Goal: Transaction & Acquisition: Purchase product/service

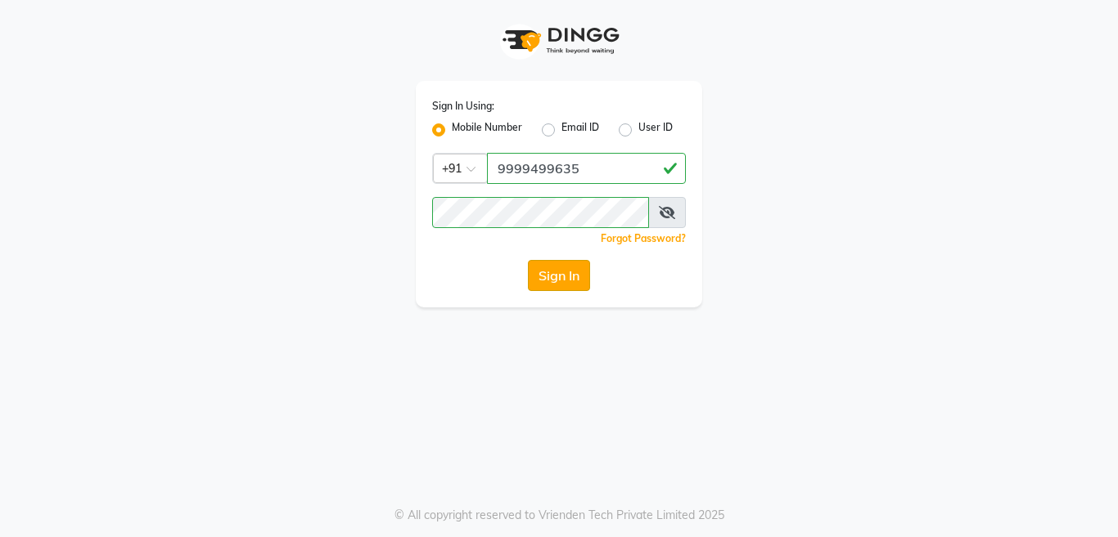
click at [566, 284] on button "Sign In" at bounding box center [559, 275] width 62 height 31
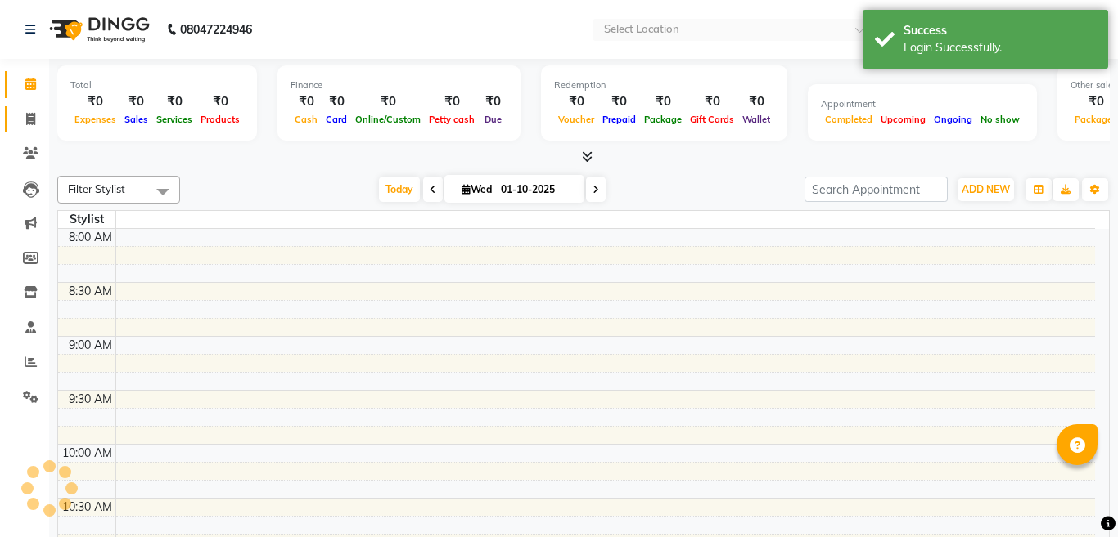
click at [26, 117] on icon at bounding box center [30, 119] width 9 height 12
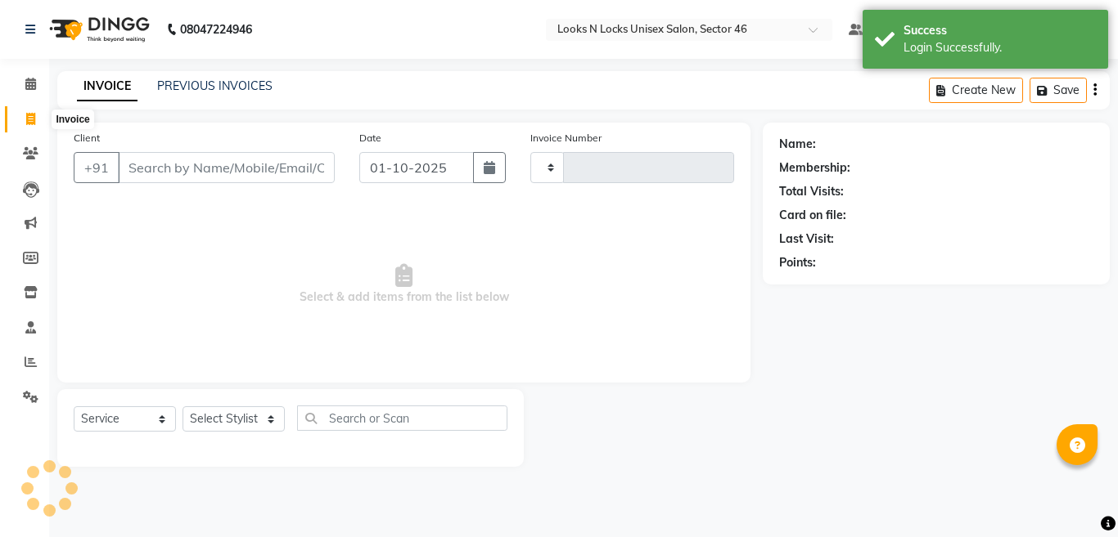
select select "en"
click at [26, 118] on icon at bounding box center [30, 119] width 9 height 12
select select "service"
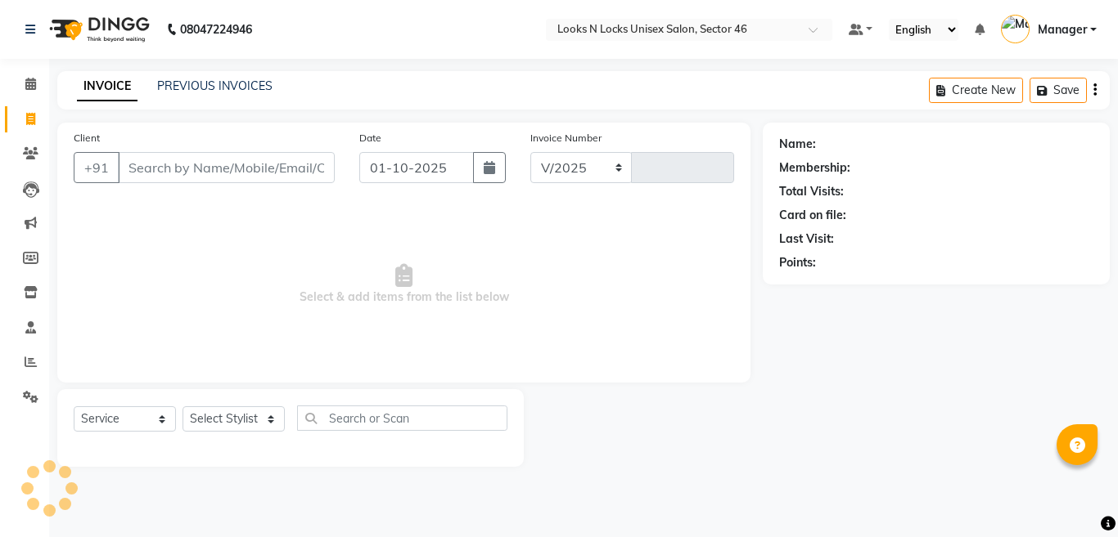
select select "3904"
type input "1144"
click at [206, 163] on input "Client" at bounding box center [226, 167] width 217 height 31
click at [490, 171] on icon "button" at bounding box center [488, 167] width 11 height 13
select select "10"
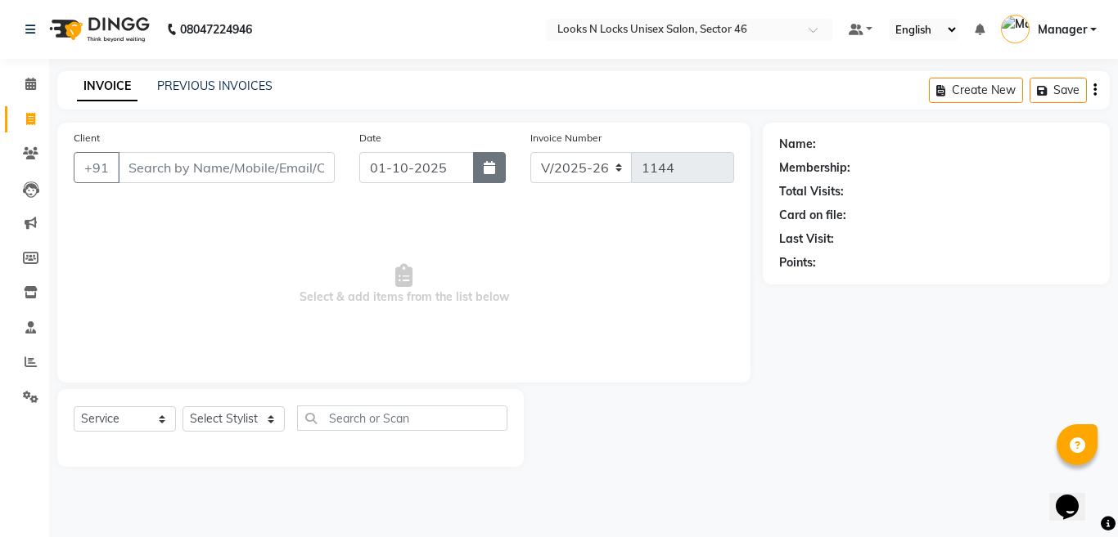
select select "2025"
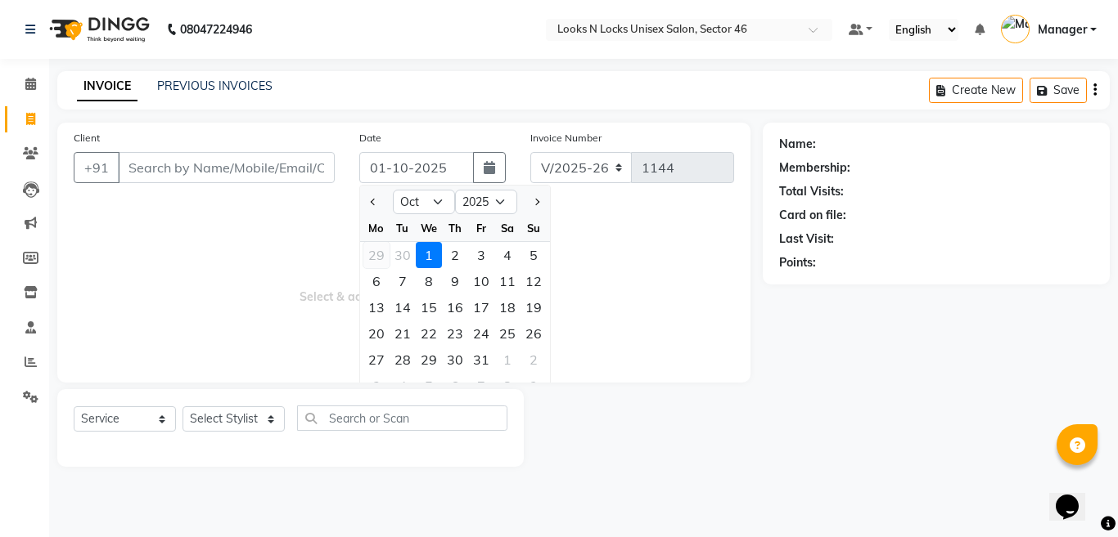
click at [378, 255] on div "29" at bounding box center [376, 255] width 26 height 26
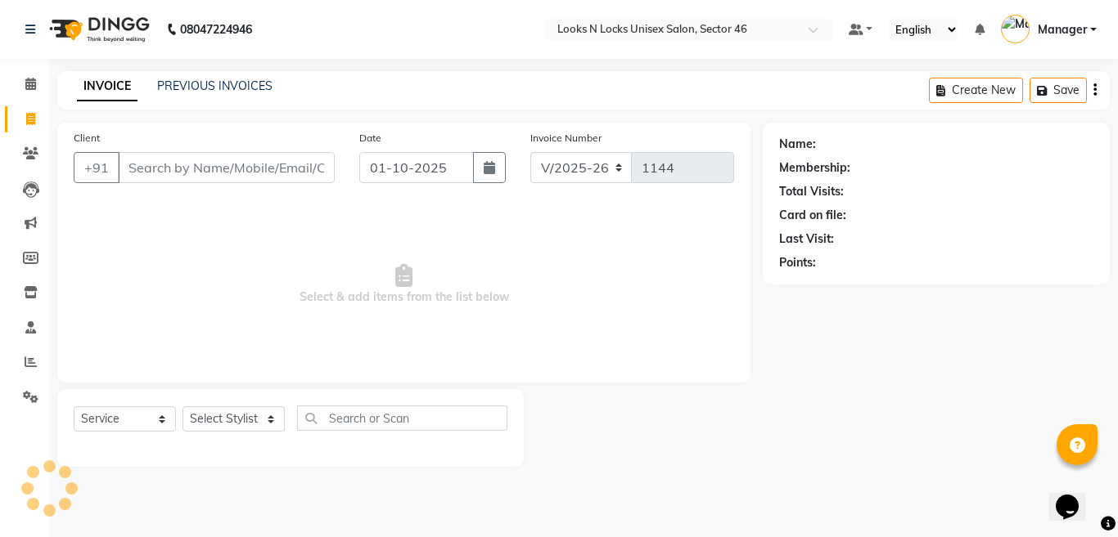
type input "29-09-2025"
click at [214, 420] on select "Select Stylist [PERSON_NAME] Aalam Sheikh [PERSON_NAME] [PERSON_NAME] [PERSON_N…" at bounding box center [233, 419] width 102 height 25
select select "58125"
click at [182, 407] on select "Select Stylist [PERSON_NAME] Aalam Sheikh [PERSON_NAME] [PERSON_NAME] [PERSON_N…" at bounding box center [233, 419] width 102 height 25
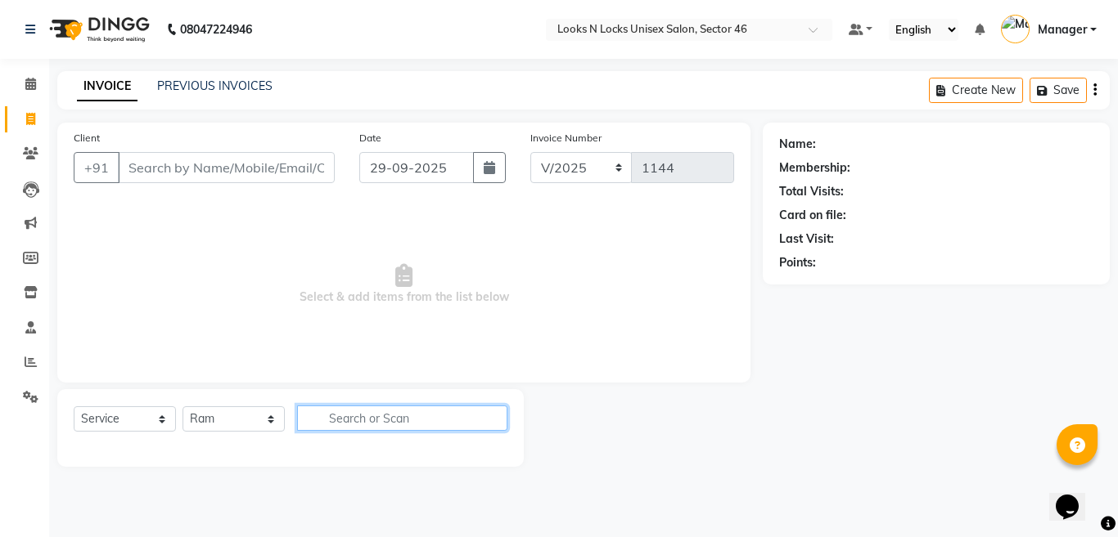
click at [407, 419] on input "text" at bounding box center [402, 418] width 210 height 25
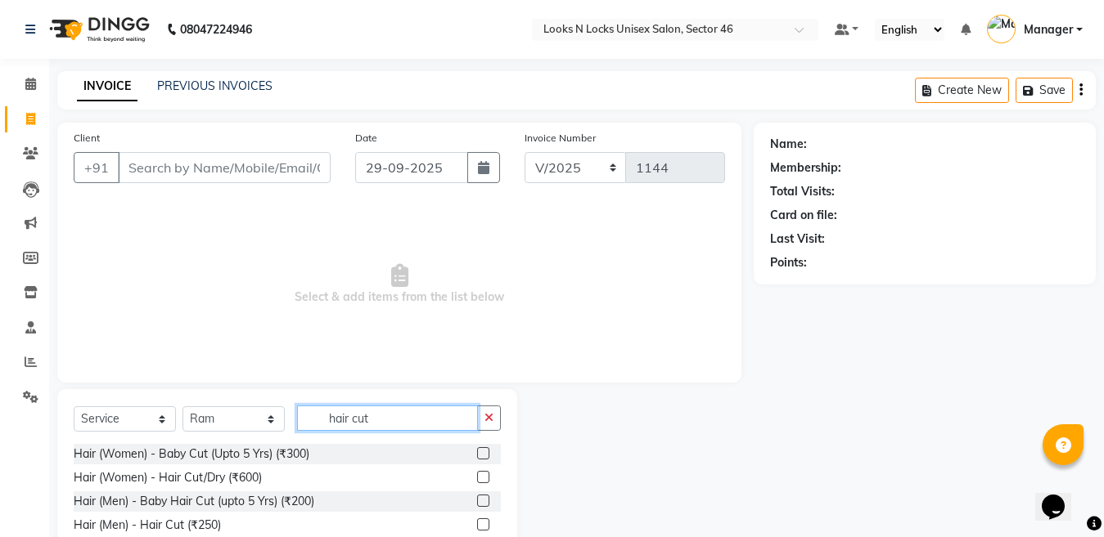
type input "hair cut"
drag, startPoint x: 484, startPoint y: 527, endPoint x: 319, endPoint y: 458, distance: 179.0
click at [483, 524] on label at bounding box center [483, 525] width 12 height 12
click at [483, 524] on input "checkbox" at bounding box center [482, 525] width 11 height 11
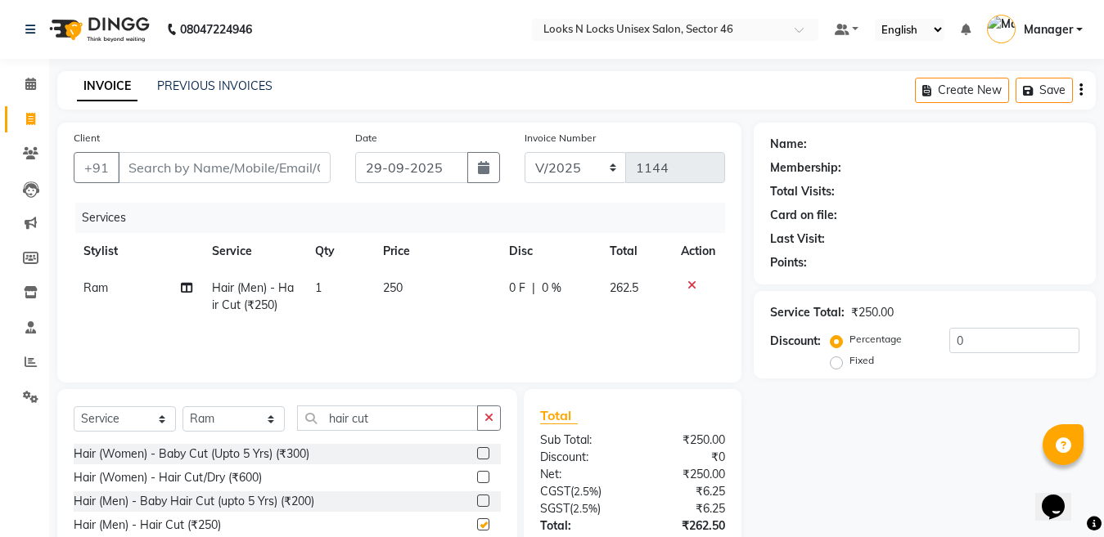
checkbox input "false"
click at [242, 417] on select "Select Stylist [PERSON_NAME] Aalam Sheikh [PERSON_NAME] [PERSON_NAME] [PERSON_N…" at bounding box center [233, 419] width 102 height 25
select select "59684"
click at [182, 407] on select "Select Stylist [PERSON_NAME] Aalam Sheikh [PERSON_NAME] [PERSON_NAME] [PERSON_N…" at bounding box center [233, 419] width 102 height 25
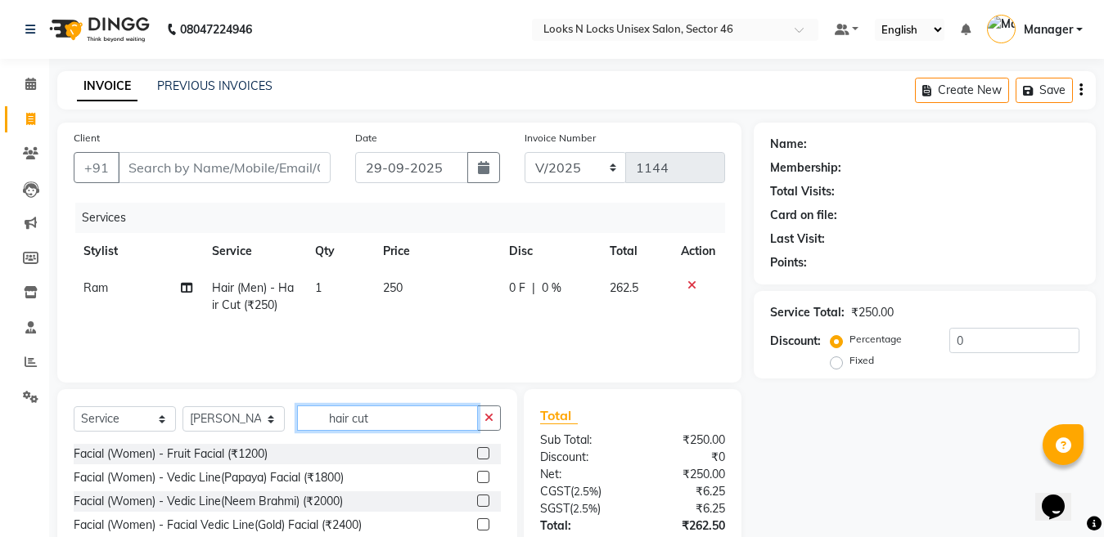
click at [398, 417] on input "hair cut" at bounding box center [387, 418] width 181 height 25
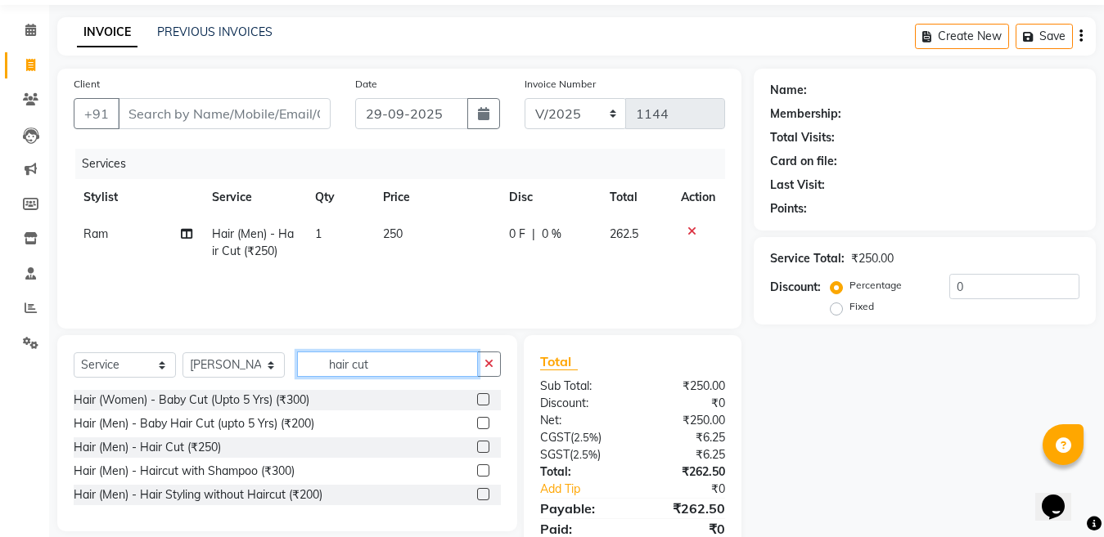
scroll to position [82, 0]
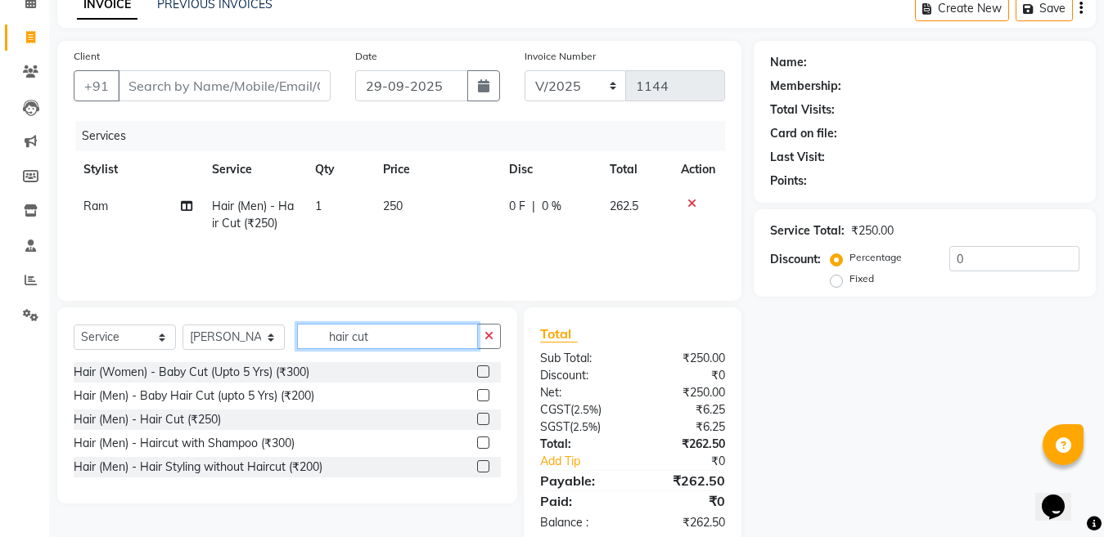
type input "hair cut"
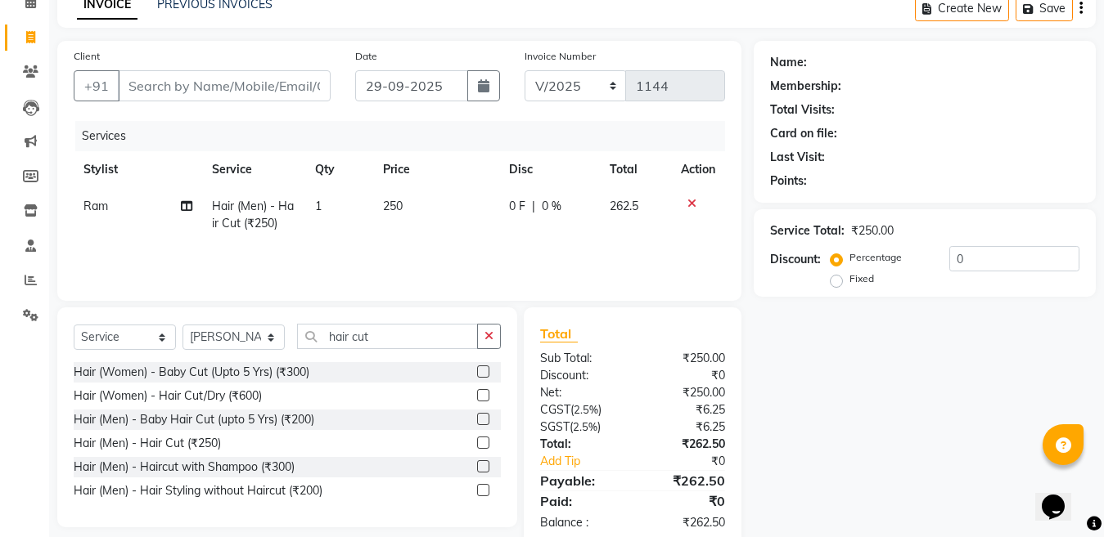
click at [479, 397] on label at bounding box center [483, 395] width 12 height 12
click at [479, 397] on input "checkbox" at bounding box center [482, 396] width 11 height 11
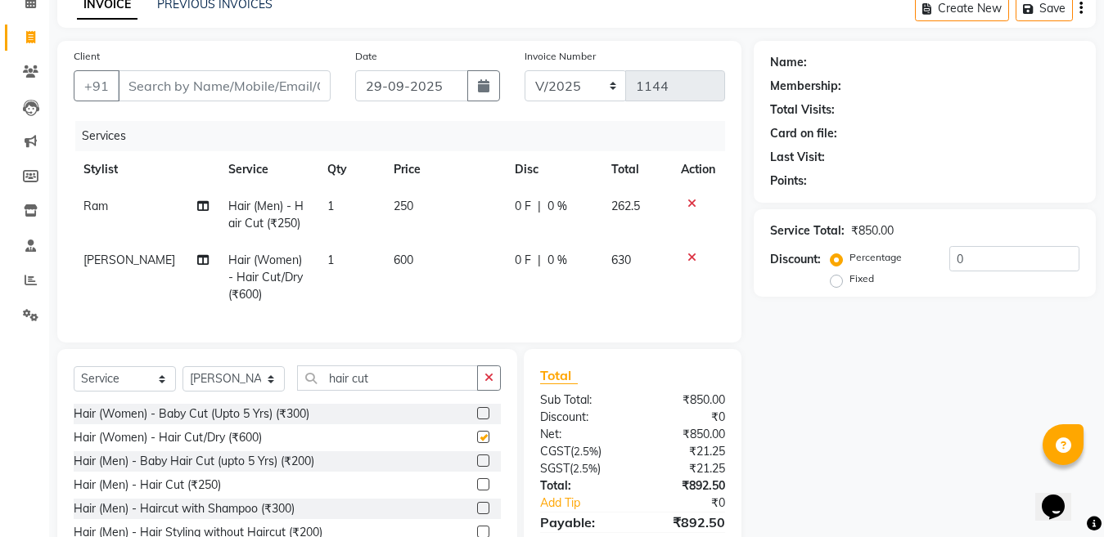
checkbox input "false"
click at [425, 264] on td "600" at bounding box center [444, 277] width 120 height 71
select select "59684"
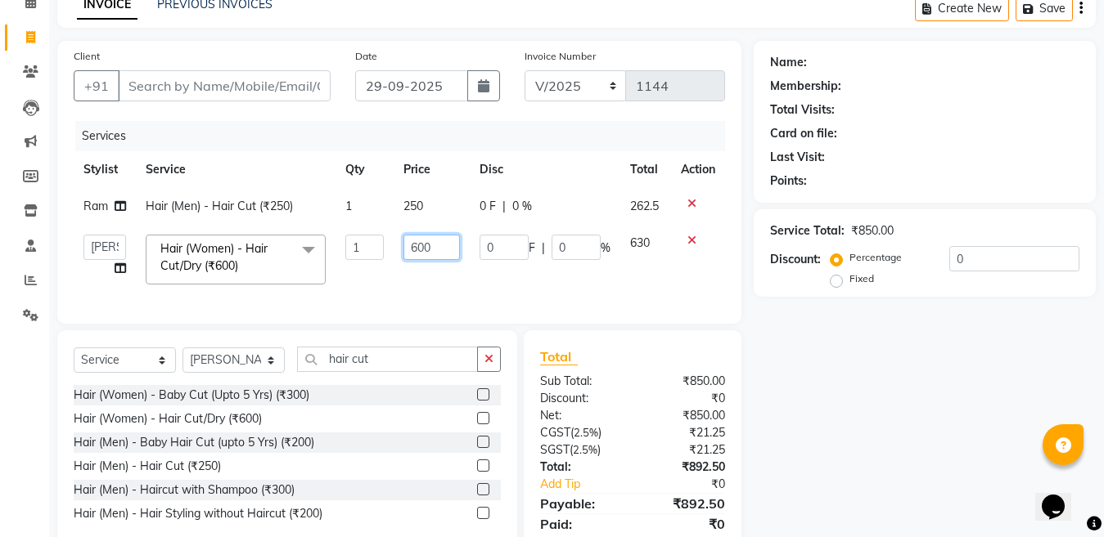
click at [443, 241] on input "600" at bounding box center [431, 247] width 56 height 25
type input "6"
type input "500"
click at [221, 367] on div "Select Service Product Membership Package Voucher Prepaid Gift Card Select Styl…" at bounding box center [287, 441] width 460 height 220
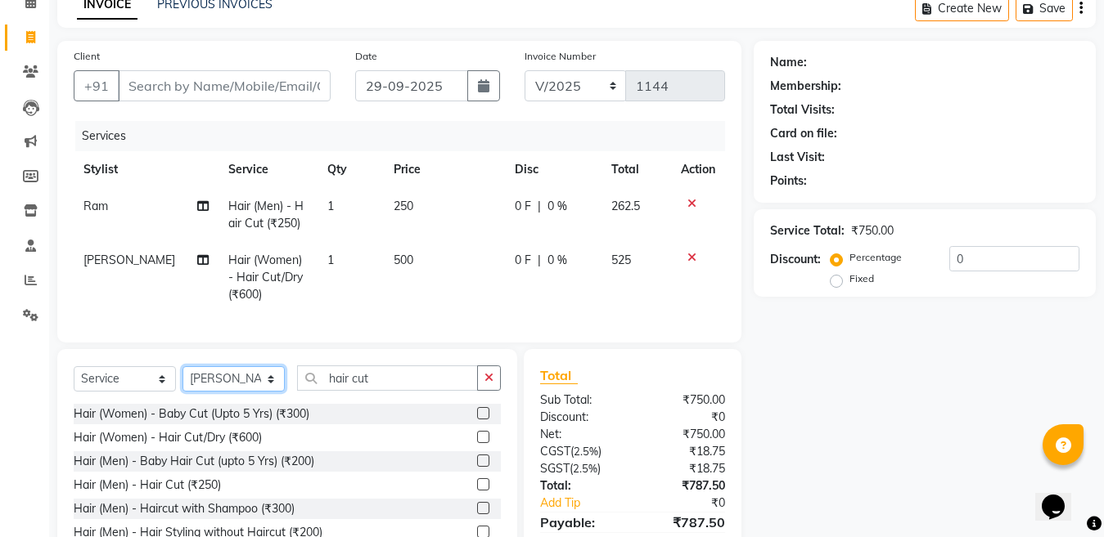
select select "83154"
click at [182, 380] on select "Select Stylist [PERSON_NAME] Aalam Sheikh [PERSON_NAME] [PERSON_NAME] [PERSON_N…" at bounding box center [233, 379] width 102 height 25
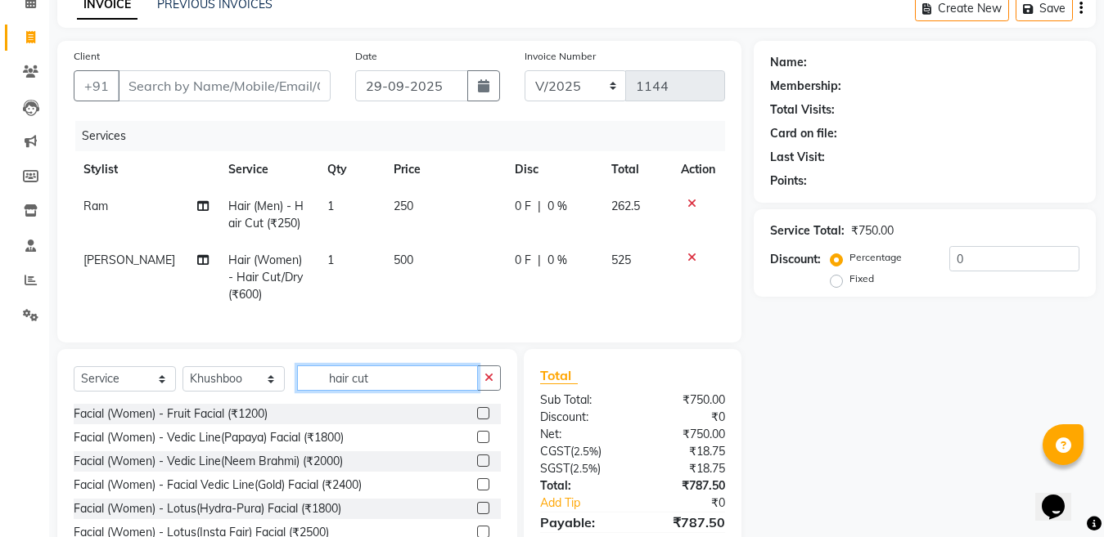
click at [405, 387] on input "hair cut" at bounding box center [387, 378] width 181 height 25
type input "h"
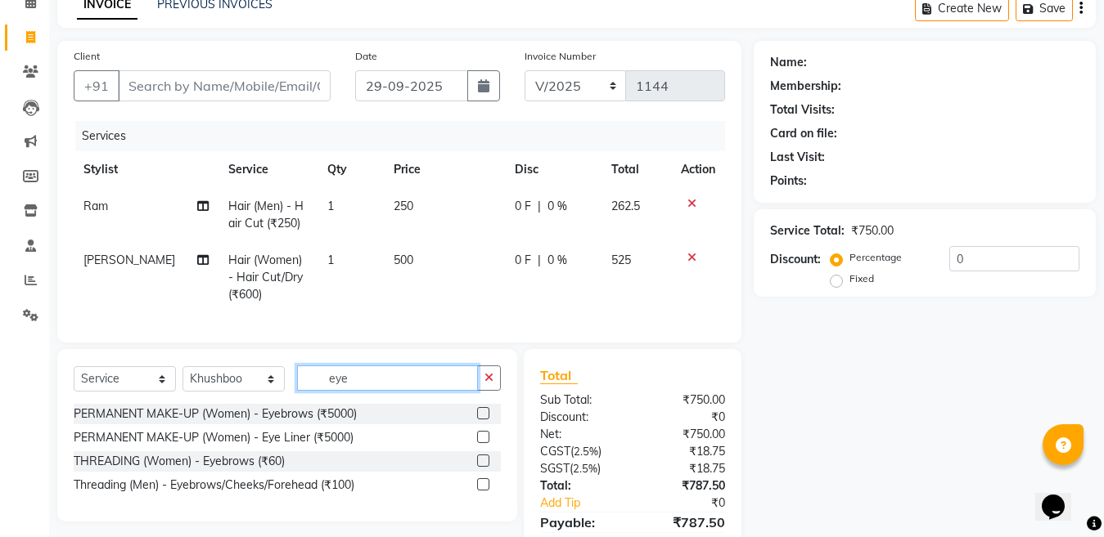
type input "eye"
click at [483, 467] on label at bounding box center [483, 461] width 12 height 12
click at [483, 467] on input "checkbox" at bounding box center [482, 461] width 11 height 11
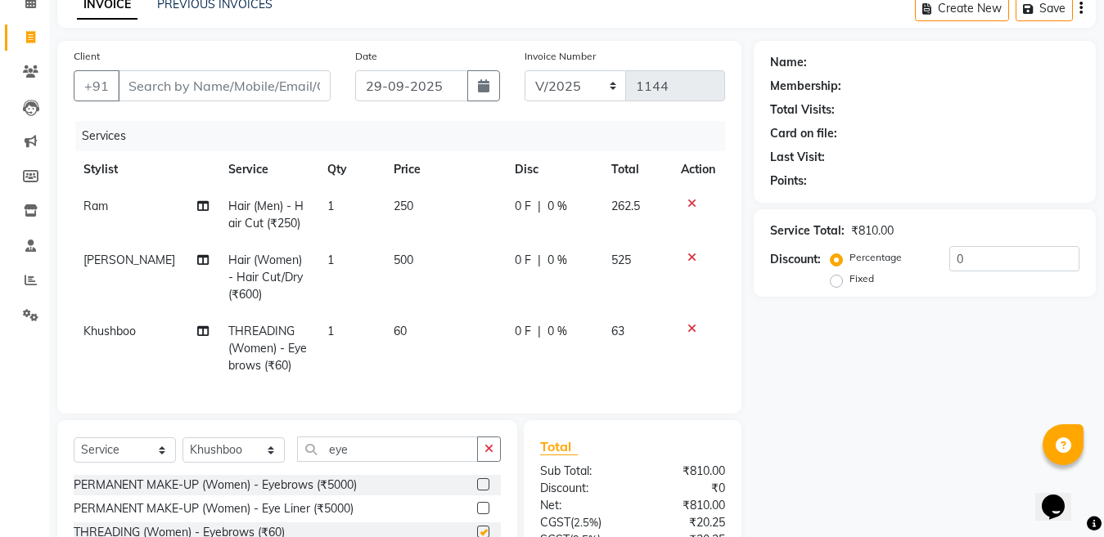
checkbox input "false"
click at [360, 339] on td "1" at bounding box center [350, 348] width 66 height 71
select select "83154"
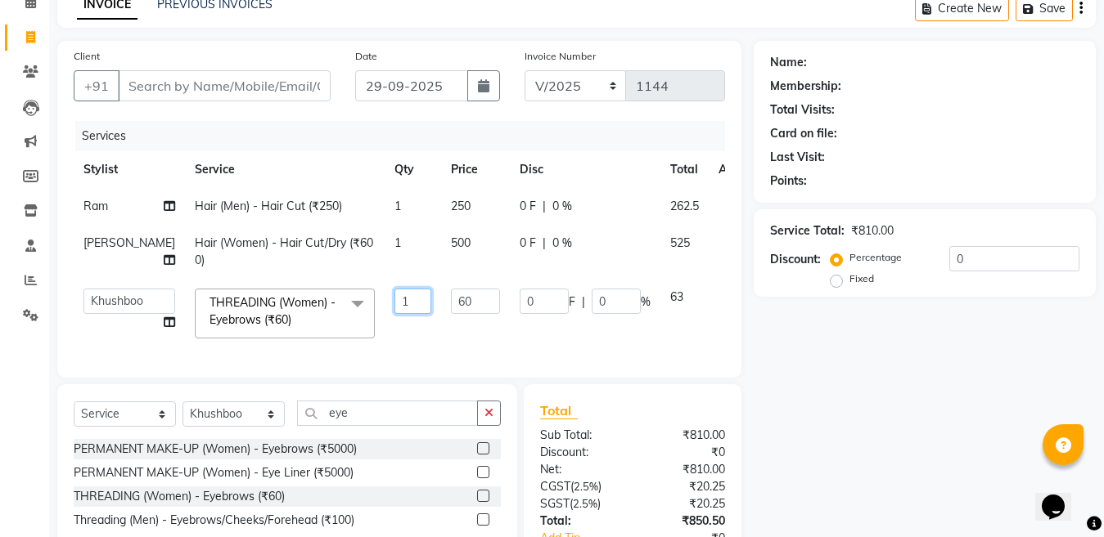
click at [394, 314] on input "1" at bounding box center [412, 301] width 37 height 25
type input "2"
click at [239, 448] on div "Select Service Product Membership Package Voucher Prepaid Gift Card Select Styl…" at bounding box center [287, 471] width 460 height 173
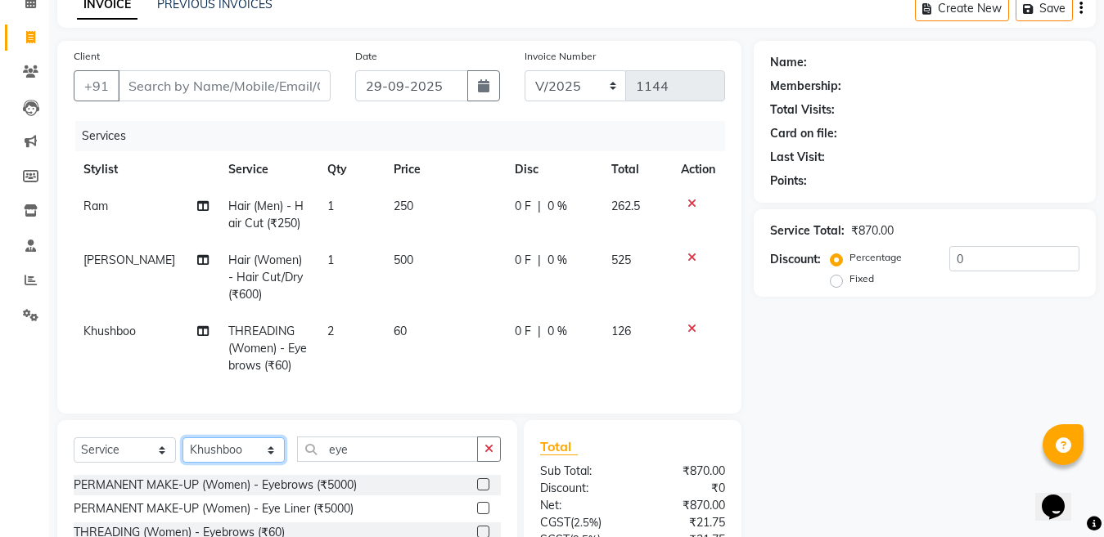
select select "70289"
click at [182, 452] on select "Select Stylist [PERSON_NAME] Aalam Sheikh [PERSON_NAME] [PERSON_NAME] [PERSON_N…" at bounding box center [233, 450] width 102 height 25
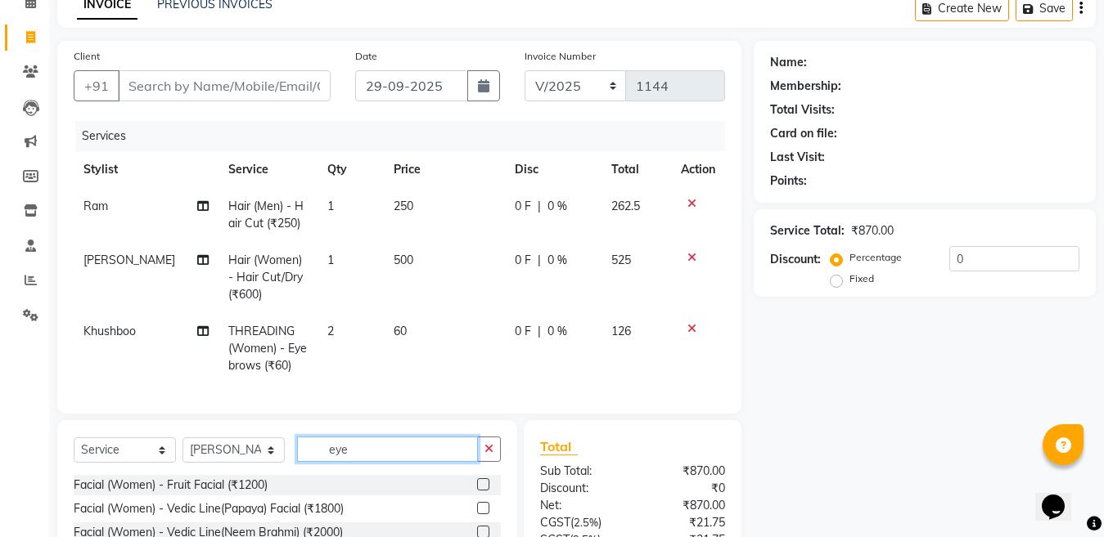
click at [388, 462] on input "eye" at bounding box center [387, 449] width 181 height 25
type input "e"
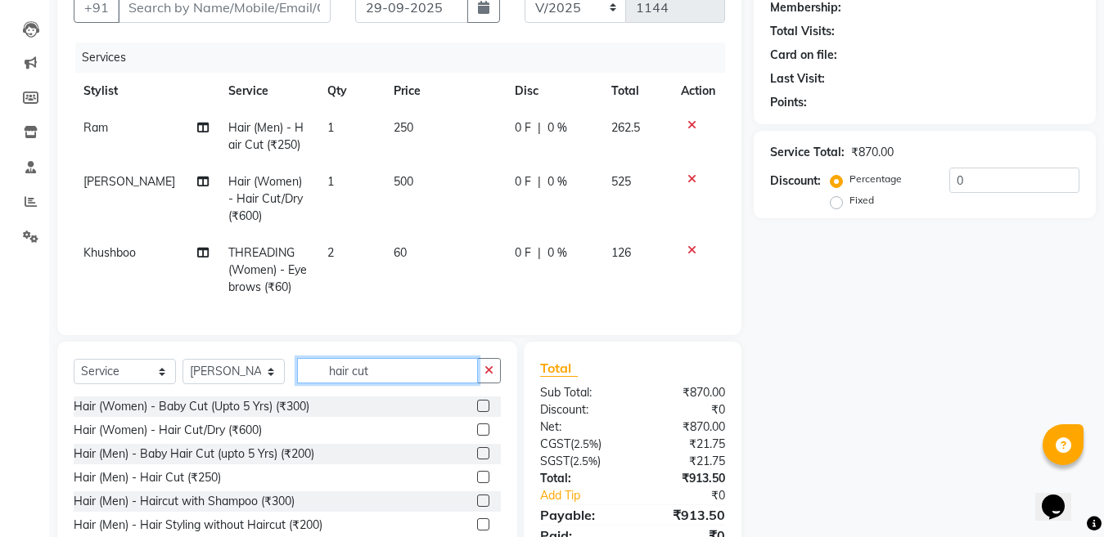
scroll to position [244, 0]
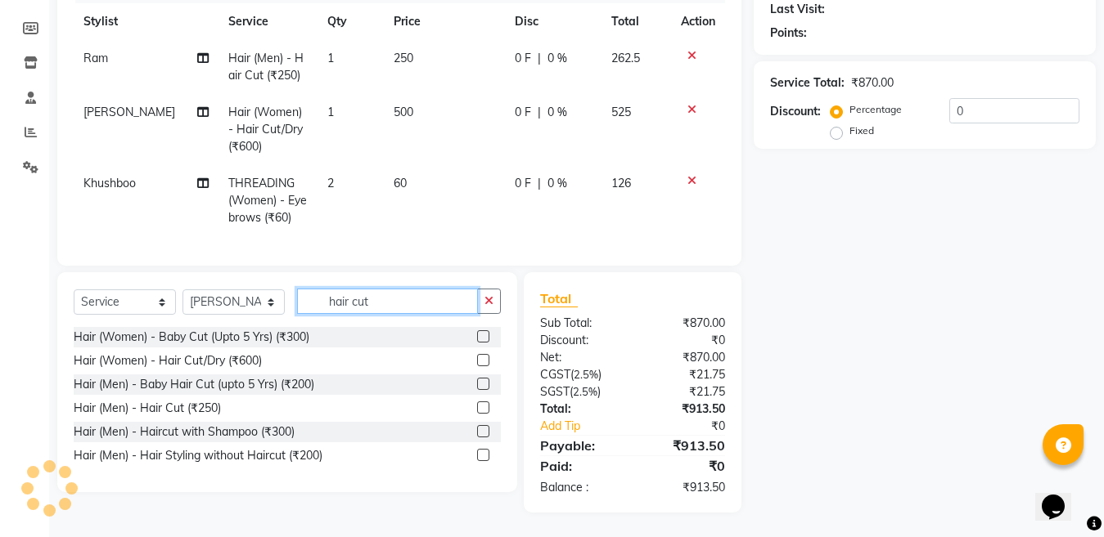
type input "hair cut"
click at [482, 409] on label at bounding box center [483, 408] width 12 height 12
click at [482, 409] on input "checkbox" at bounding box center [482, 408] width 11 height 11
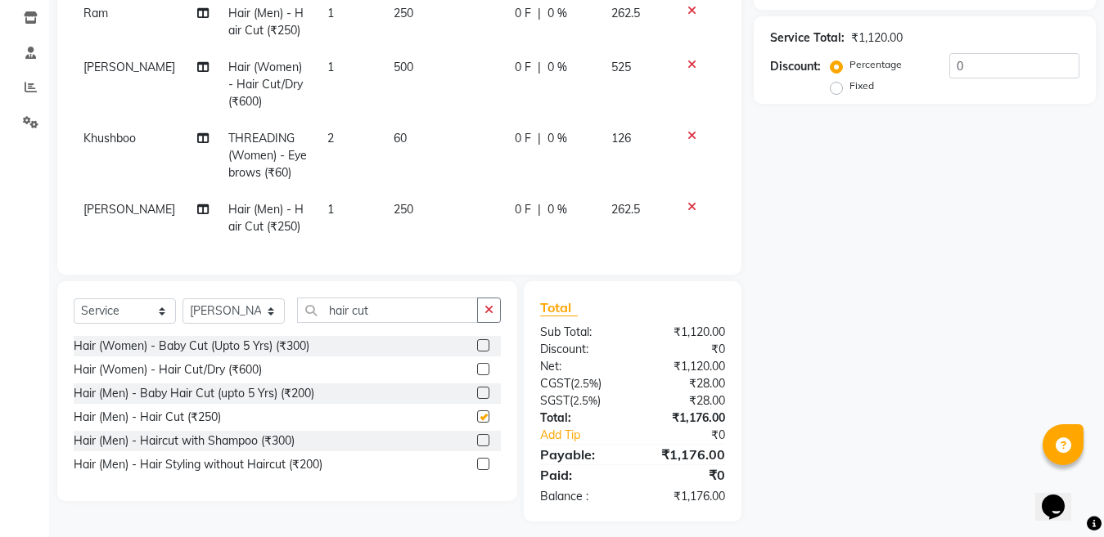
checkbox input "false"
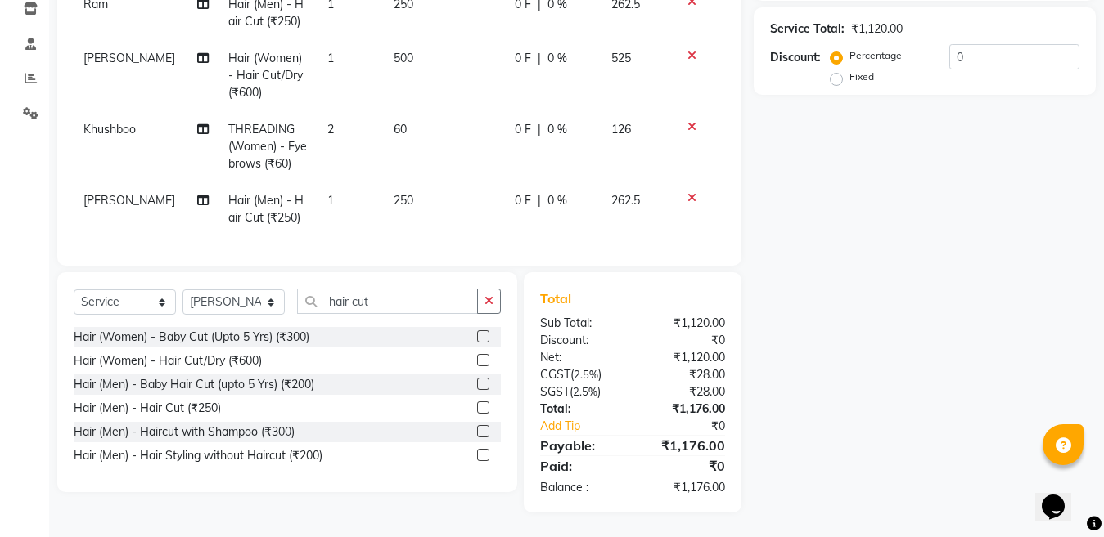
scroll to position [298, 0]
click at [238, 302] on select "Select Stylist [PERSON_NAME] Aalam Sheikh [PERSON_NAME] [PERSON_NAME] [PERSON_N…" at bounding box center [233, 302] width 102 height 25
select select "27638"
click at [182, 290] on select "Select Stylist [PERSON_NAME] Aalam Sheikh [PERSON_NAME] [PERSON_NAME] [PERSON_N…" at bounding box center [233, 302] width 102 height 25
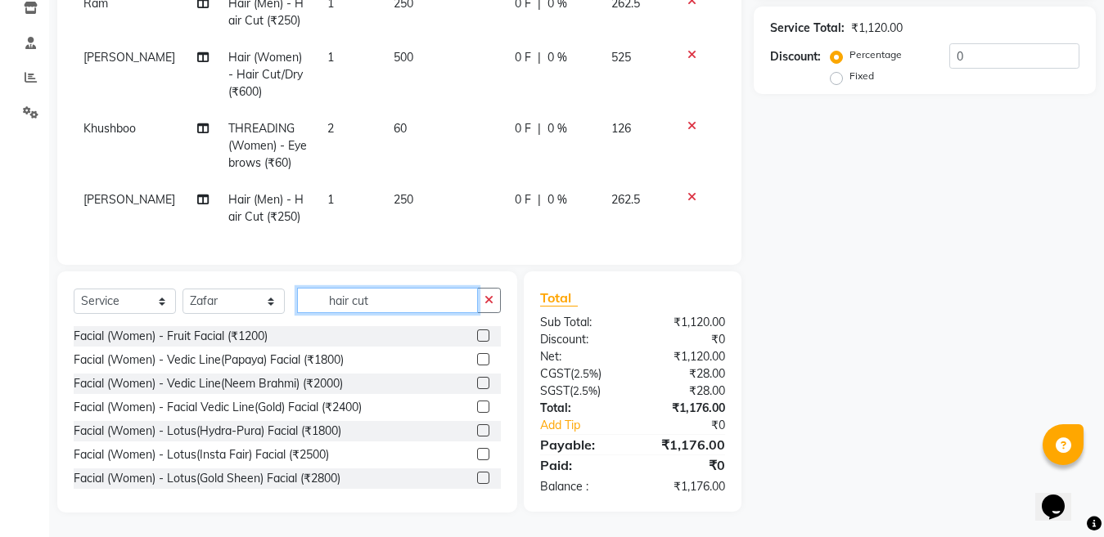
click at [395, 296] on input "hair cut" at bounding box center [387, 300] width 181 height 25
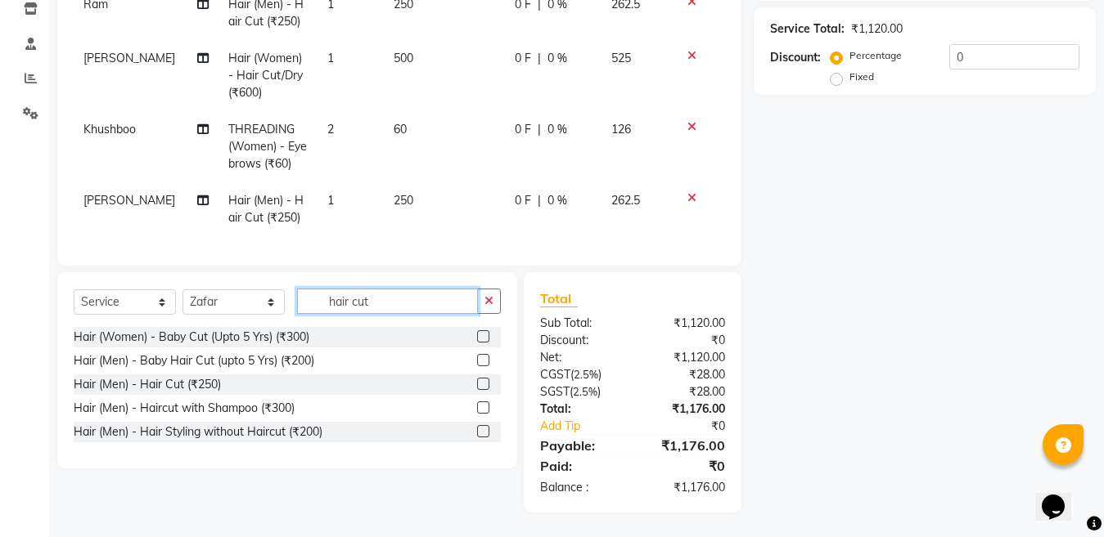
type input "hair cut"
click at [482, 384] on label at bounding box center [483, 384] width 12 height 12
click at [482, 384] on input "checkbox" at bounding box center [482, 385] width 11 height 11
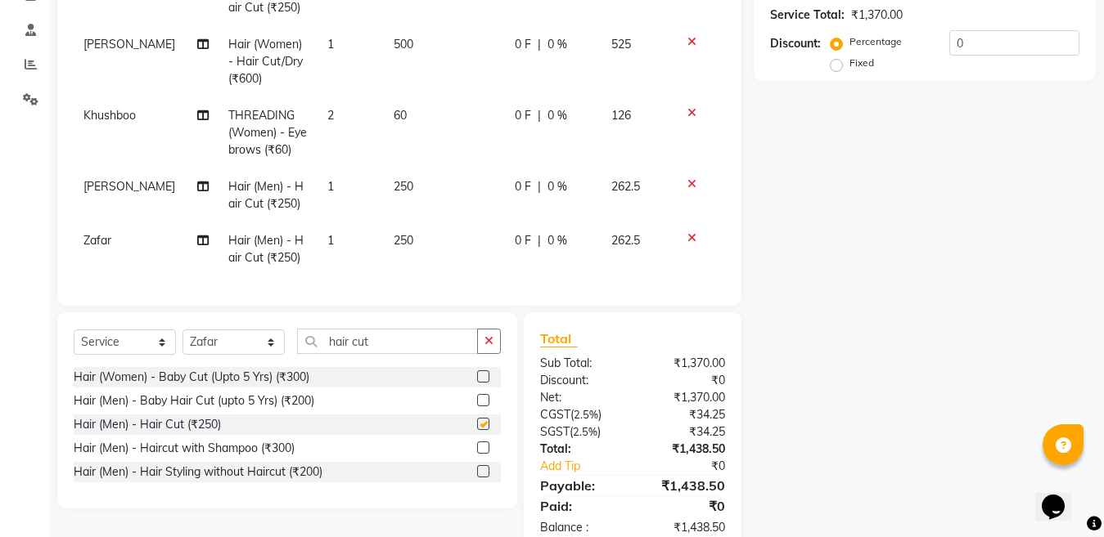
checkbox input "false"
click at [415, 353] on input "hair cut" at bounding box center [387, 341] width 181 height 25
type input "h"
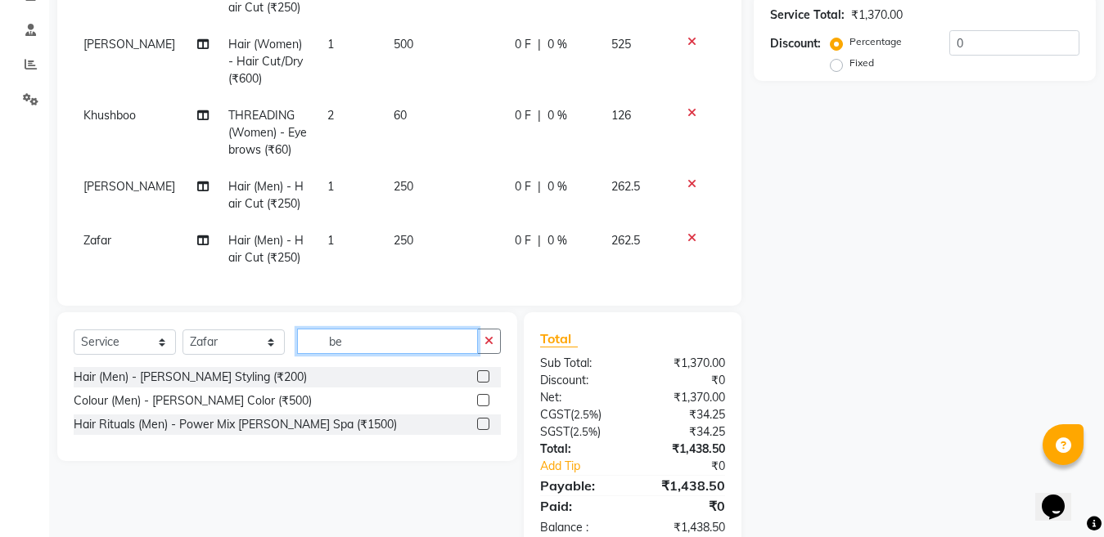
type input "be"
click at [485, 383] on label at bounding box center [483, 377] width 12 height 12
click at [485, 383] on input "checkbox" at bounding box center [482, 377] width 11 height 11
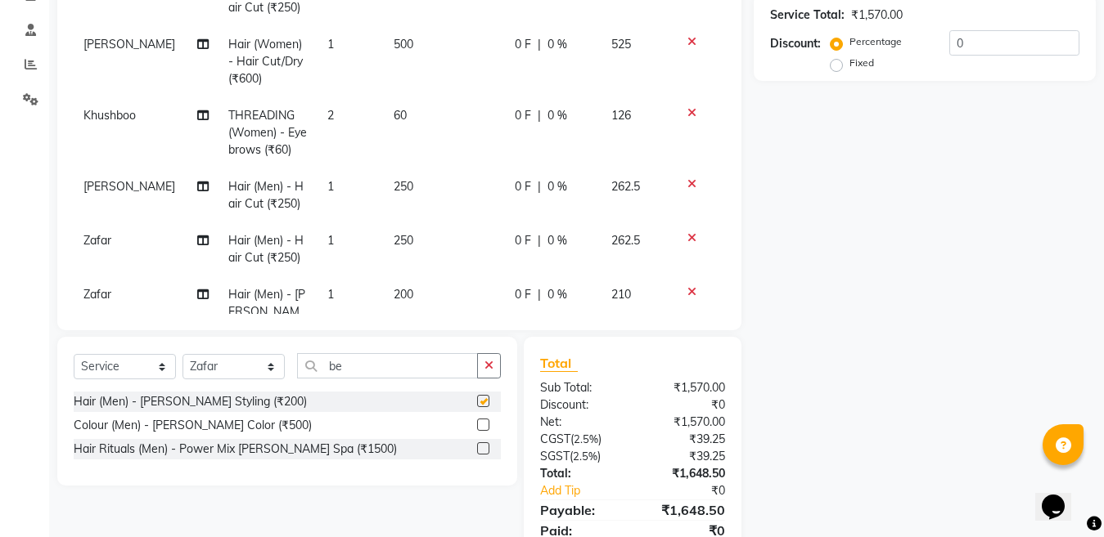
scroll to position [61, 0]
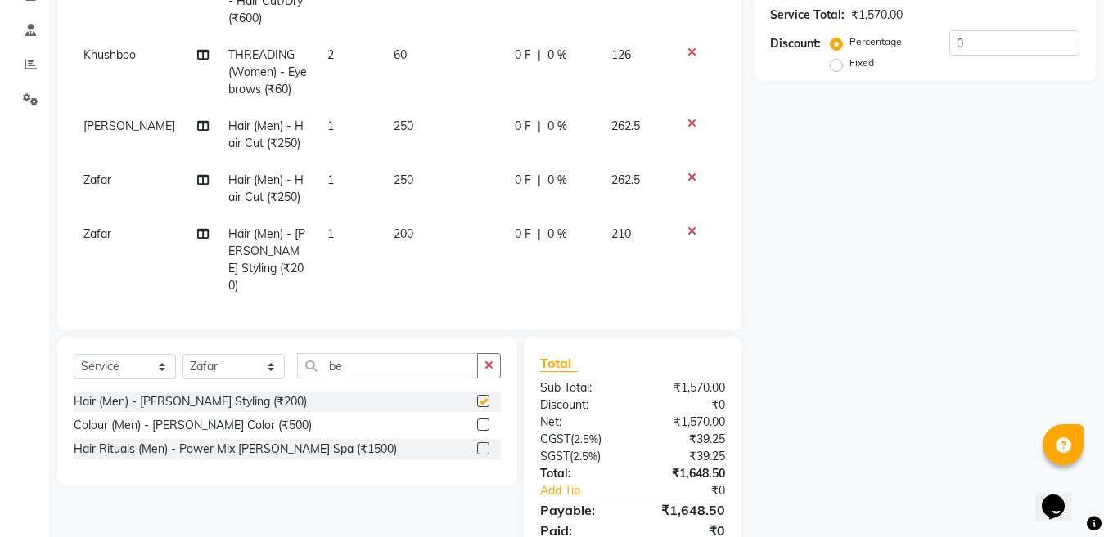
checkbox input "false"
click at [230, 373] on select "Select Stylist [PERSON_NAME] Aalam Sheikh [PERSON_NAME] [PERSON_NAME] [PERSON_N…" at bounding box center [233, 366] width 102 height 25
select select "83154"
click at [182, 354] on select "Select Stylist [PERSON_NAME] Aalam Sheikh [PERSON_NAME] [PERSON_NAME] [PERSON_N…" at bounding box center [233, 366] width 102 height 25
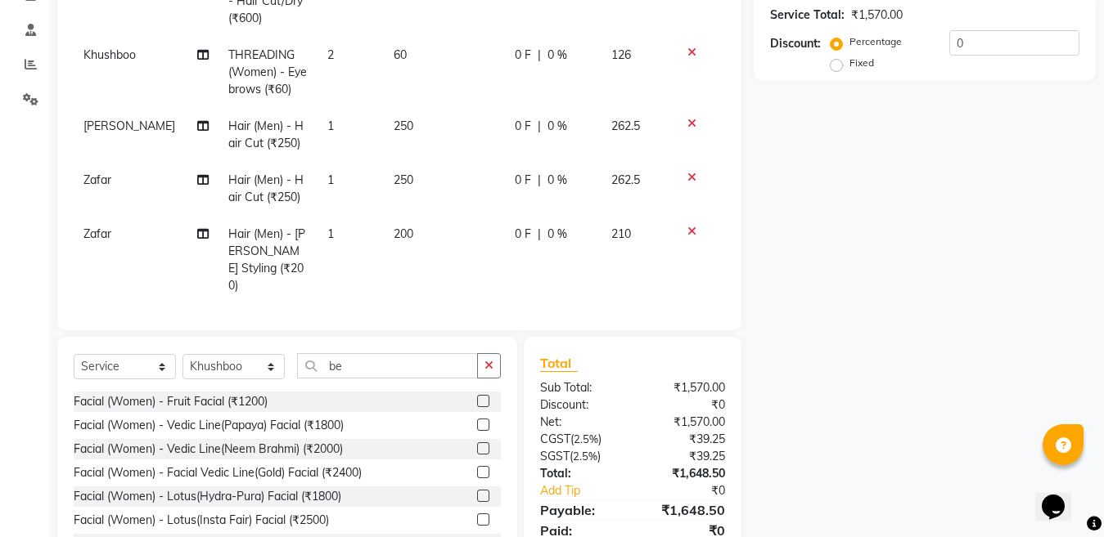
click at [477, 446] on label at bounding box center [483, 449] width 12 height 12
click at [477, 446] on input "checkbox" at bounding box center [482, 449] width 11 height 11
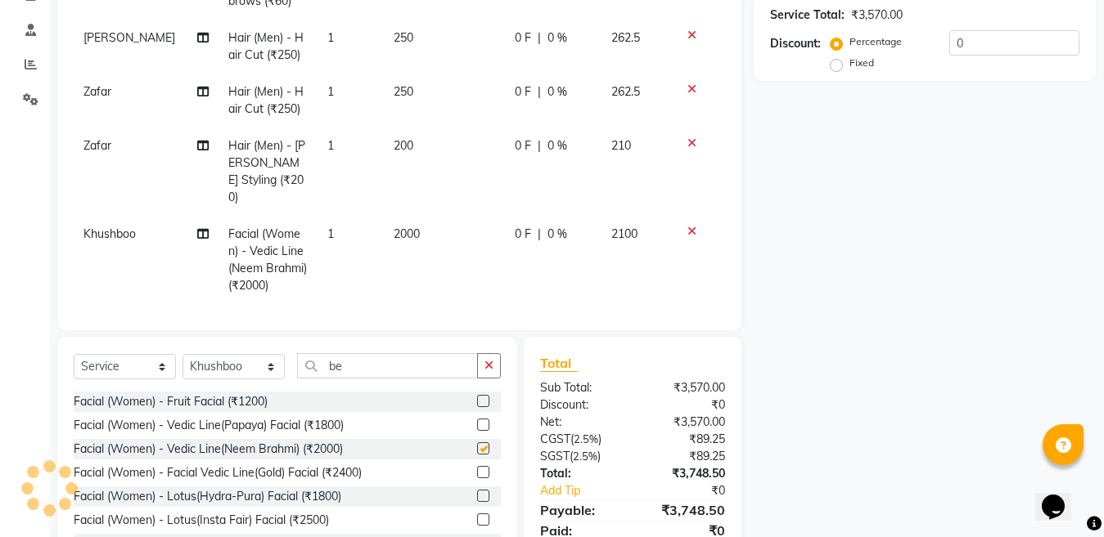
checkbox input "false"
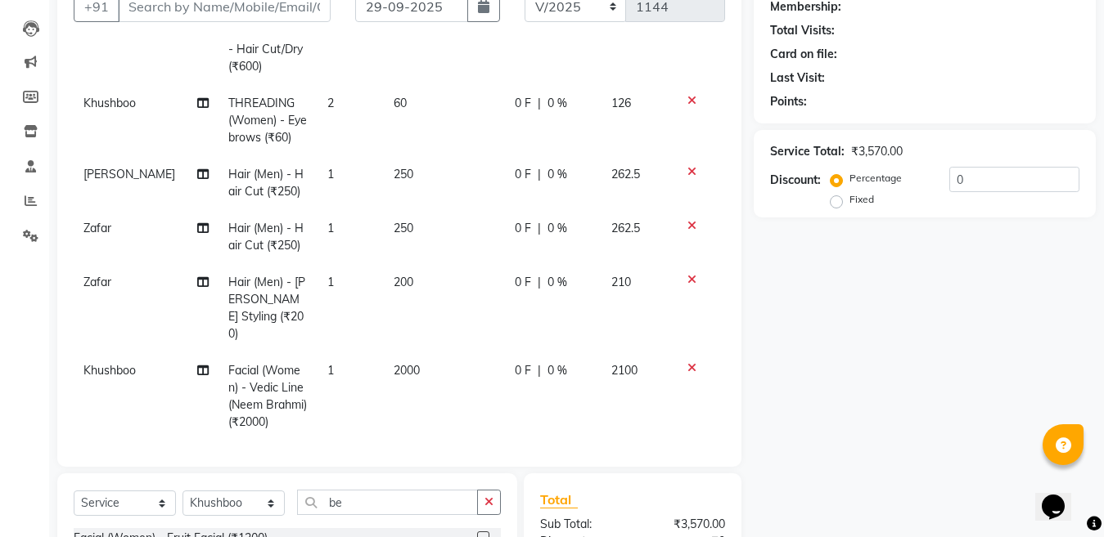
scroll to position [134, 0]
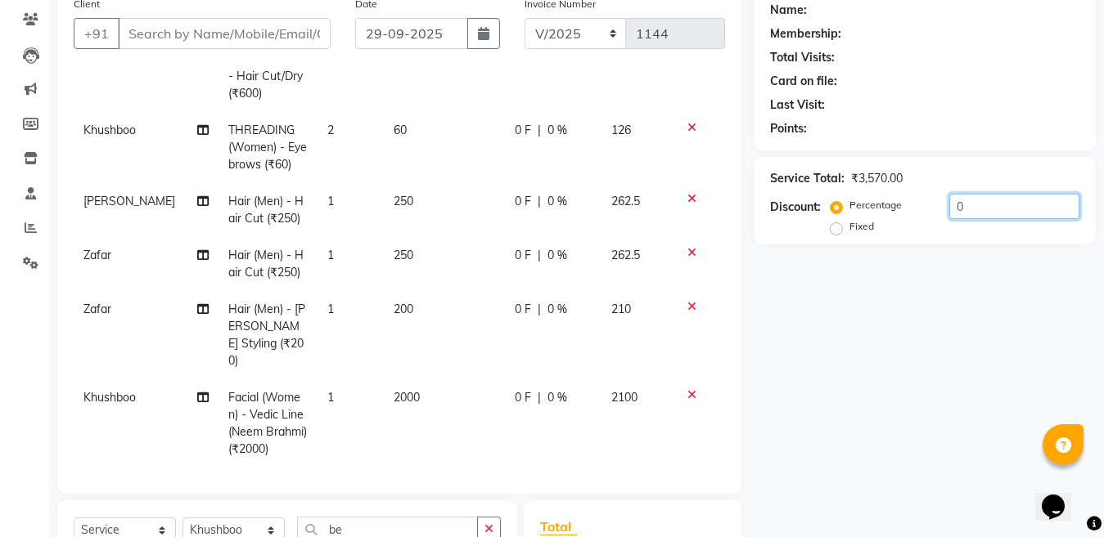
click at [988, 214] on input "0" at bounding box center [1014, 206] width 130 height 25
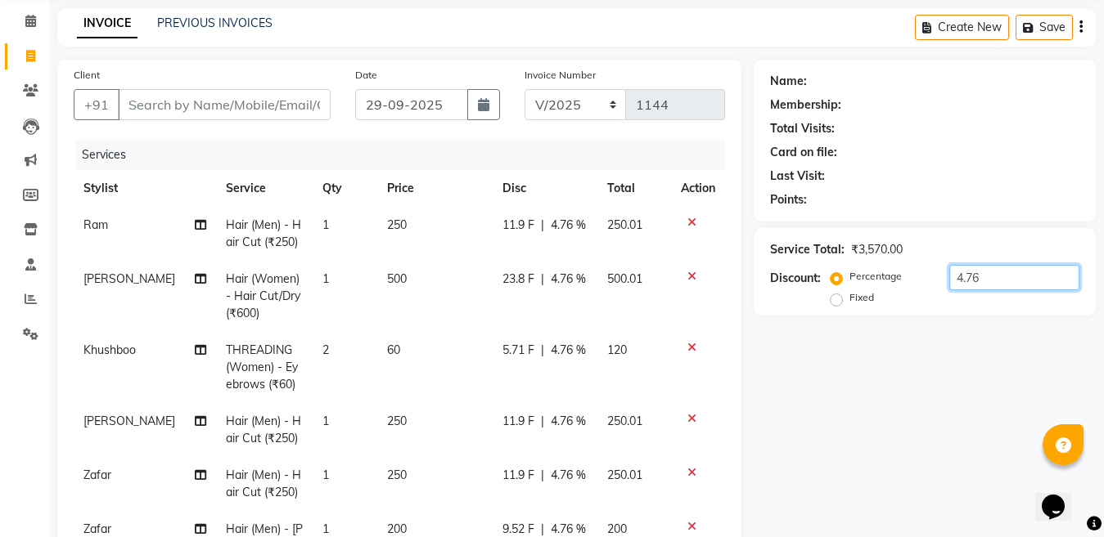
scroll to position [0, 0]
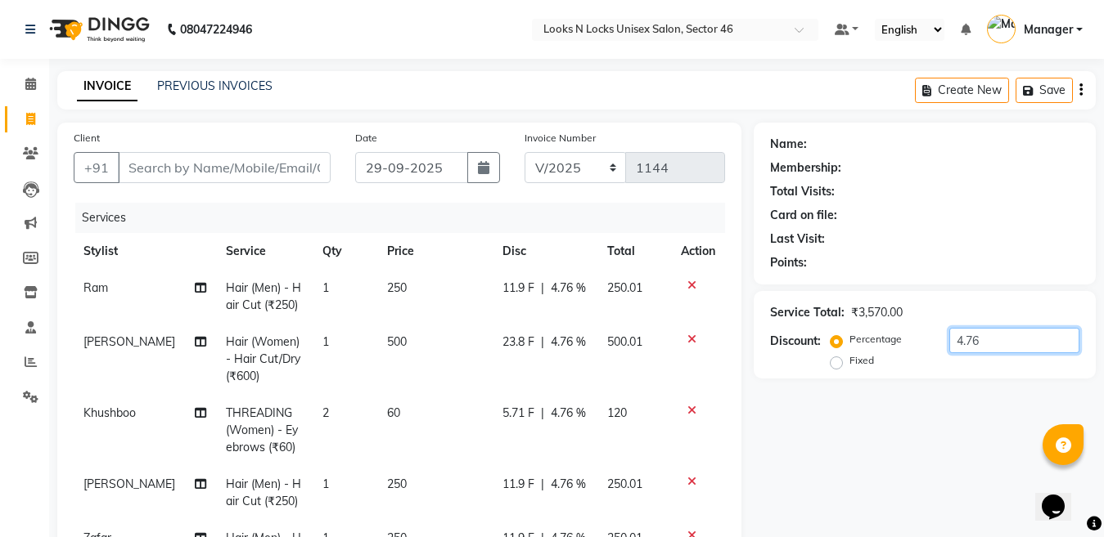
type input "4.76"
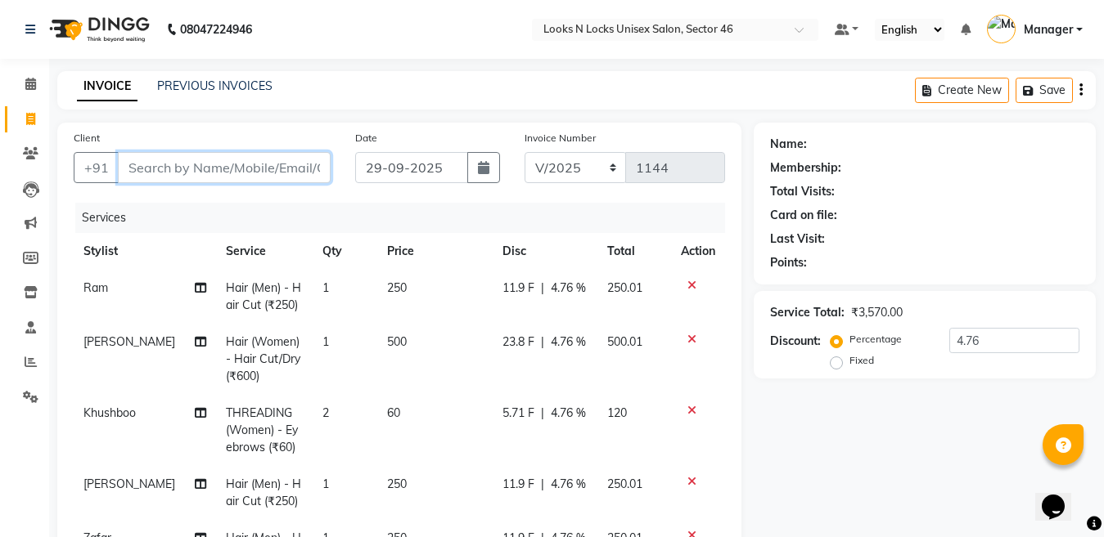
click at [227, 169] on input "Client" at bounding box center [224, 167] width 213 height 31
type input "9"
type input "0"
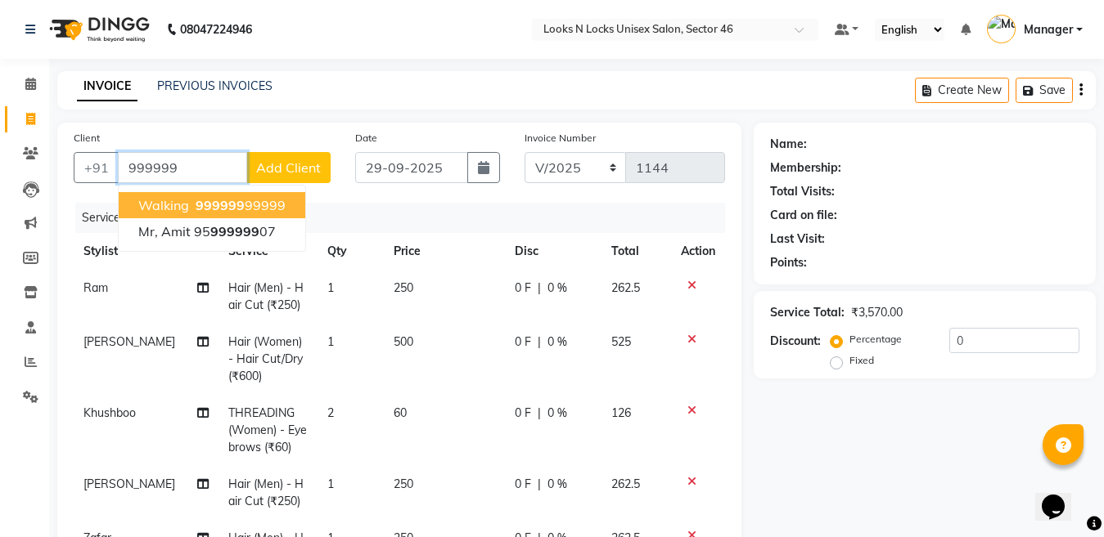
click at [218, 203] on span "999999" at bounding box center [220, 205] width 49 height 16
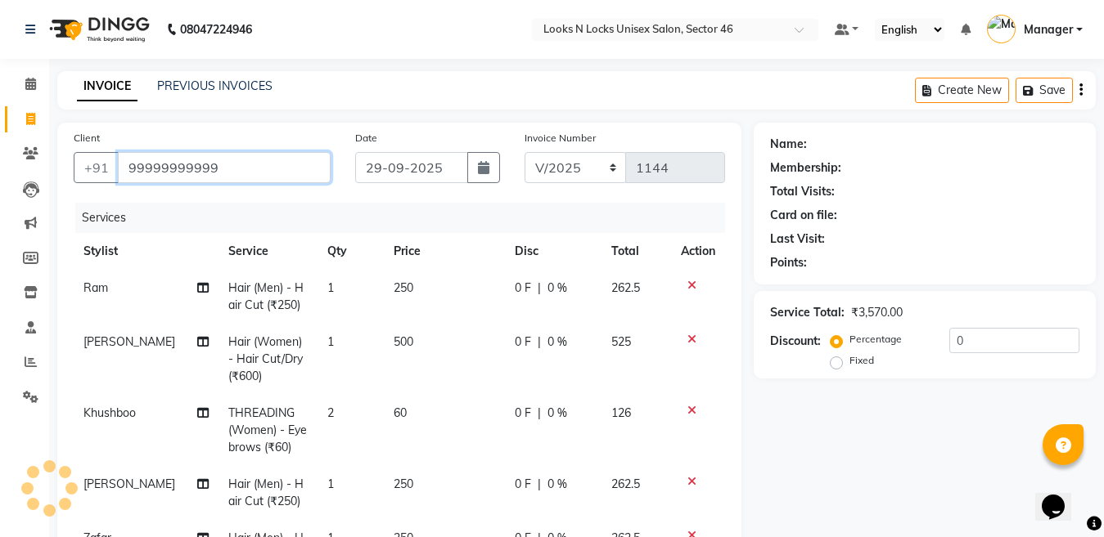
type input "99999999999"
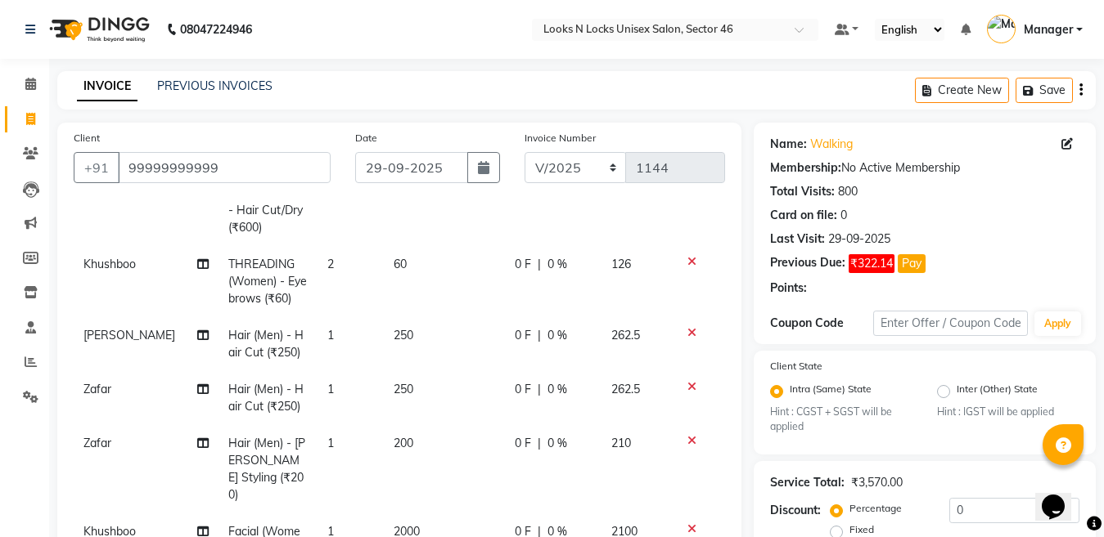
scroll to position [245, 0]
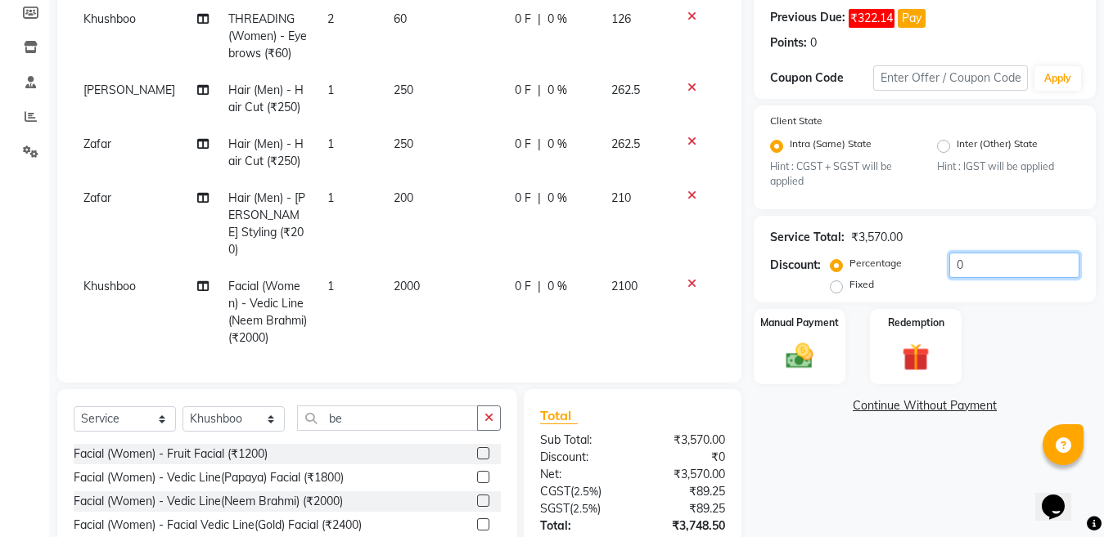
click at [982, 273] on input "0" at bounding box center [1014, 265] width 130 height 25
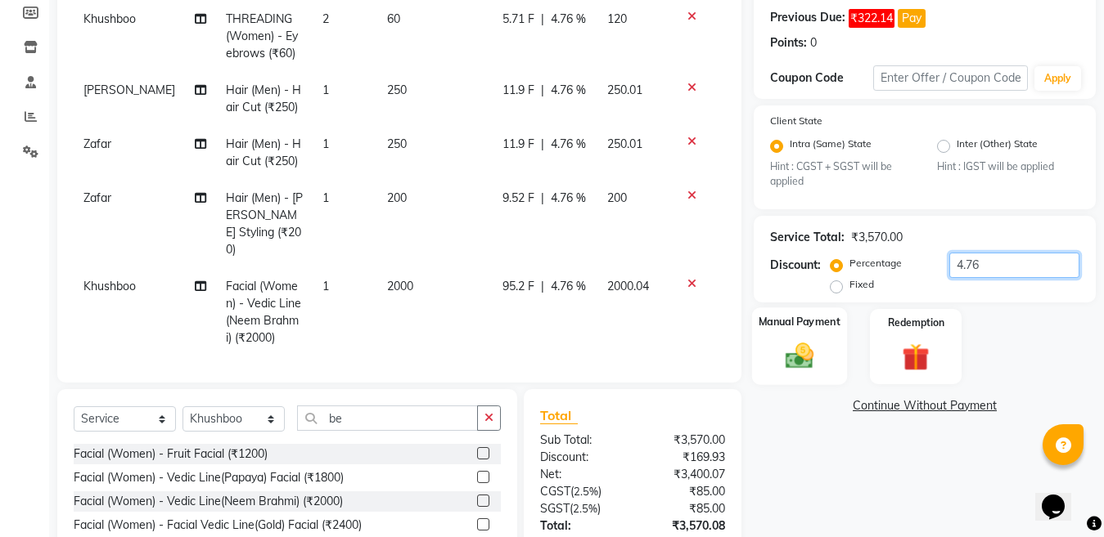
type input "4.76"
click at [801, 360] on img at bounding box center [799, 356] width 46 height 33
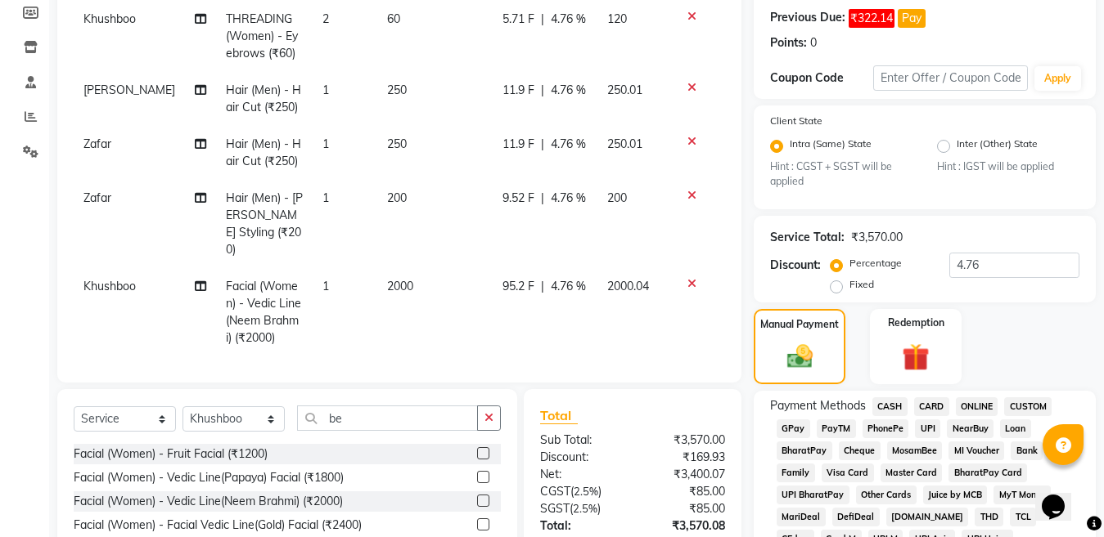
click at [973, 411] on span "ONLINE" at bounding box center [977, 407] width 43 height 19
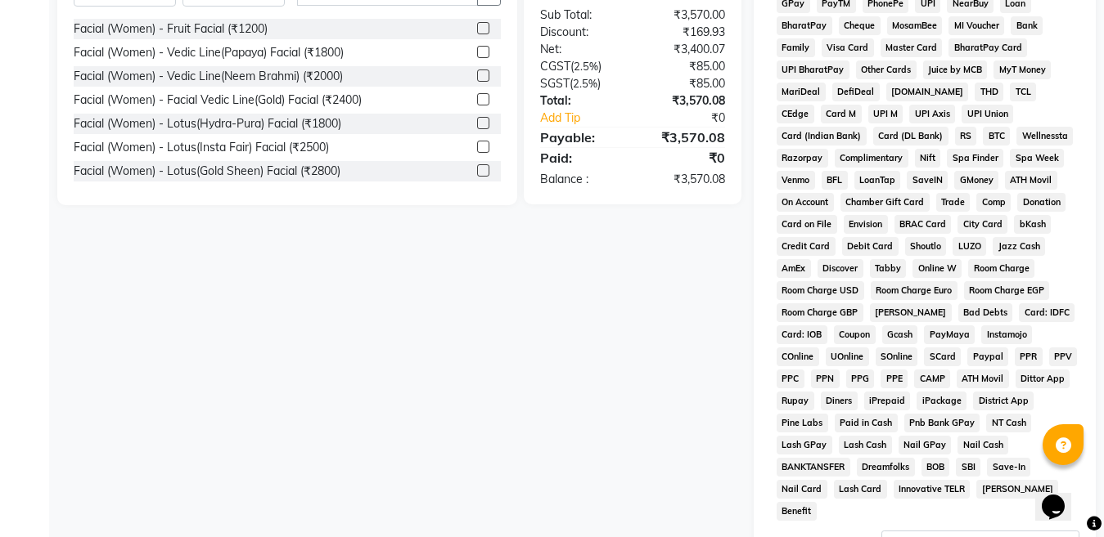
scroll to position [736, 0]
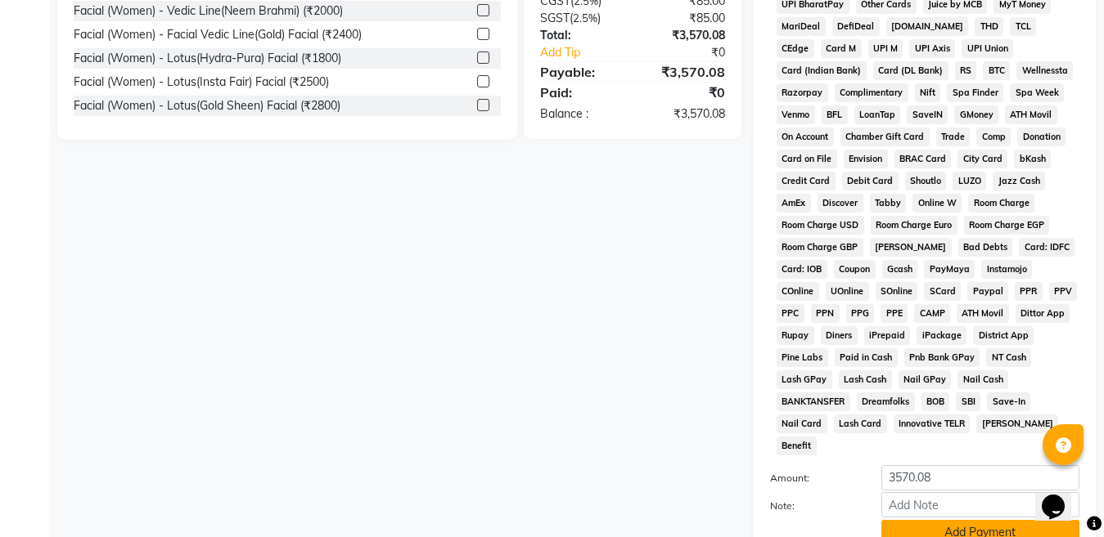
click at [957, 520] on button "Add Payment" at bounding box center [980, 532] width 198 height 25
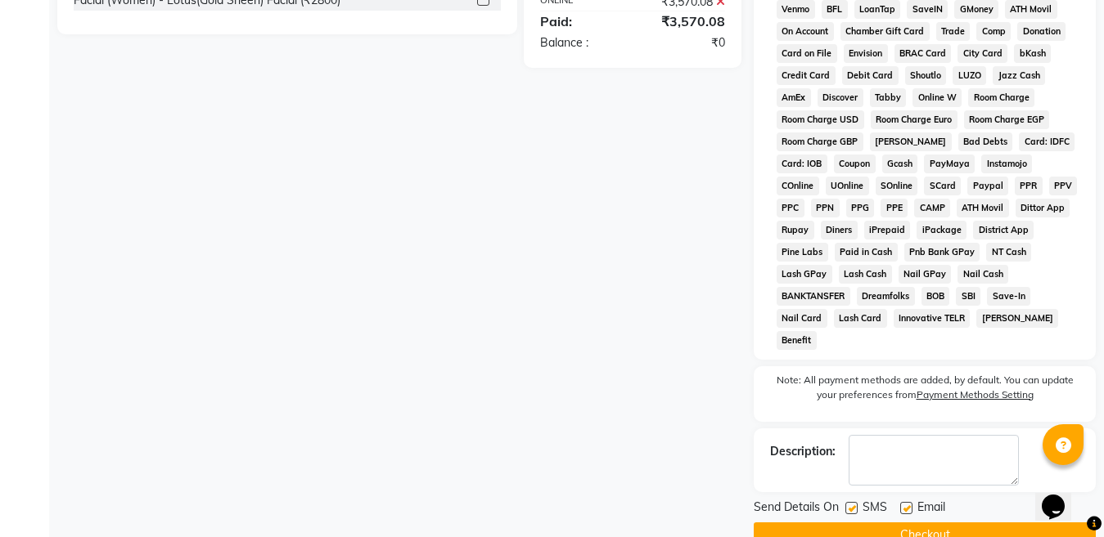
scroll to position [855, 0]
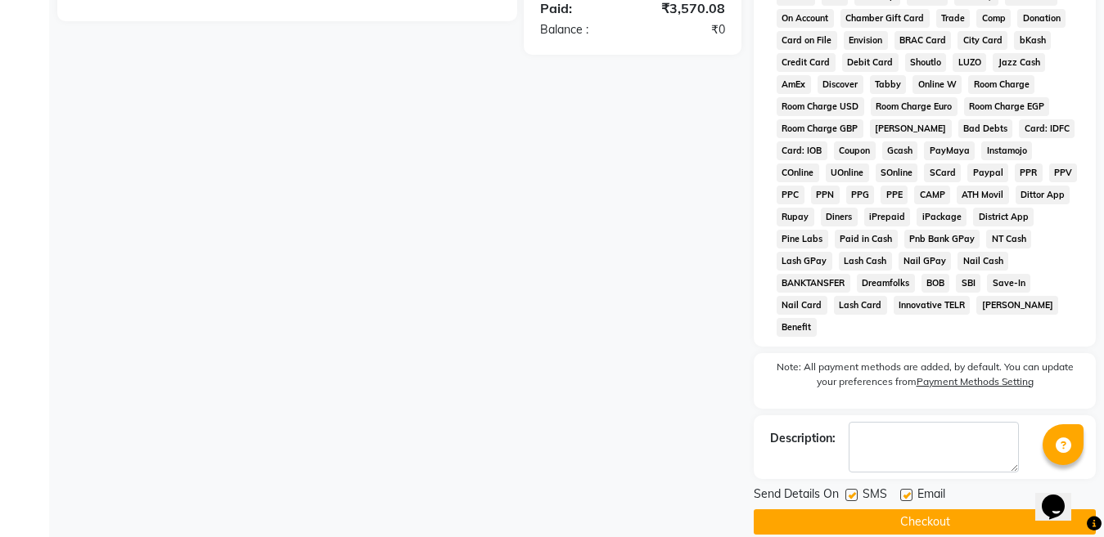
click at [926, 510] on button "Checkout" at bounding box center [924, 522] width 342 height 25
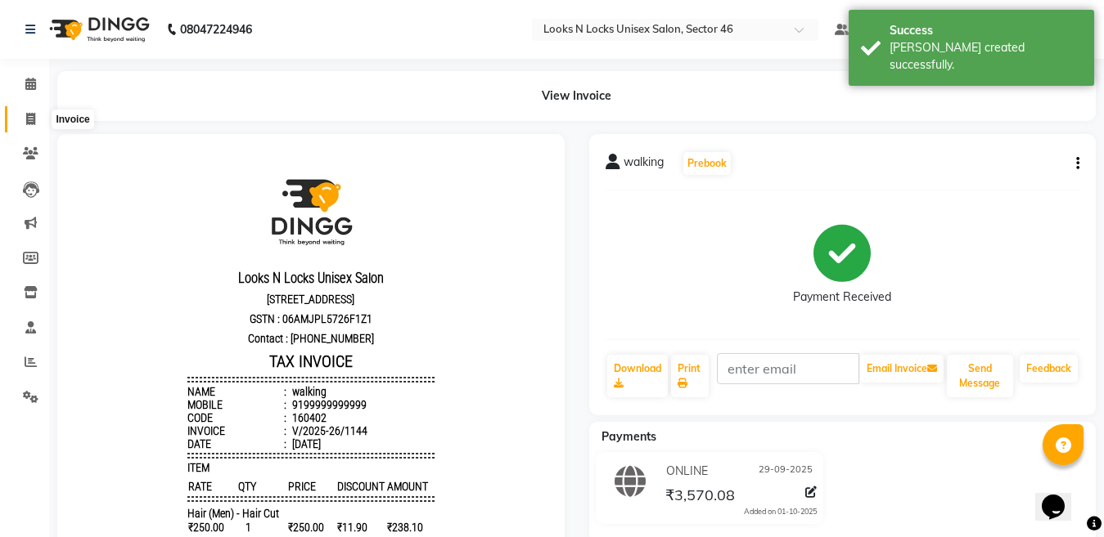
click at [32, 121] on icon at bounding box center [30, 119] width 9 height 12
select select "service"
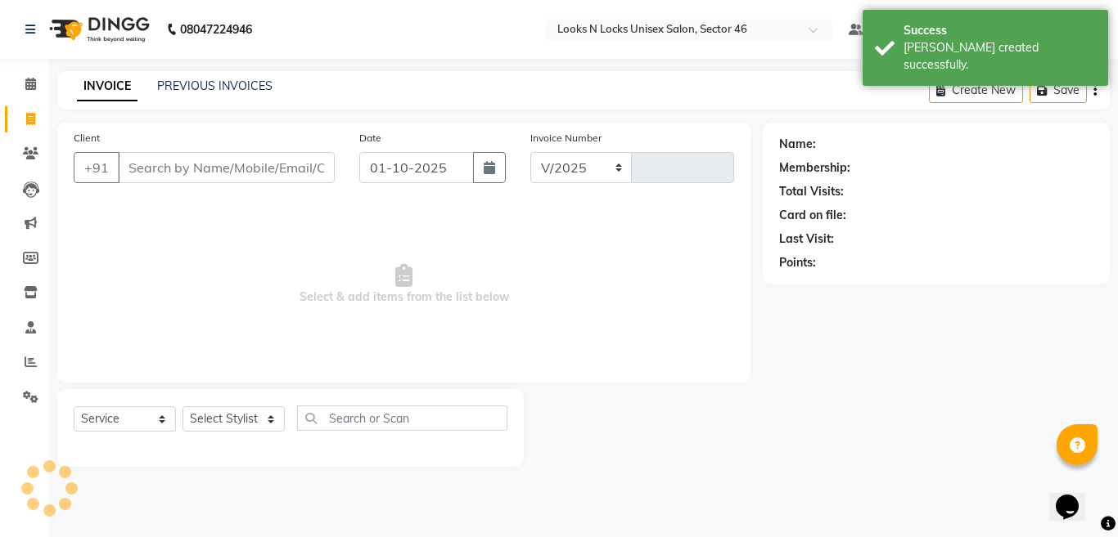
select select "3904"
type input "1145"
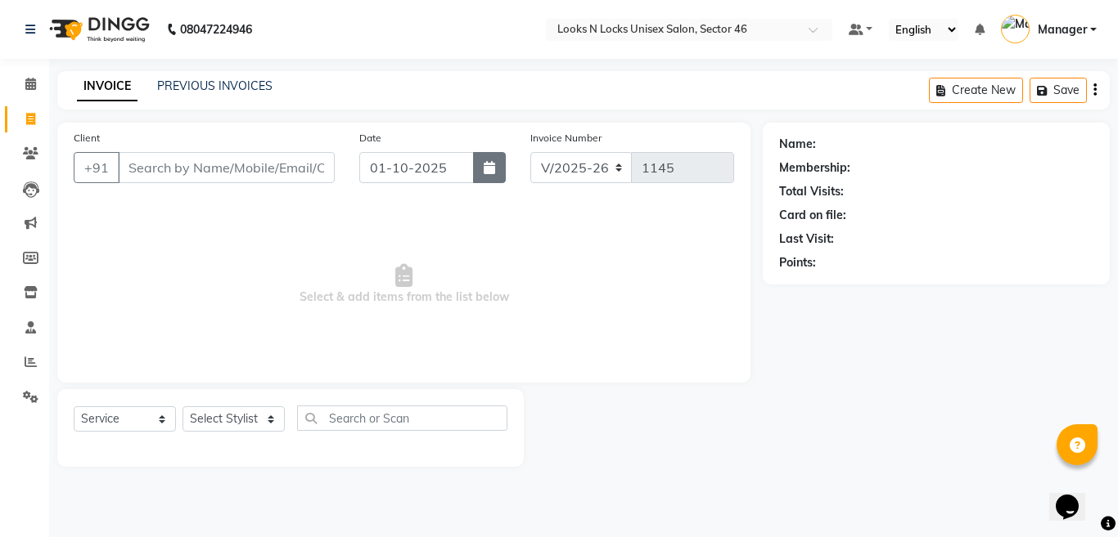
click at [489, 172] on icon "button" at bounding box center [488, 167] width 11 height 13
select select "10"
select select "2025"
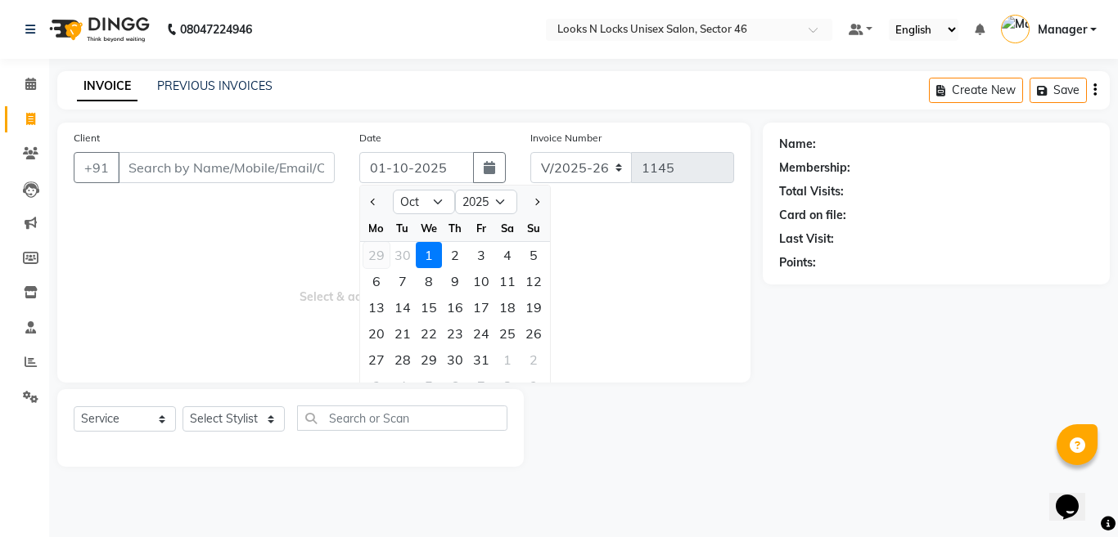
click at [372, 252] on div "29" at bounding box center [376, 255] width 26 height 26
type input "29-09-2025"
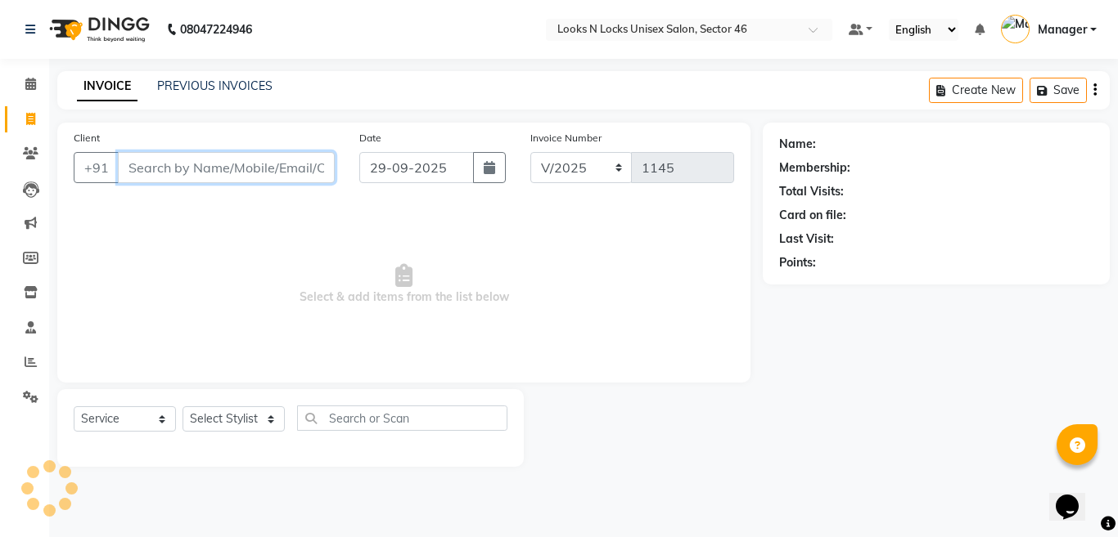
click at [223, 172] on input "Client" at bounding box center [226, 167] width 217 height 31
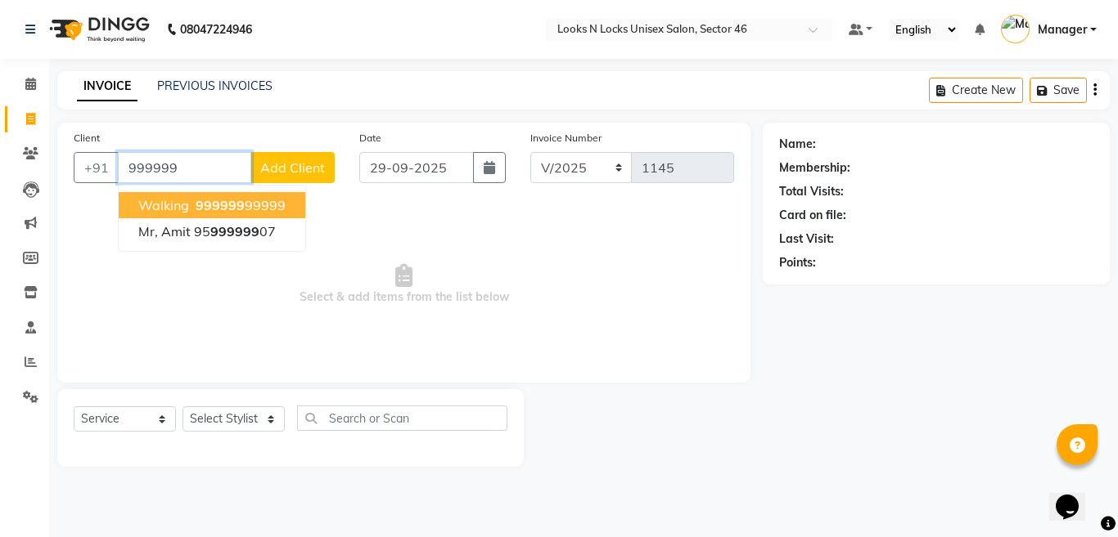
click at [204, 204] on span "999999" at bounding box center [220, 205] width 49 height 16
type input "99999999999"
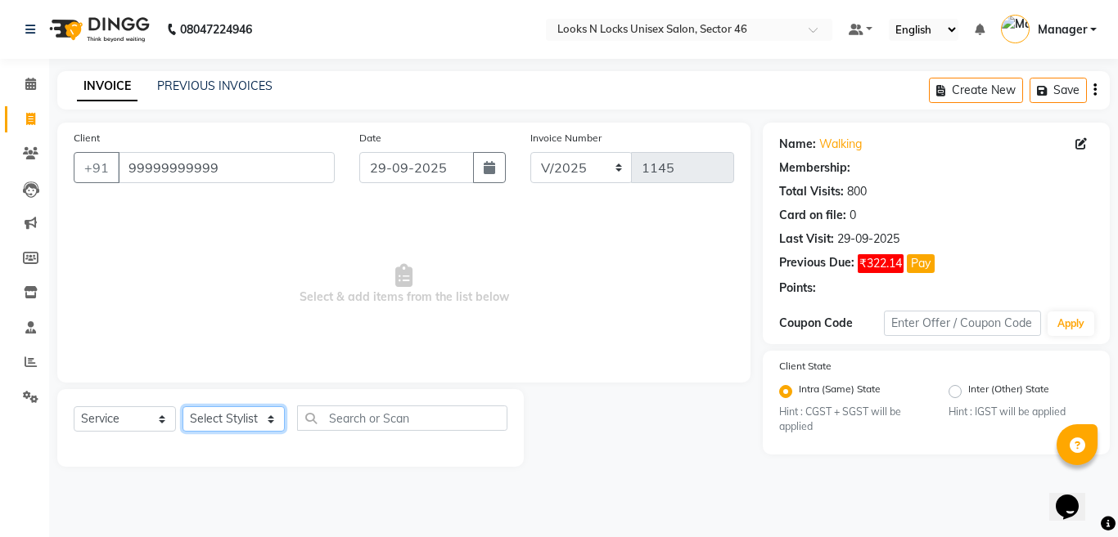
click at [214, 412] on select "Select Stylist [PERSON_NAME] Aalam Sheikh [PERSON_NAME] [PERSON_NAME] [PERSON_N…" at bounding box center [233, 419] width 102 height 25
select select "67932"
click at [182, 407] on select "Select Stylist [PERSON_NAME] Aalam Sheikh [PERSON_NAME] [PERSON_NAME] [PERSON_N…" at bounding box center [233, 419] width 102 height 25
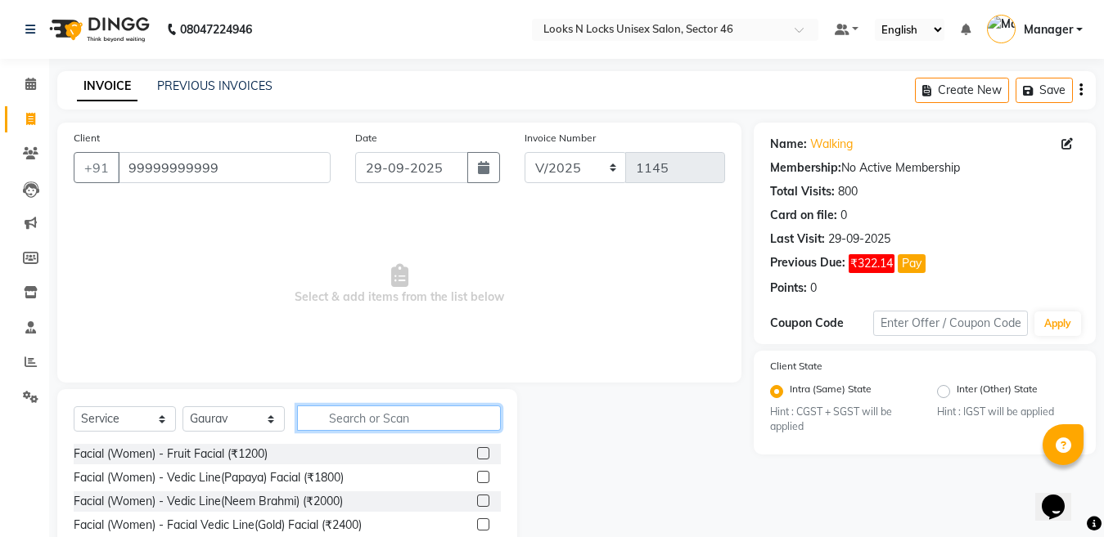
click at [394, 415] on input "text" at bounding box center [399, 418] width 204 height 25
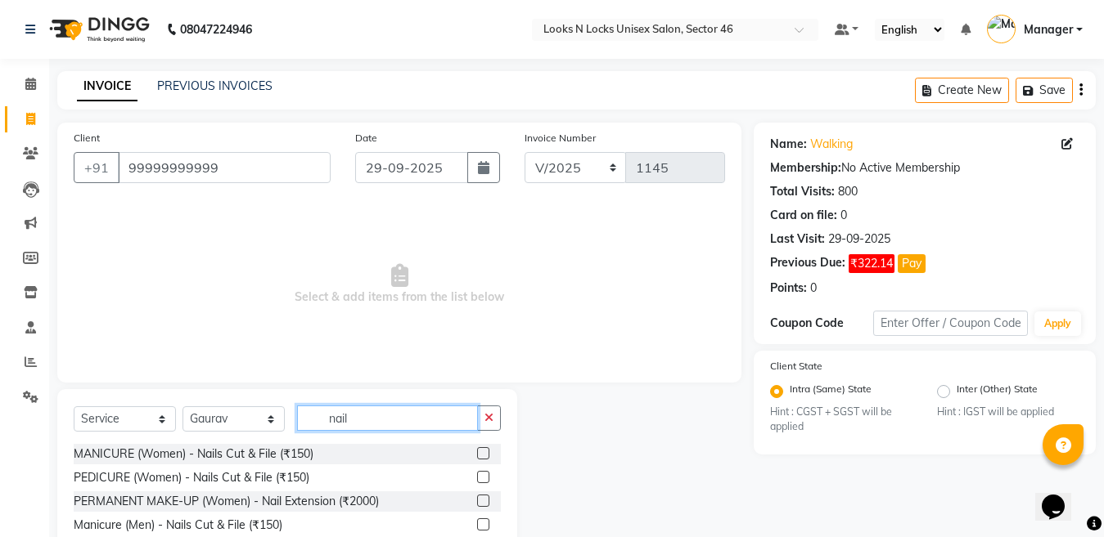
type input "nail"
click at [483, 502] on label at bounding box center [483, 501] width 12 height 12
click at [483, 502] on input "checkbox" at bounding box center [482, 502] width 11 height 11
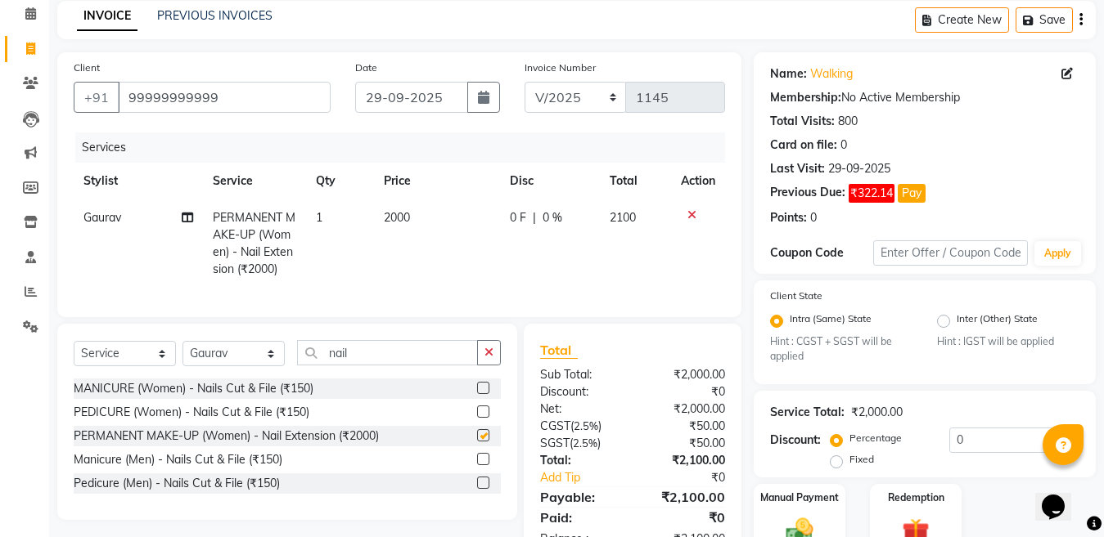
scroll to position [73, 0]
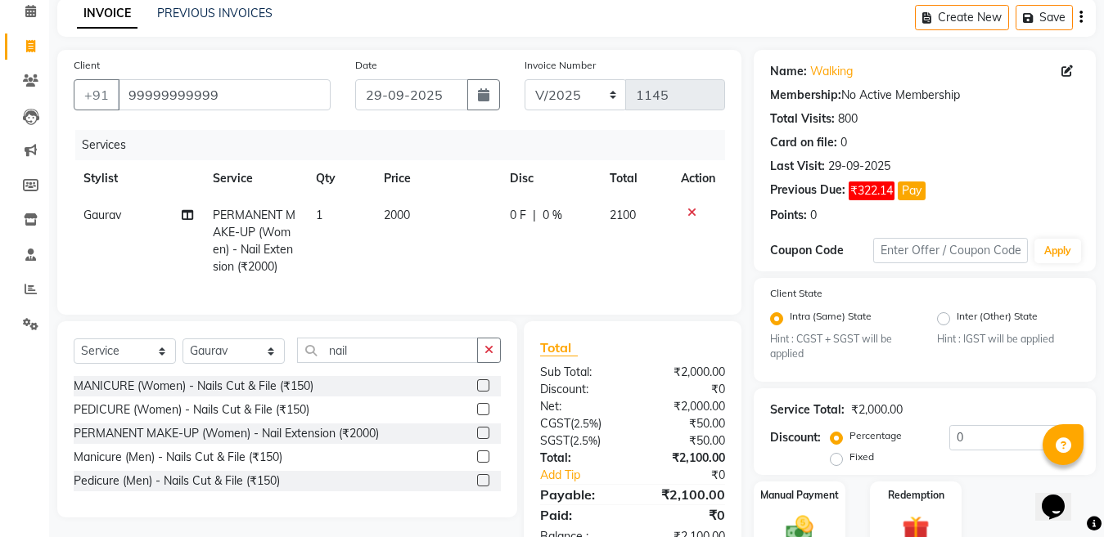
checkbox input "false"
click at [984, 433] on input "0" at bounding box center [1014, 437] width 130 height 25
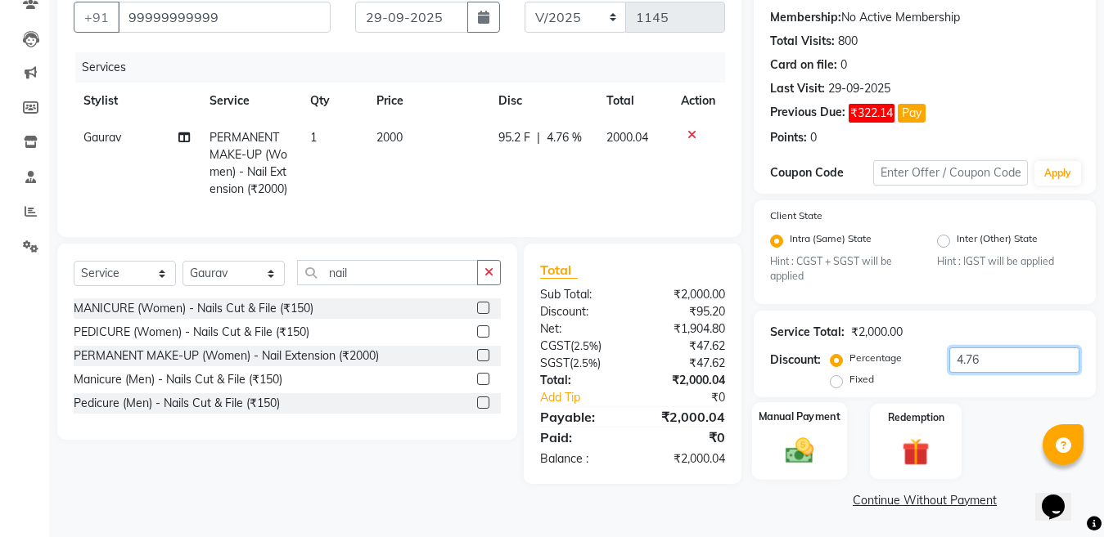
type input "4.76"
click at [805, 449] on img at bounding box center [799, 451] width 46 height 33
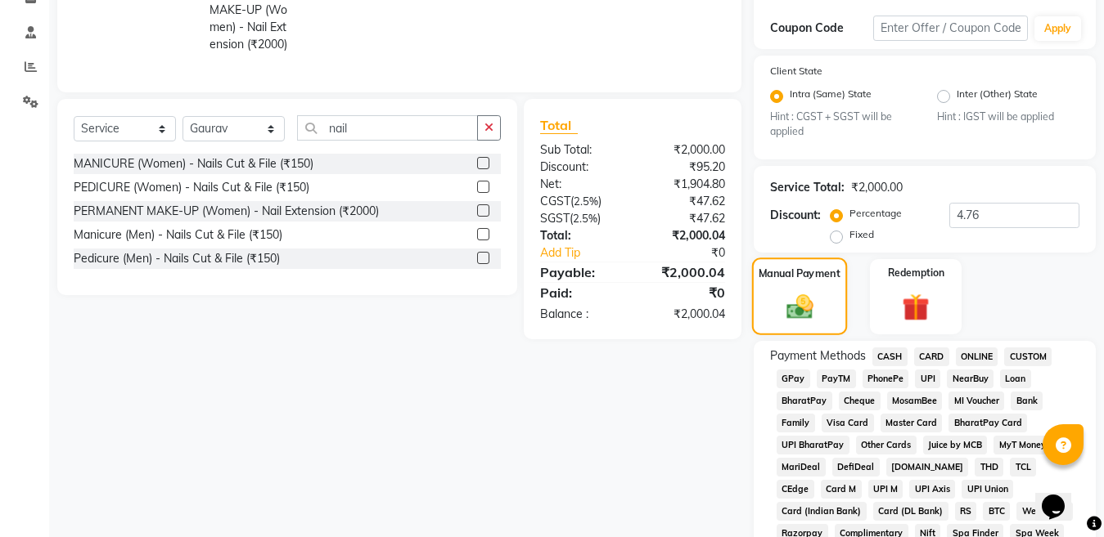
scroll to position [314, 0]
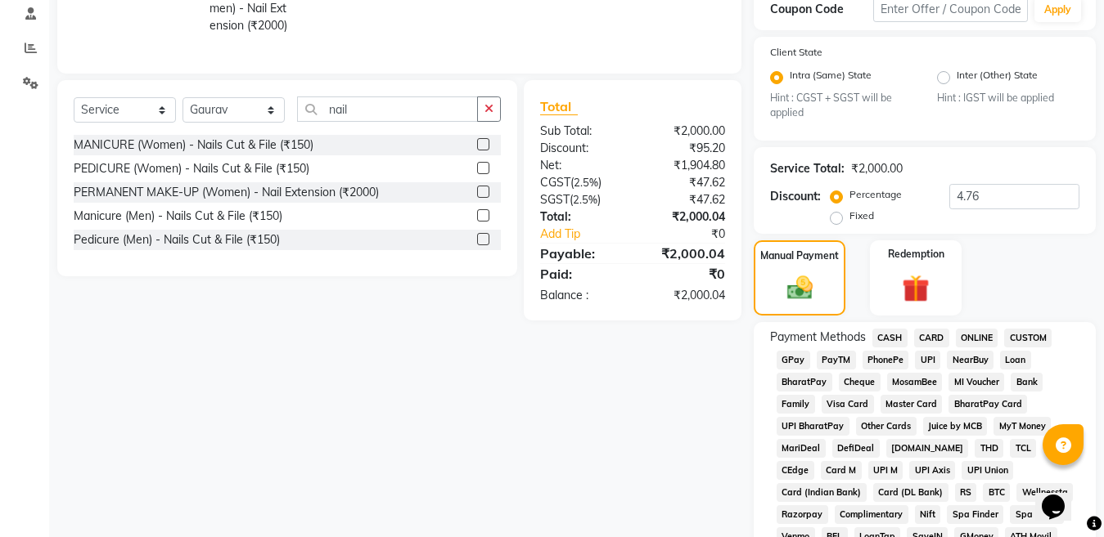
click at [898, 329] on span "CASH" at bounding box center [889, 338] width 35 height 19
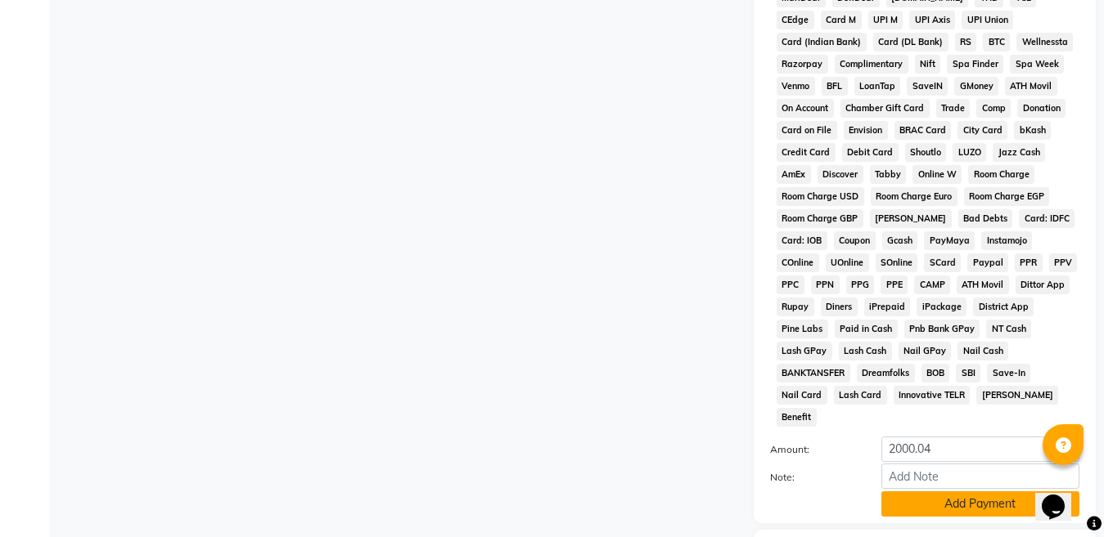
scroll to position [849, 0]
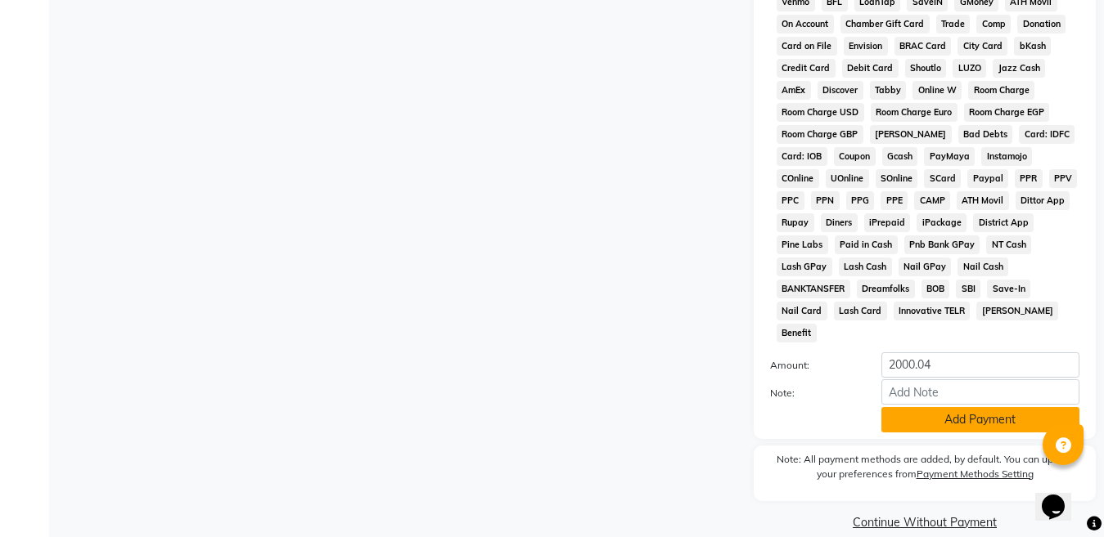
click at [936, 407] on button "Add Payment" at bounding box center [980, 419] width 198 height 25
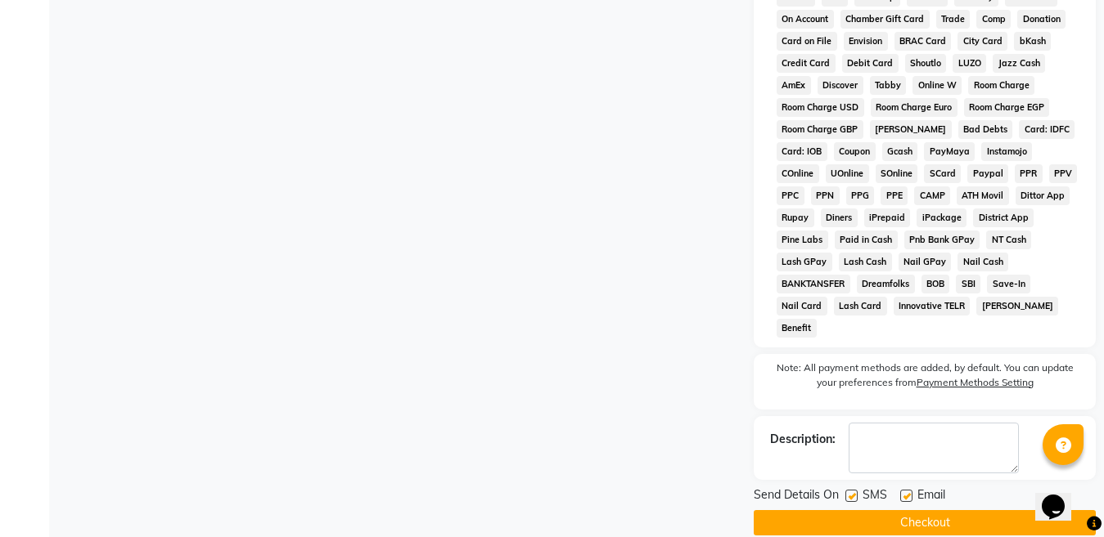
scroll to position [855, 0]
click at [900, 510] on button "Checkout" at bounding box center [924, 522] width 342 height 25
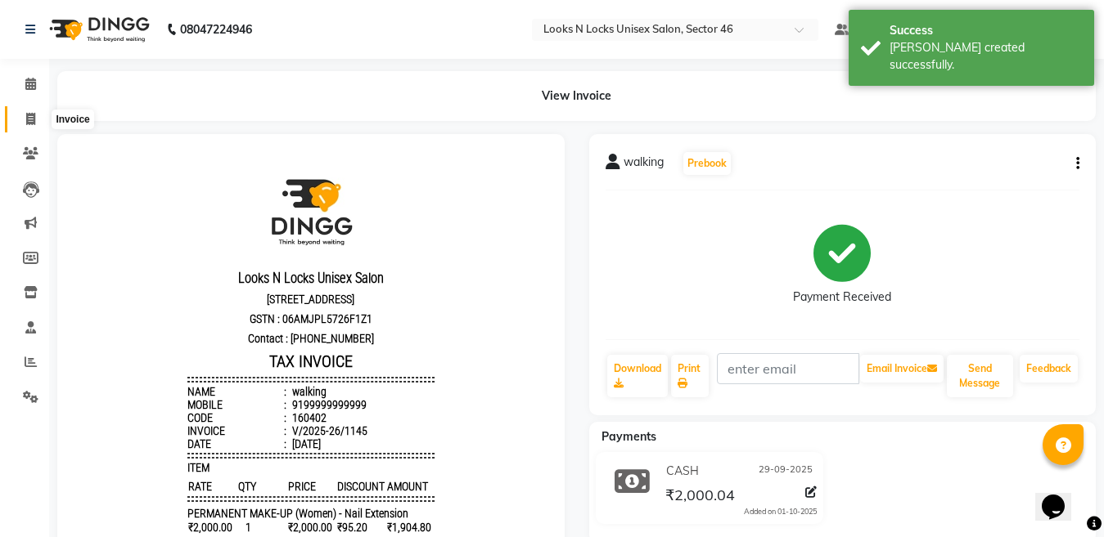
click at [23, 117] on span at bounding box center [30, 119] width 29 height 19
select select "service"
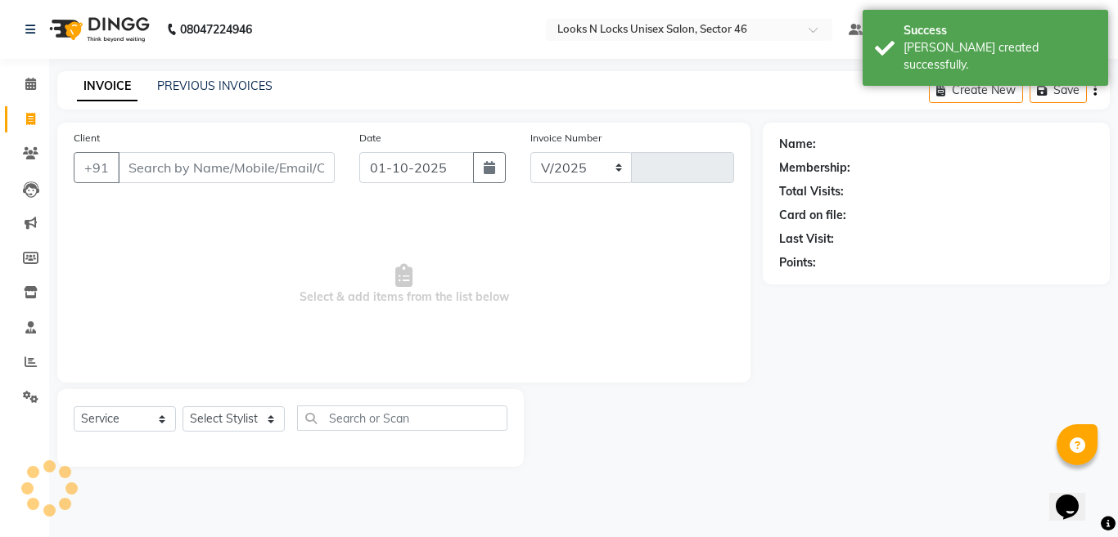
select select "3904"
type input "1146"
click at [488, 165] on icon "button" at bounding box center [488, 167] width 11 height 13
select select "10"
select select "2025"
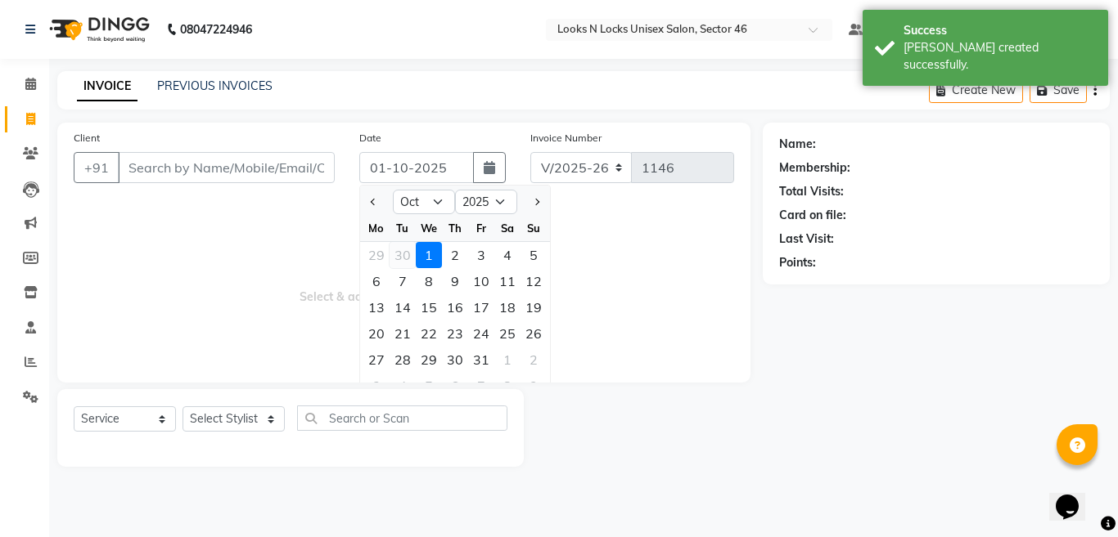
click at [407, 257] on div "30" at bounding box center [402, 255] width 26 height 26
type input "[DATE]"
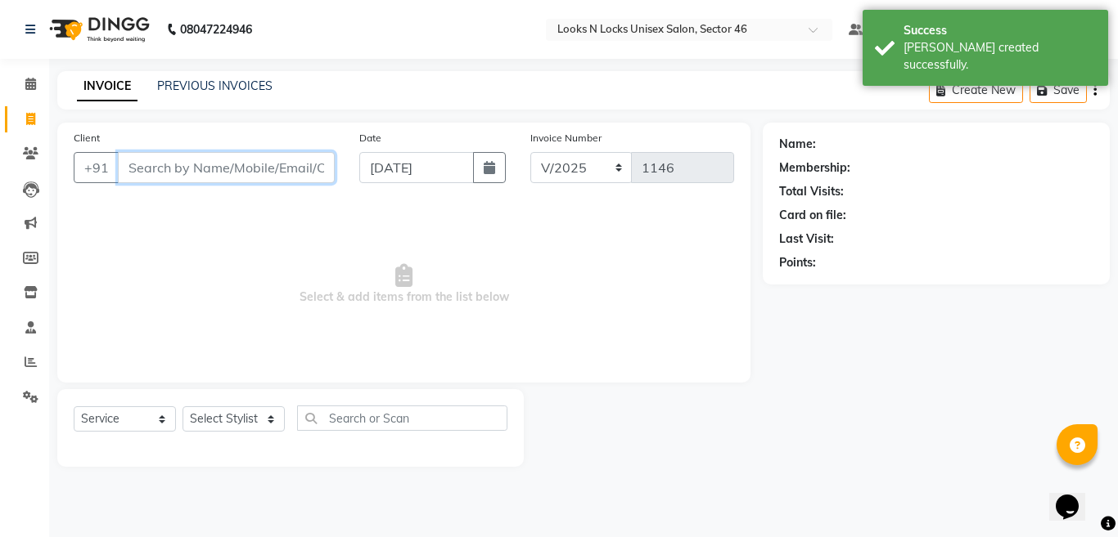
click at [236, 169] on input "Client" at bounding box center [226, 167] width 217 height 31
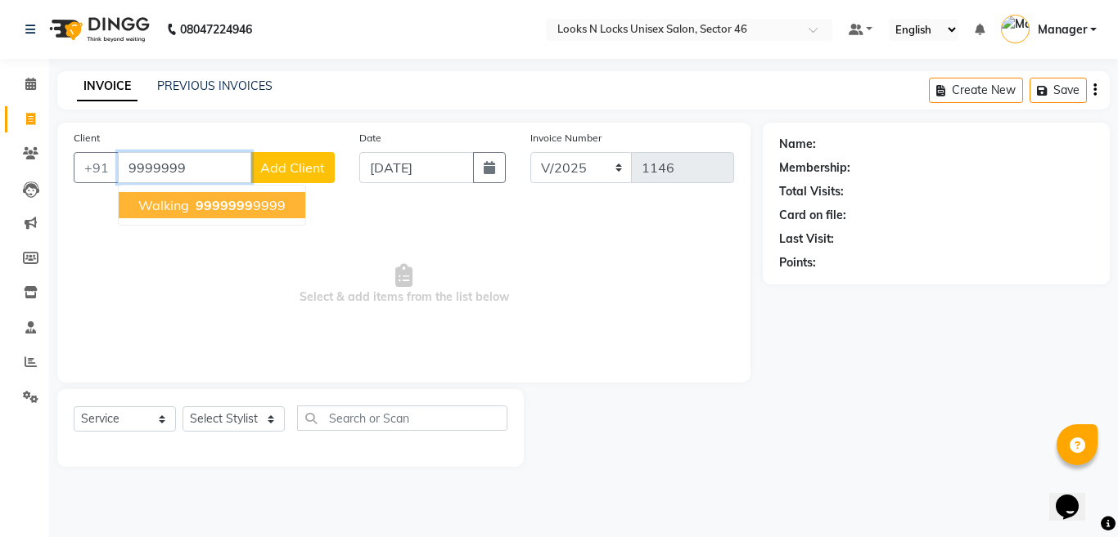
click at [227, 202] on span "9999999" at bounding box center [224, 205] width 57 height 16
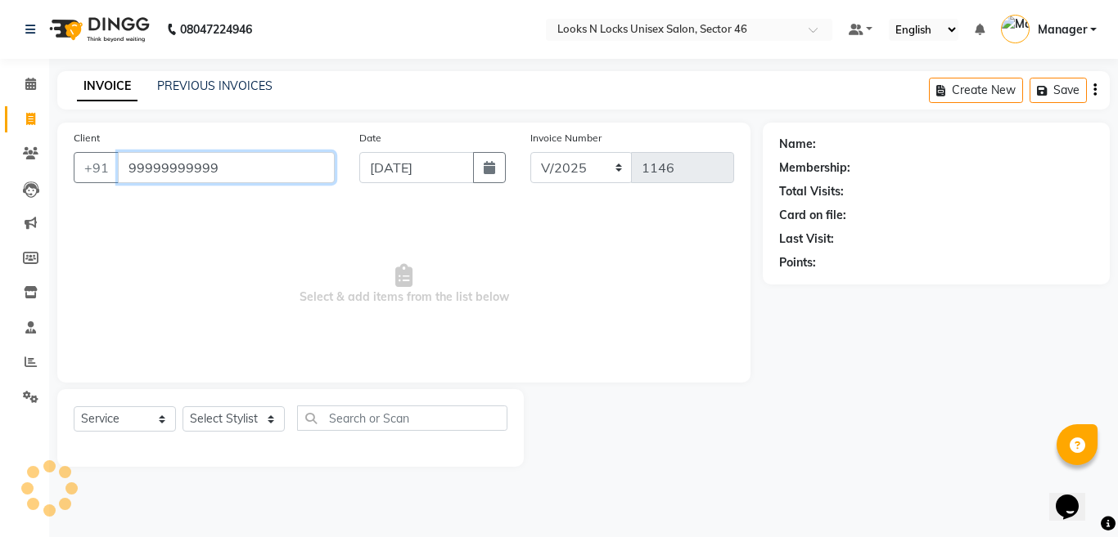
type input "99999999999"
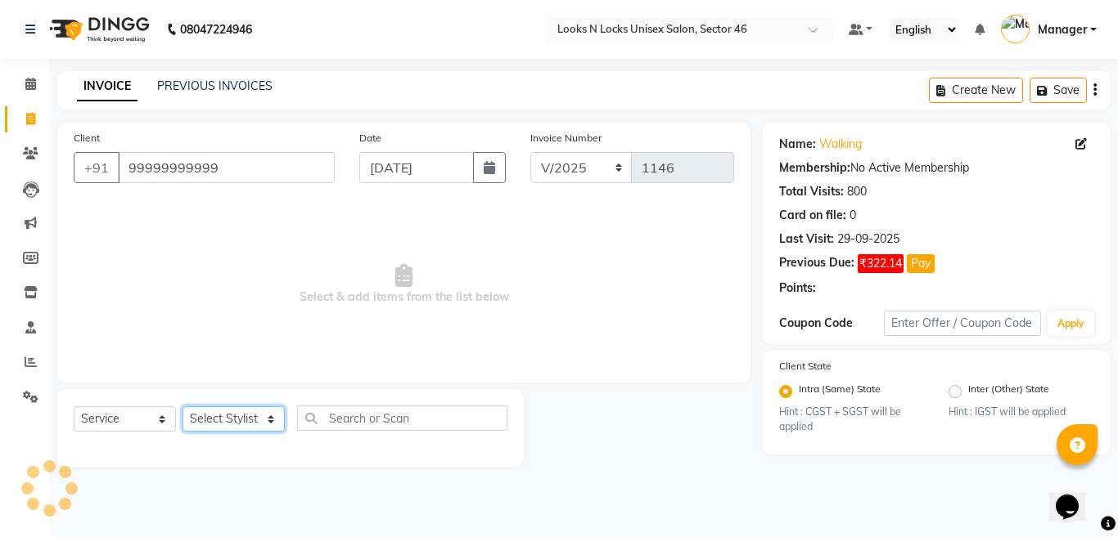
click at [245, 423] on select "Select Stylist [PERSON_NAME] Aalam Sheikh [PERSON_NAME] [PERSON_NAME] [PERSON_N…" at bounding box center [233, 419] width 102 height 25
select select "85595"
click at [182, 407] on select "Select Stylist [PERSON_NAME] Aalam Sheikh [PERSON_NAME] [PERSON_NAME] [PERSON_N…" at bounding box center [233, 419] width 102 height 25
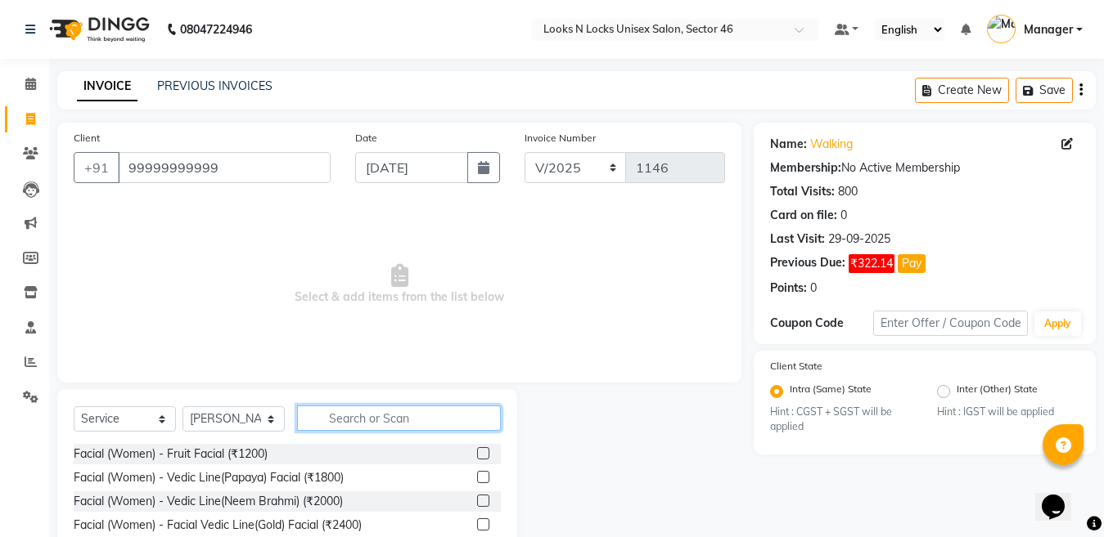
click at [370, 425] on input "text" at bounding box center [399, 418] width 204 height 25
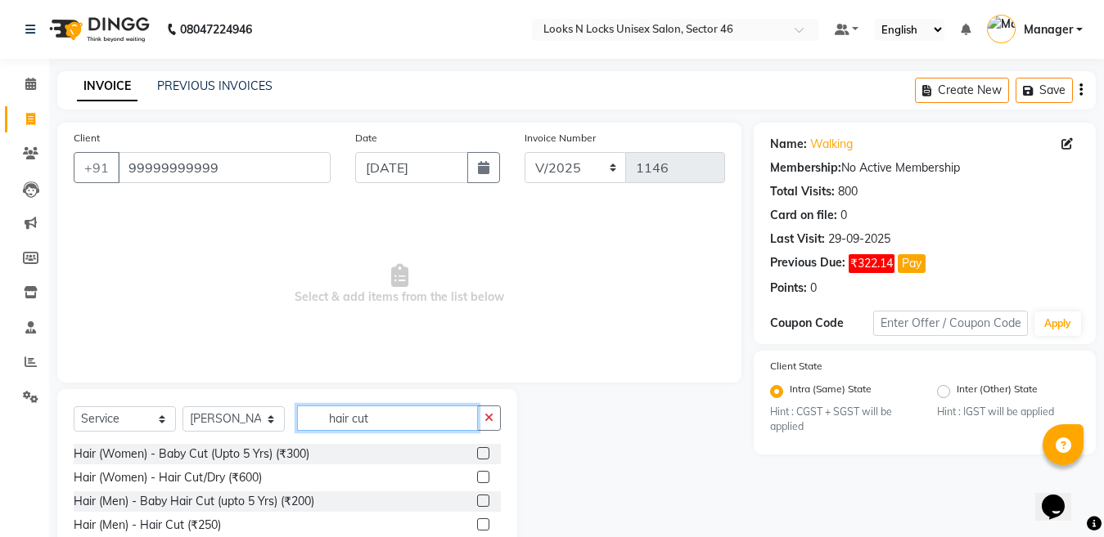
type input "hair cut"
click at [480, 524] on label at bounding box center [483, 525] width 12 height 12
click at [480, 524] on input "checkbox" at bounding box center [482, 525] width 11 height 11
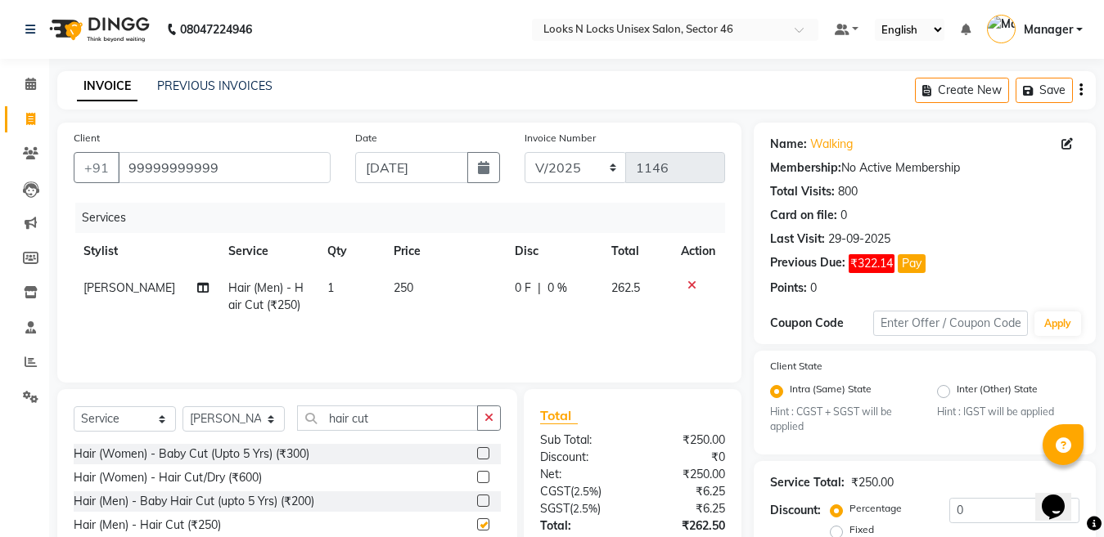
checkbox input "false"
click at [422, 428] on input "hair cut" at bounding box center [387, 418] width 181 height 25
type input "h"
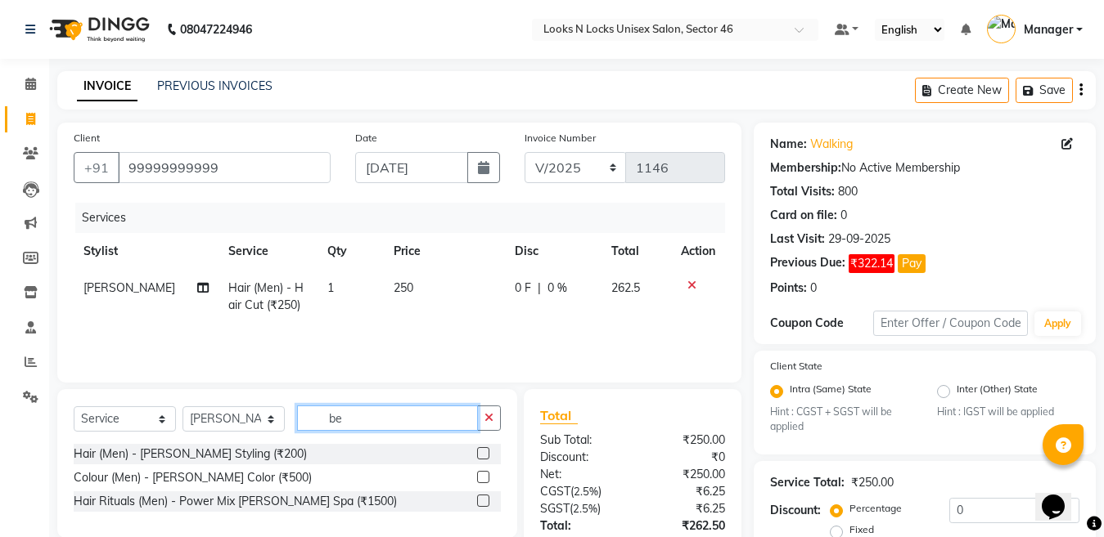
type input "be"
click at [482, 452] on label at bounding box center [483, 453] width 12 height 12
click at [482, 452] on input "checkbox" at bounding box center [482, 454] width 11 height 11
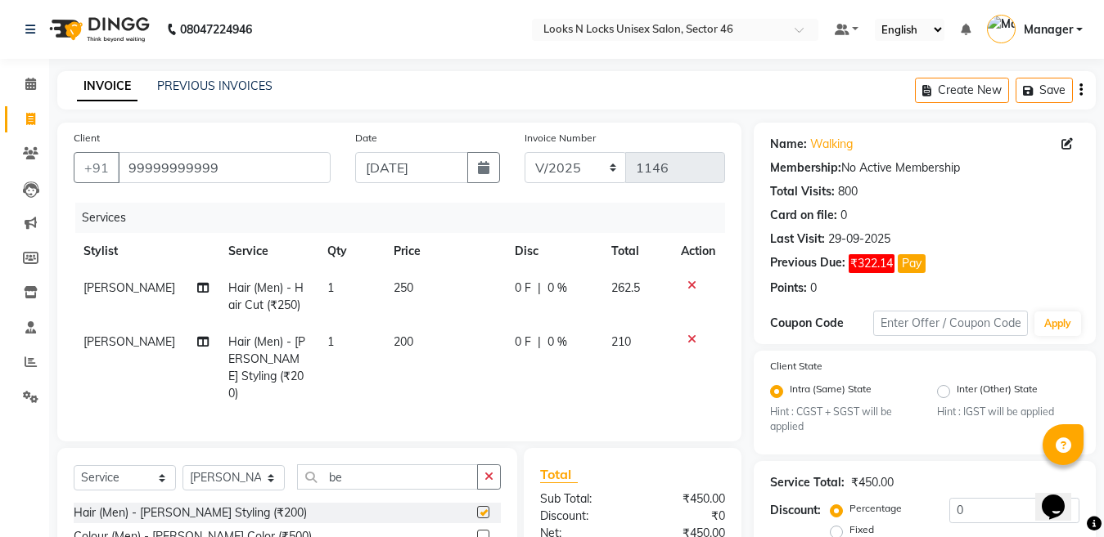
checkbox input "false"
drag, startPoint x: 223, startPoint y: 474, endPoint x: 227, endPoint y: 465, distance: 10.6
click at [223, 474] on select "Select Stylist [PERSON_NAME] Aalam Sheikh [PERSON_NAME] [PERSON_NAME] [PERSON_N…" at bounding box center [233, 477] width 102 height 25
select select "69068"
click at [182, 465] on select "Select Stylist [PERSON_NAME] Aalam Sheikh [PERSON_NAME] [PERSON_NAME] [PERSON_N…" at bounding box center [233, 477] width 102 height 25
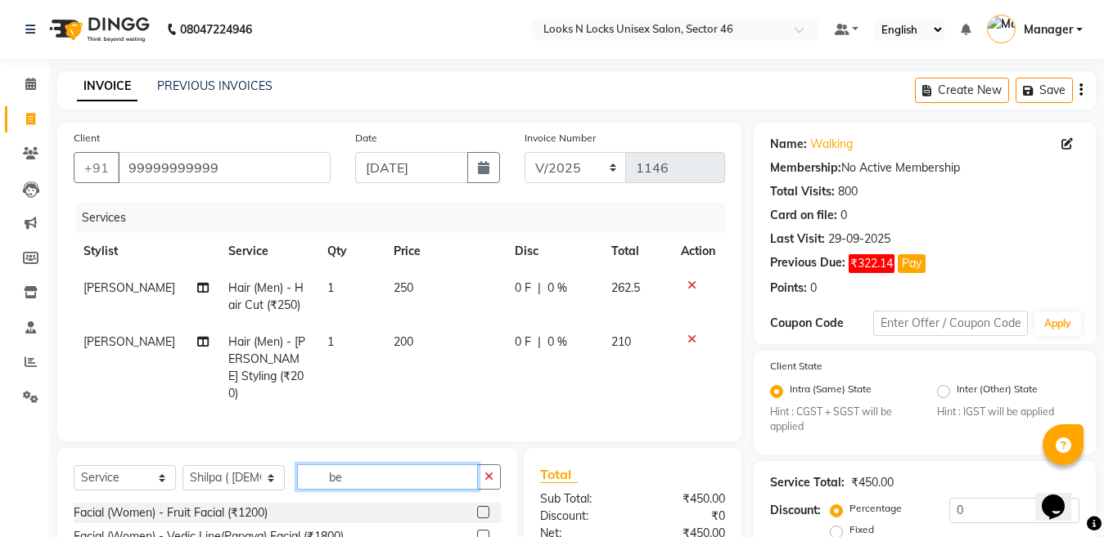
click at [389, 475] on input "be" at bounding box center [387, 477] width 181 height 25
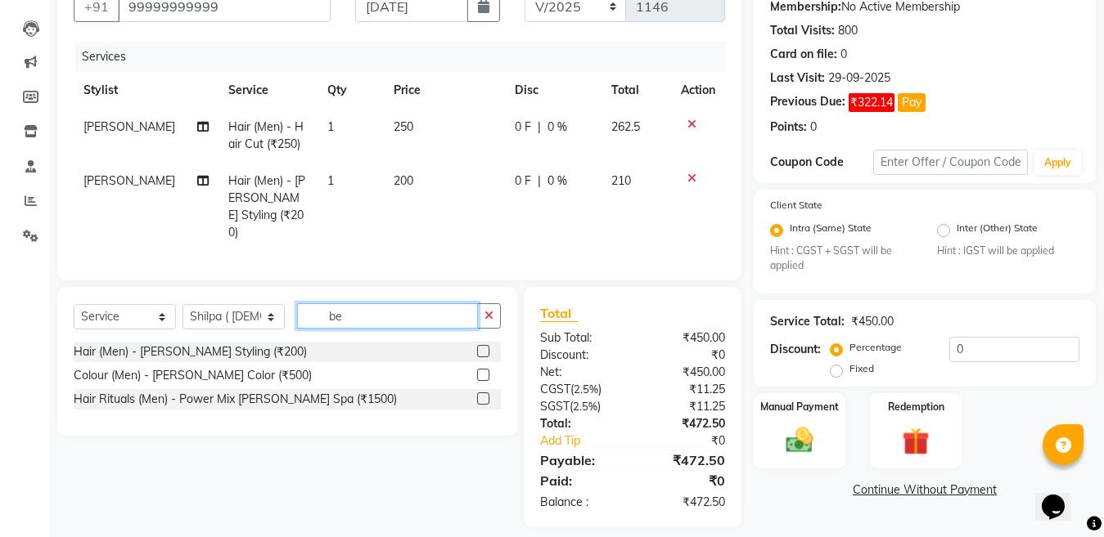
scroll to position [164, 0]
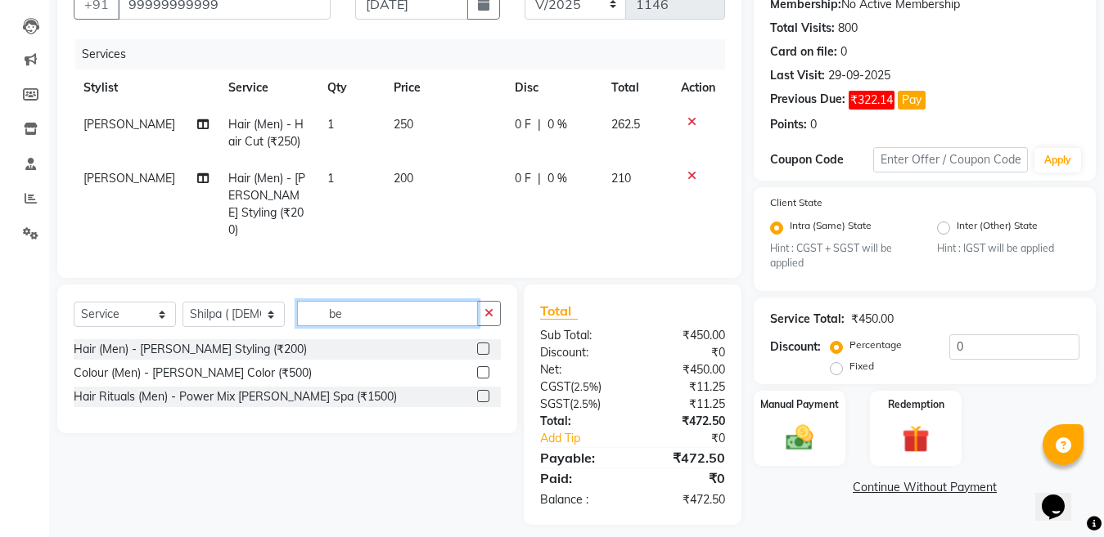
type input "b"
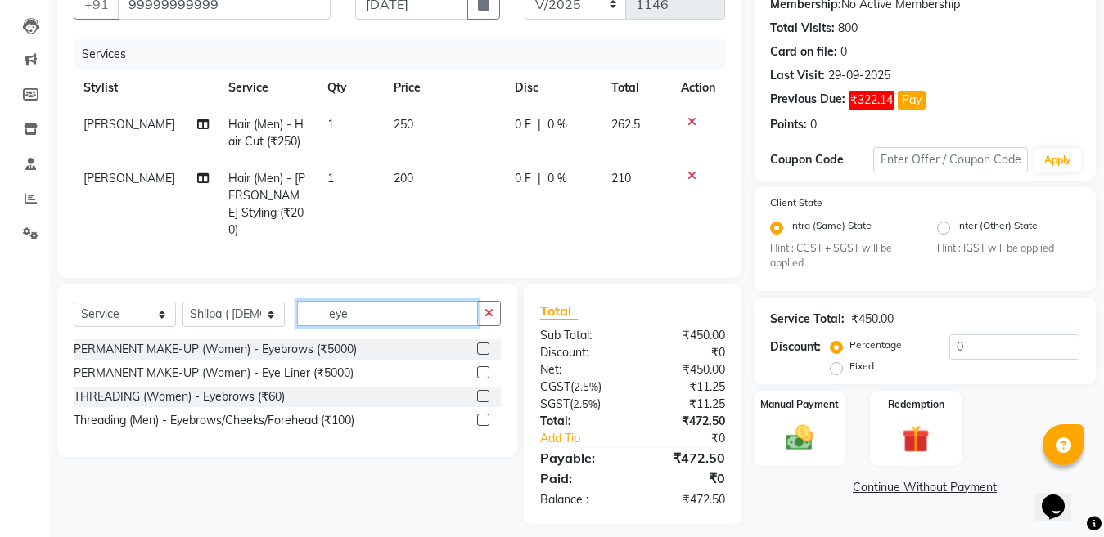
type input "eye"
click at [483, 393] on label at bounding box center [483, 396] width 12 height 12
click at [483, 393] on input "checkbox" at bounding box center [482, 397] width 11 height 11
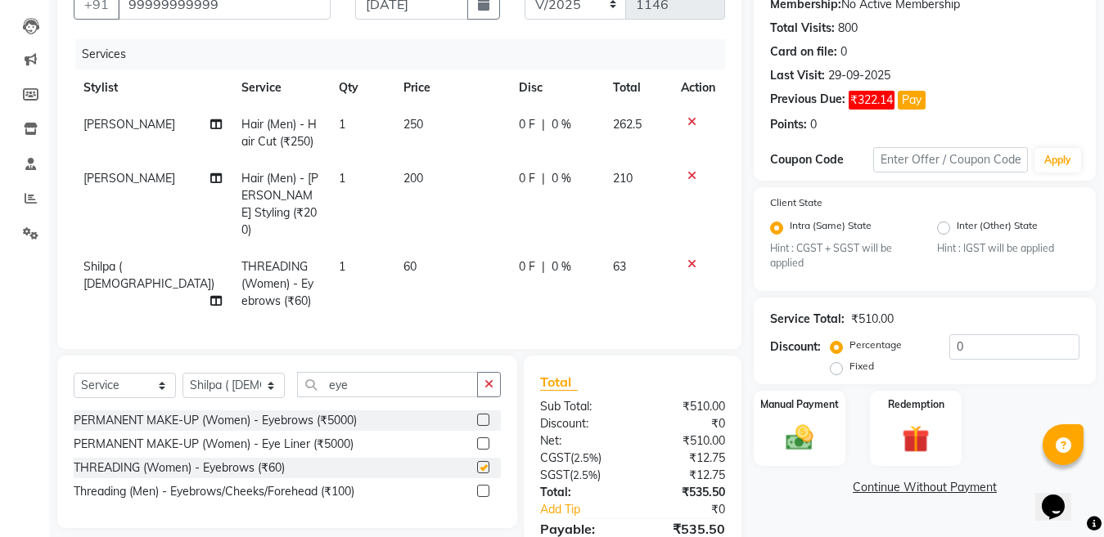
checkbox input "false"
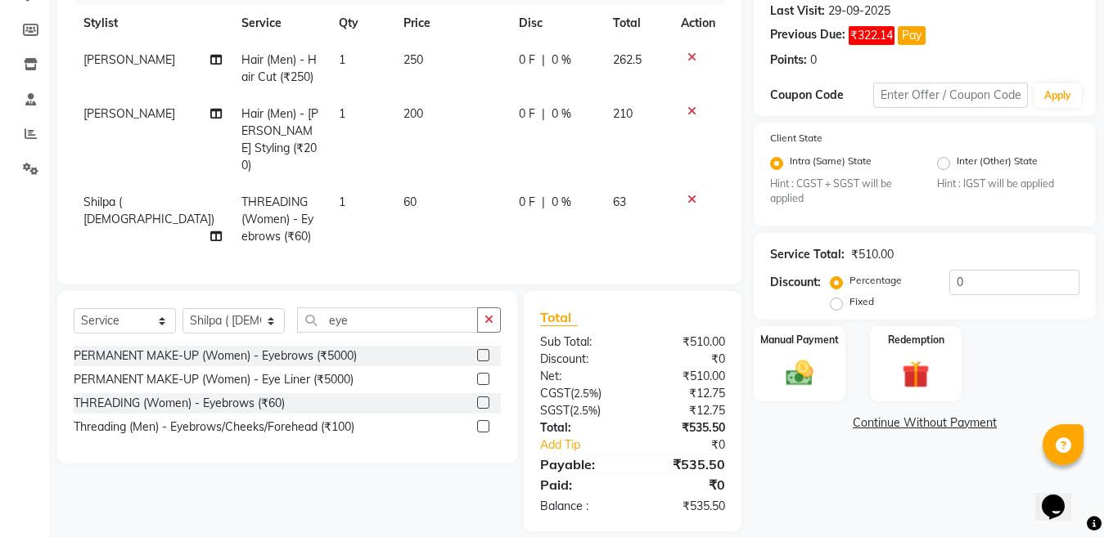
scroll to position [244, 0]
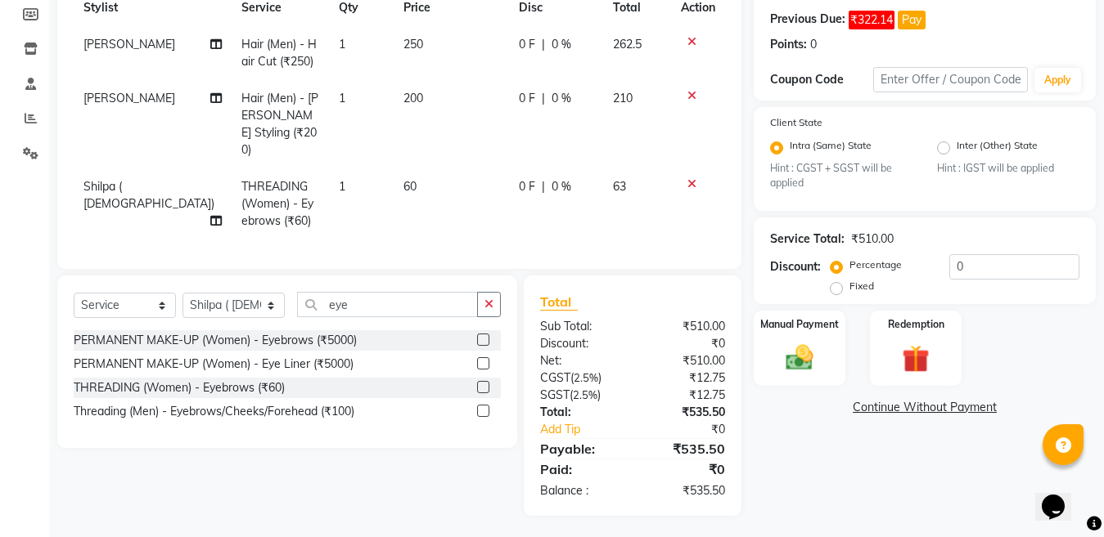
click at [337, 169] on td "1" at bounding box center [361, 204] width 65 height 71
select select "69068"
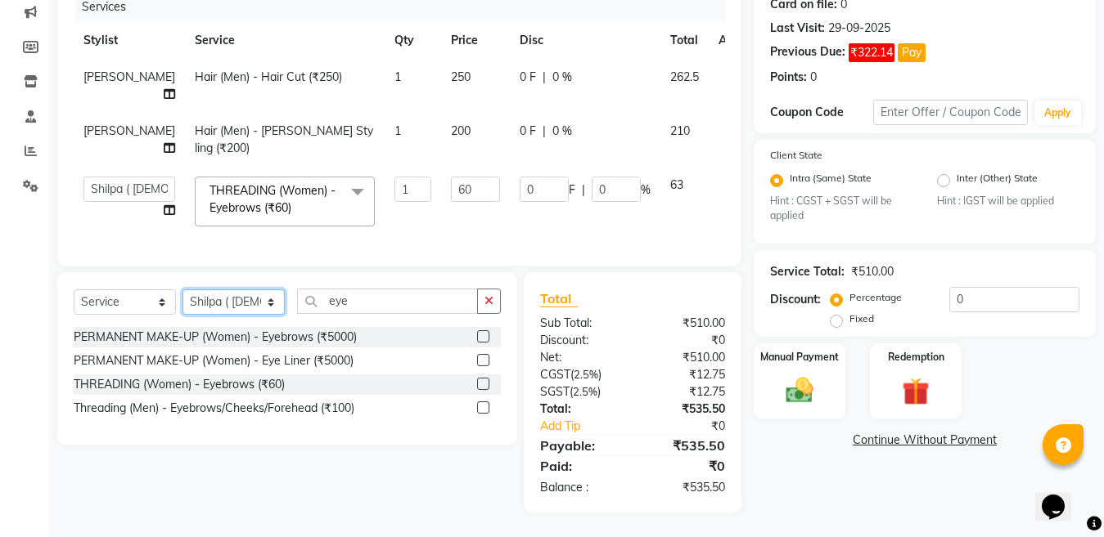
drag, startPoint x: 224, startPoint y: 313, endPoint x: 217, endPoint y: 308, distance: 8.8
click at [224, 313] on select "Select Stylist [PERSON_NAME] Aalam Sheikh [PERSON_NAME] [PERSON_NAME] [PERSON_N…" at bounding box center [233, 302] width 102 height 25
select select "85595"
click at [182, 305] on select "Select Stylist [PERSON_NAME] Aalam Sheikh [PERSON_NAME] [PERSON_NAME] [PERSON_N…" at bounding box center [233, 302] width 102 height 25
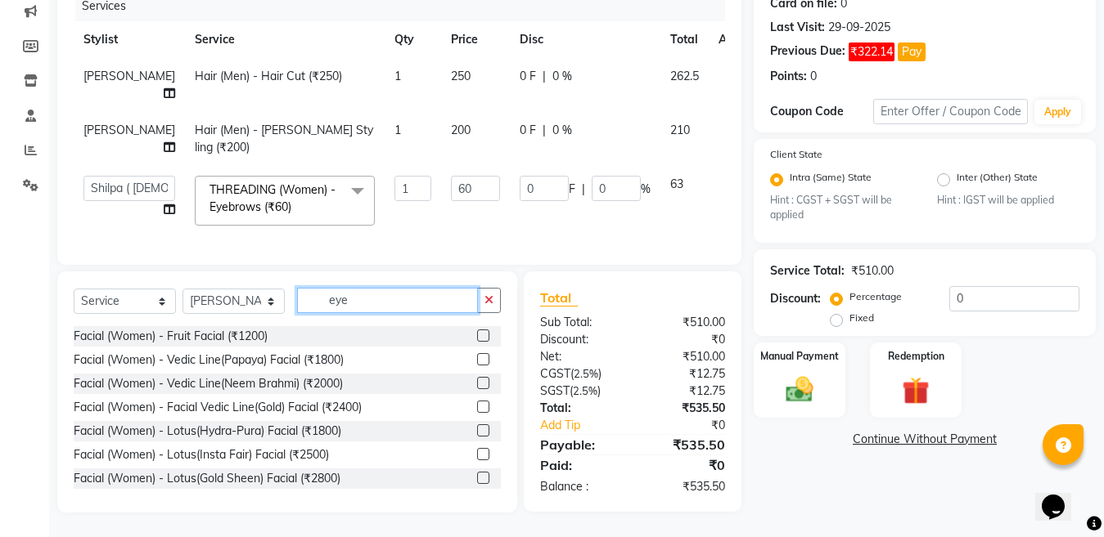
click at [398, 313] on input "eye" at bounding box center [387, 300] width 181 height 25
type input "e"
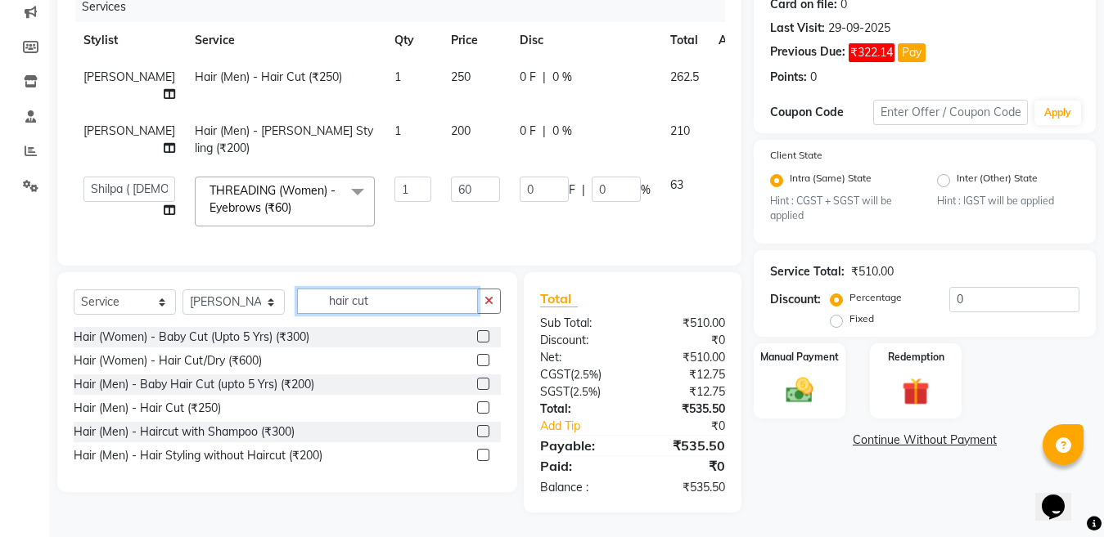
type input "hair cut"
click at [484, 414] on label at bounding box center [483, 408] width 12 height 12
click at [484, 414] on input "checkbox" at bounding box center [482, 408] width 11 height 11
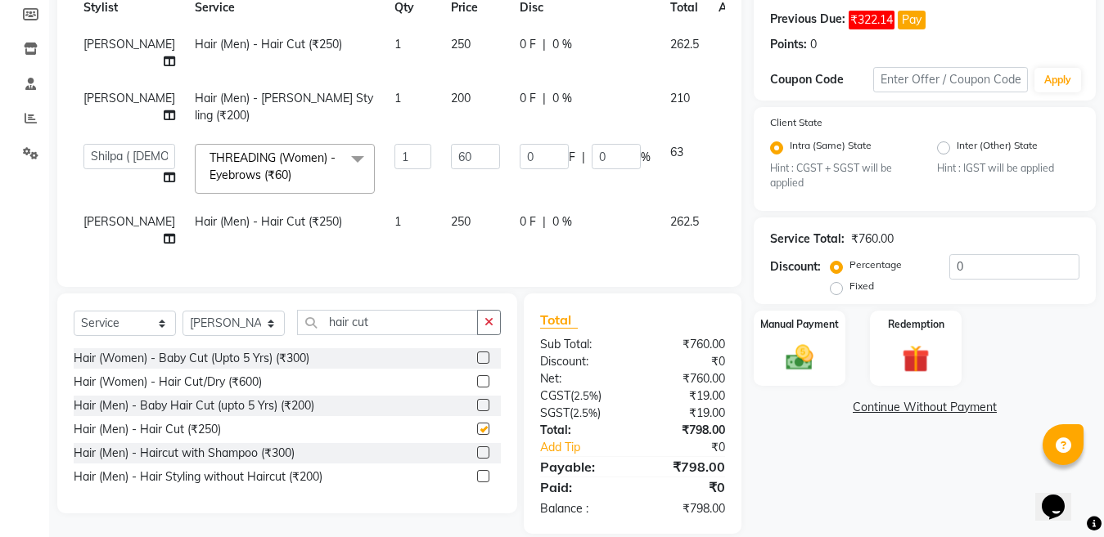
checkbox input "false"
click at [385, 258] on td "1" at bounding box center [413, 231] width 56 height 54
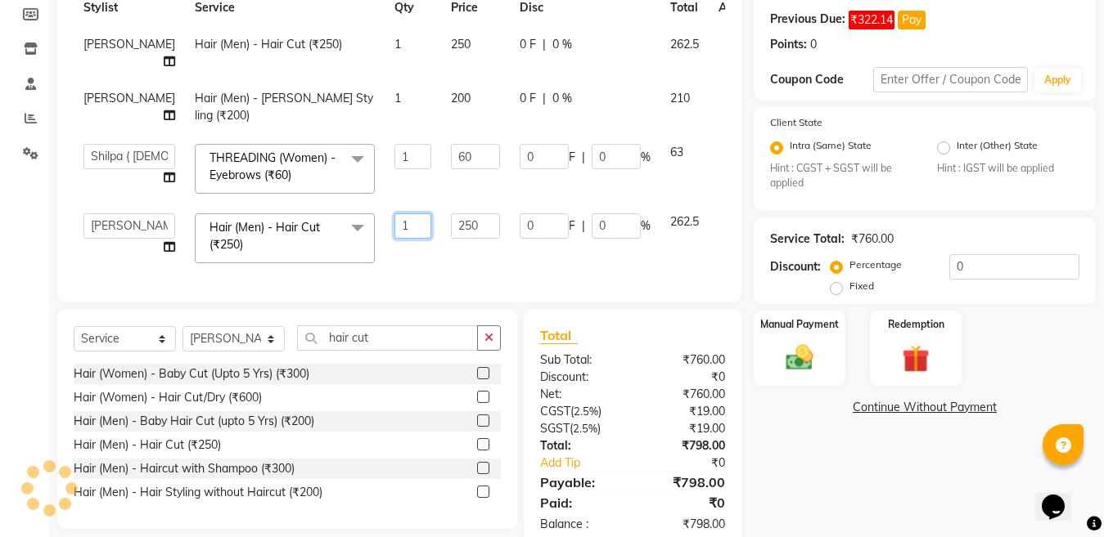
click at [394, 239] on input "1" at bounding box center [412, 226] width 37 height 25
type input "2"
click at [221, 352] on select "Select Stylist [PERSON_NAME] Aalam Sheikh [PERSON_NAME] [PERSON_NAME] [PERSON_N…" at bounding box center [233, 338] width 102 height 25
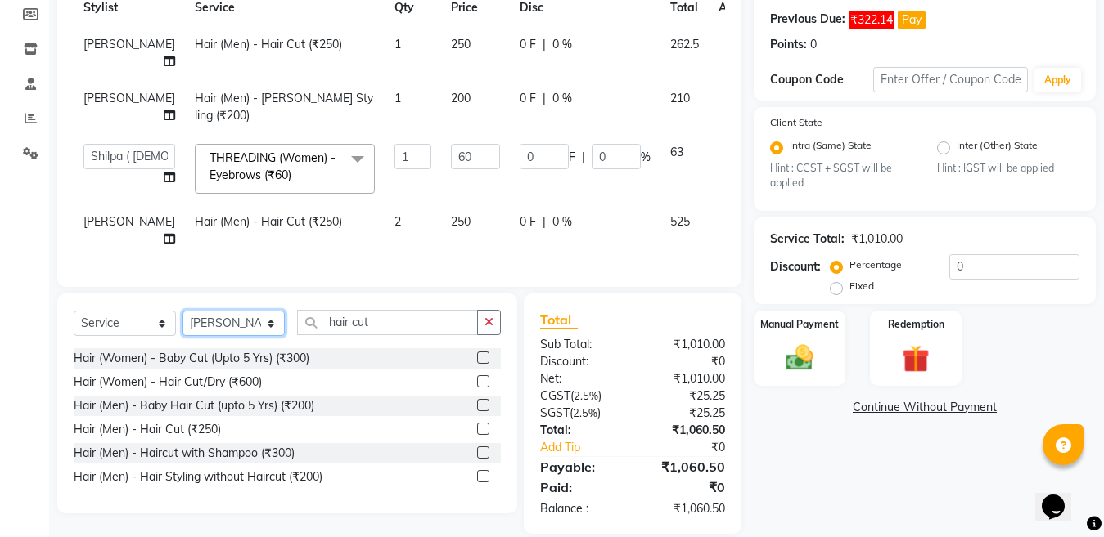
select select "67932"
click at [182, 336] on select "Select Stylist [PERSON_NAME] Aalam Sheikh [PERSON_NAME] [PERSON_NAME] [PERSON_N…" at bounding box center [233, 323] width 102 height 25
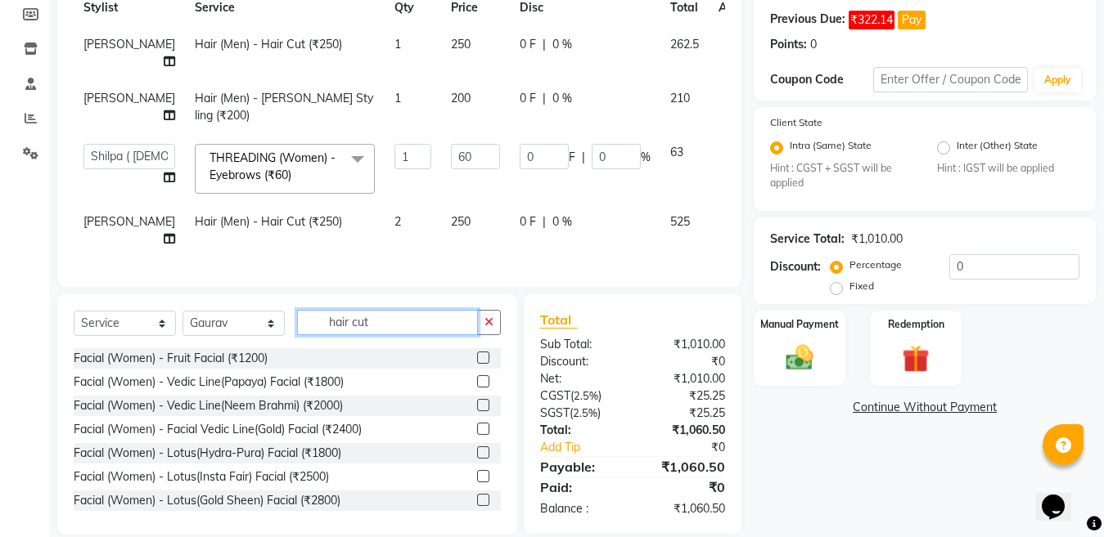
click at [395, 335] on input "hair cut" at bounding box center [387, 322] width 181 height 25
type input "h"
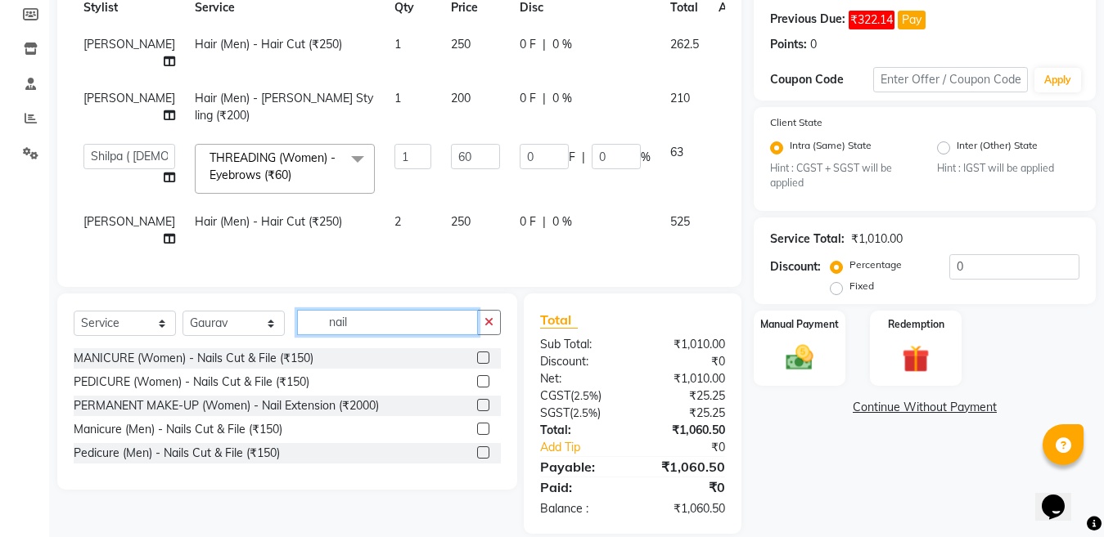
type input "nail"
click at [480, 412] on label at bounding box center [483, 405] width 12 height 12
click at [480, 412] on input "checkbox" at bounding box center [482, 406] width 11 height 11
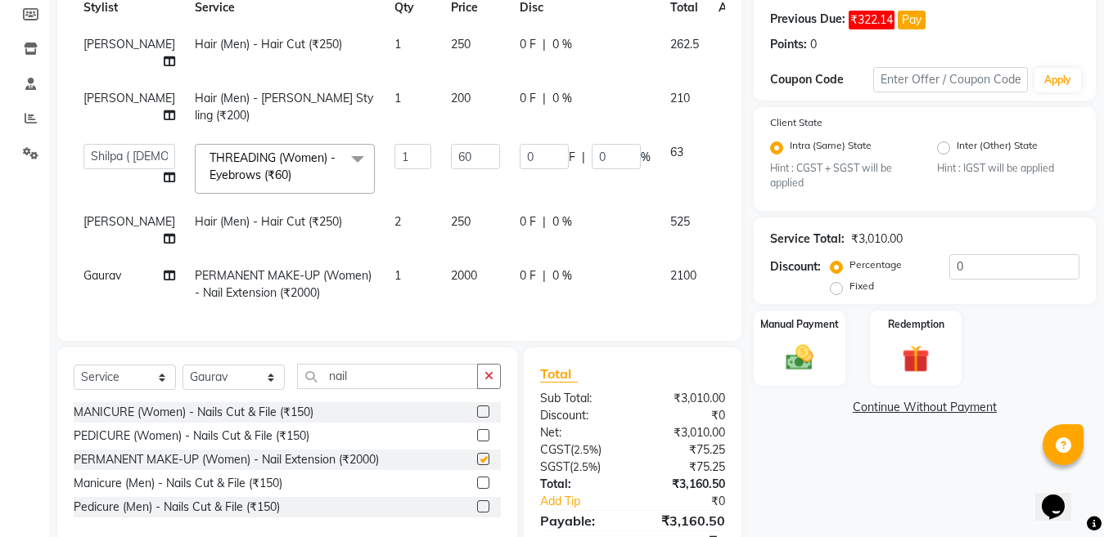
scroll to position [22, 0]
checkbox input "false"
click at [447, 302] on td "2000" at bounding box center [475, 285] width 69 height 54
select select "67932"
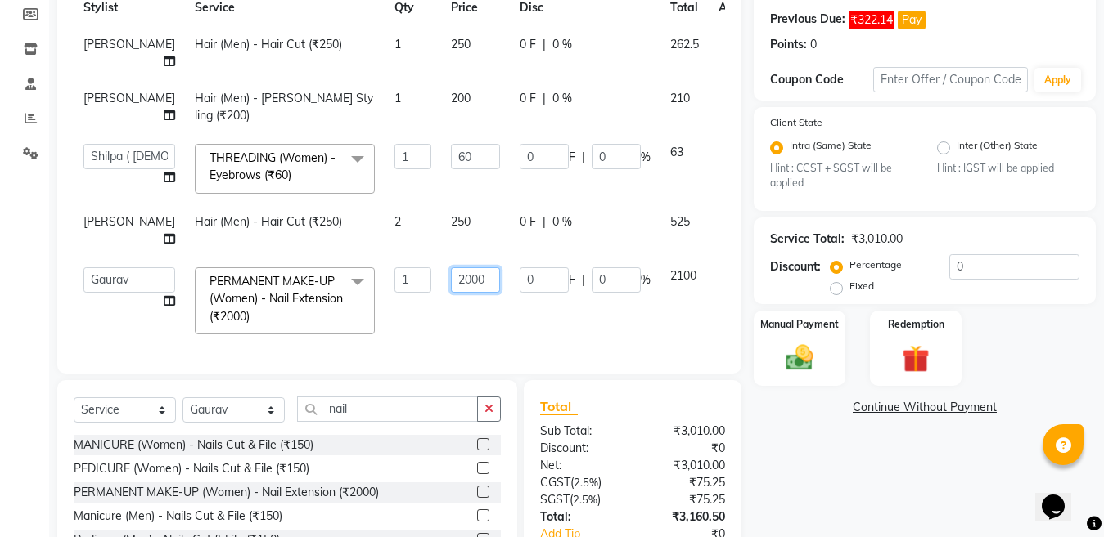
click at [451, 293] on input "2000" at bounding box center [475, 280] width 49 height 25
type input "2"
type input "2700"
click at [245, 423] on select "Select Stylist [PERSON_NAME] Aalam Sheikh [PERSON_NAME] [PERSON_NAME] [PERSON_N…" at bounding box center [233, 410] width 102 height 25
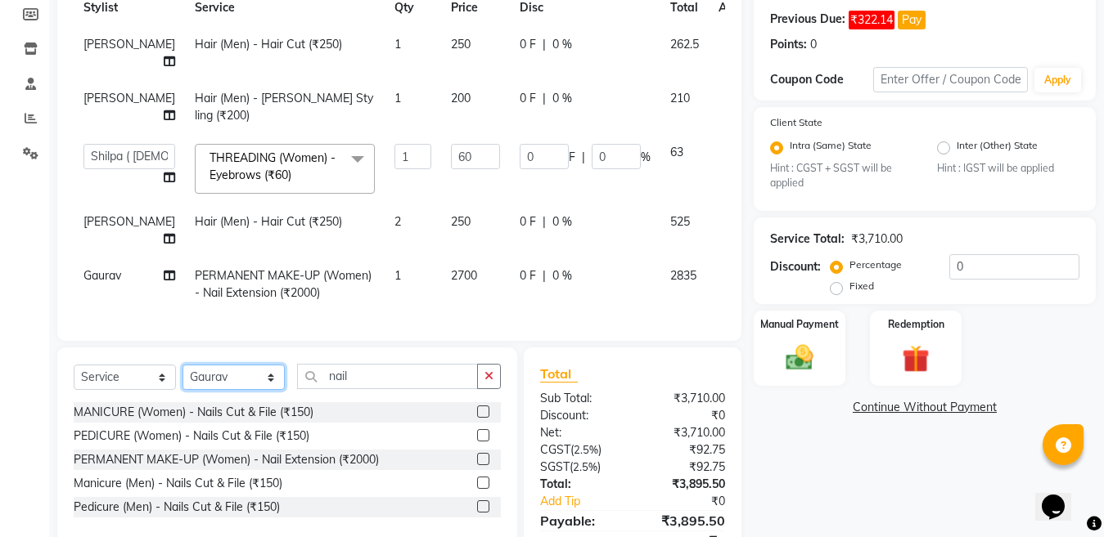
select select "69067"
click at [182, 390] on select "Select Stylist [PERSON_NAME] Aalam Sheikh [PERSON_NAME] [PERSON_NAME] [PERSON_N…" at bounding box center [233, 377] width 102 height 25
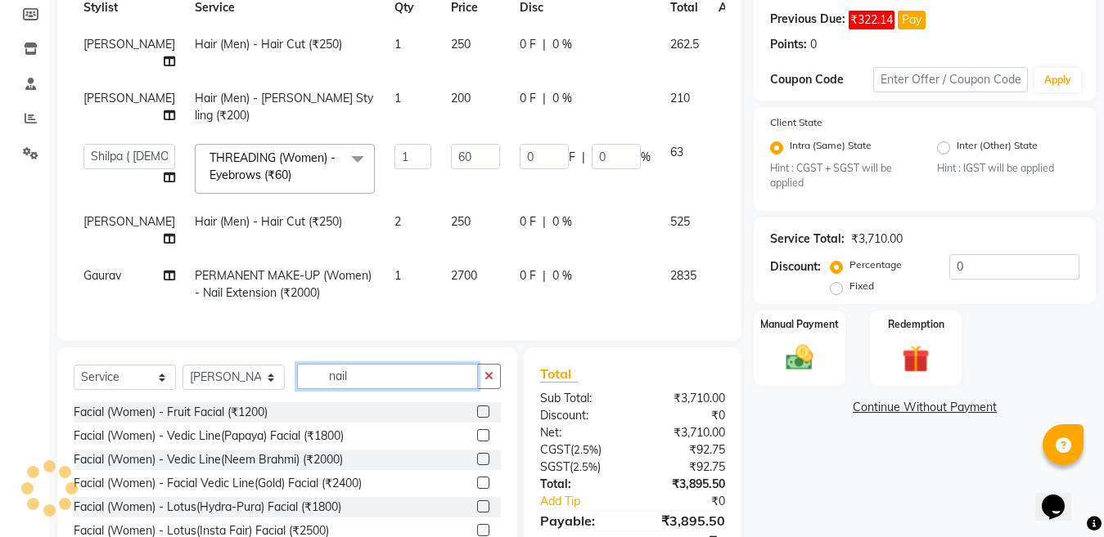
click at [361, 389] on input "nail" at bounding box center [387, 376] width 181 height 25
type input "n"
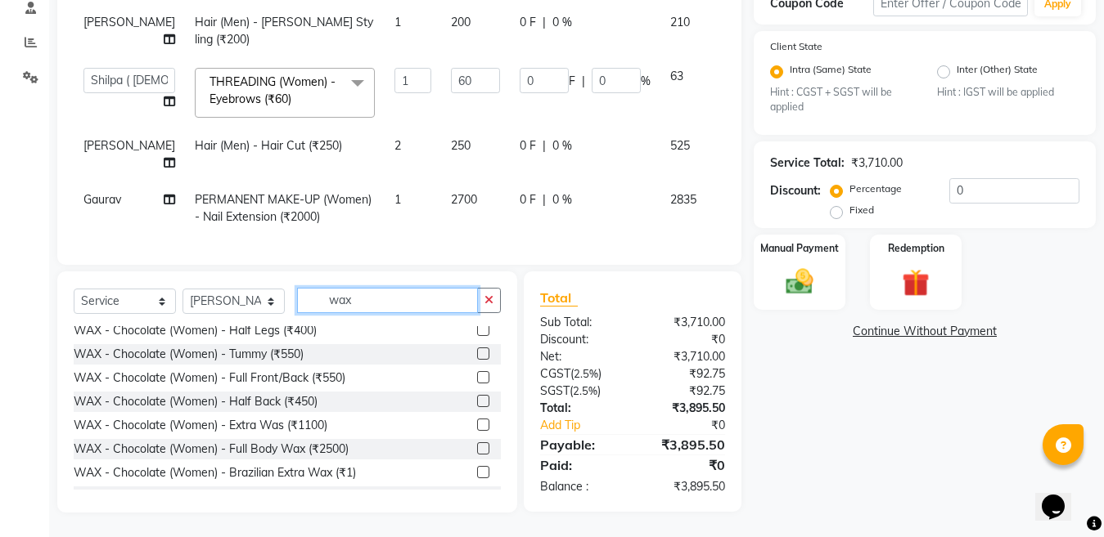
scroll to position [573, 0]
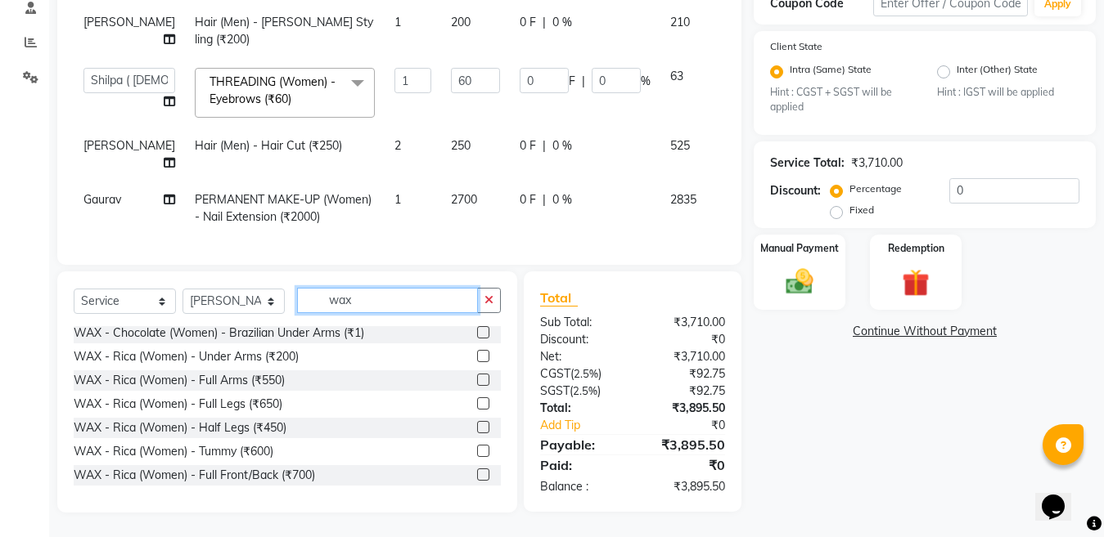
type input "wax"
click at [477, 474] on label at bounding box center [483, 475] width 12 height 12
click at [477, 474] on input "checkbox" at bounding box center [482, 475] width 11 height 11
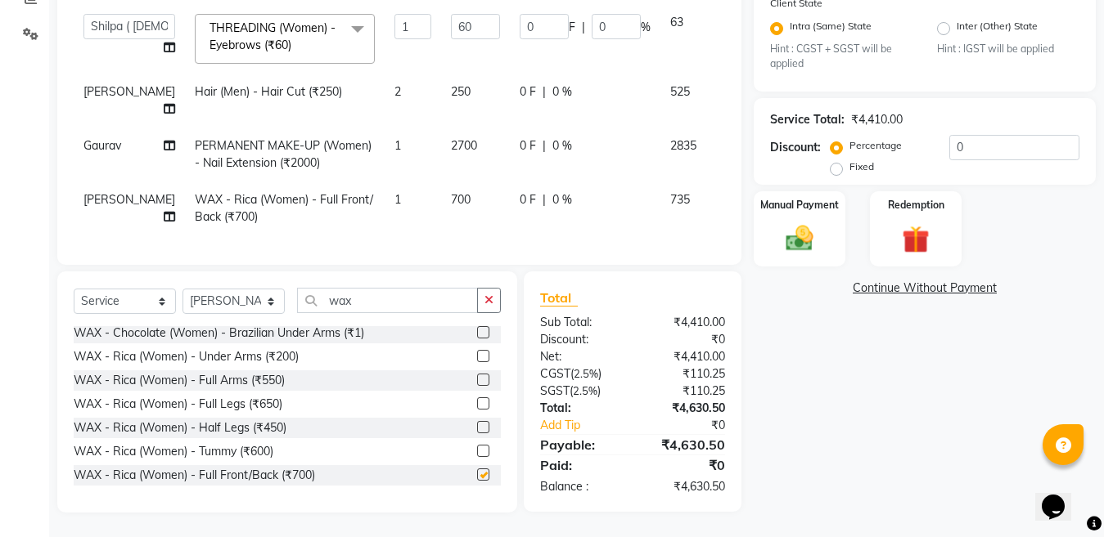
checkbox input "false"
click at [989, 143] on input "0" at bounding box center [1014, 147] width 130 height 25
type input "4"
type input "2.4"
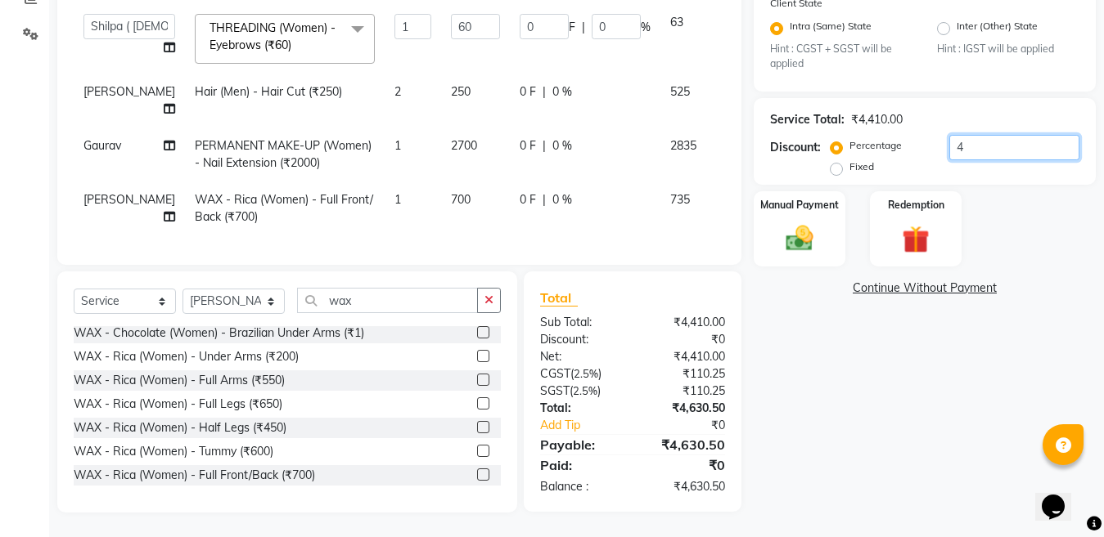
type input "4"
type input "4.7"
type input "2.82"
type input "4.7"
type input "4.76"
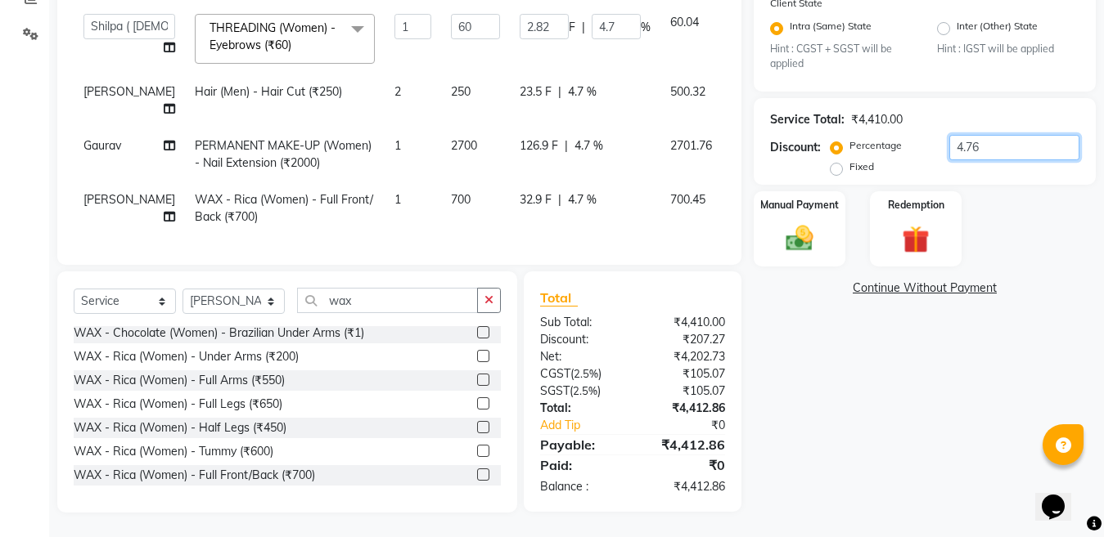
type input "2.86"
type input "4.77"
type input "4.76"
click at [788, 252] on img at bounding box center [799, 239] width 46 height 33
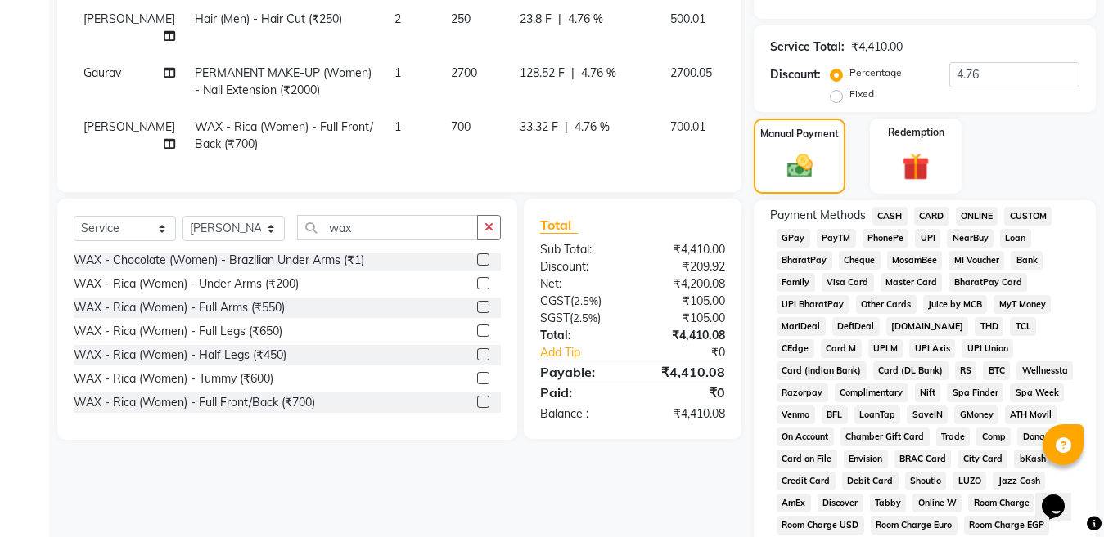
scroll to position [445, 0]
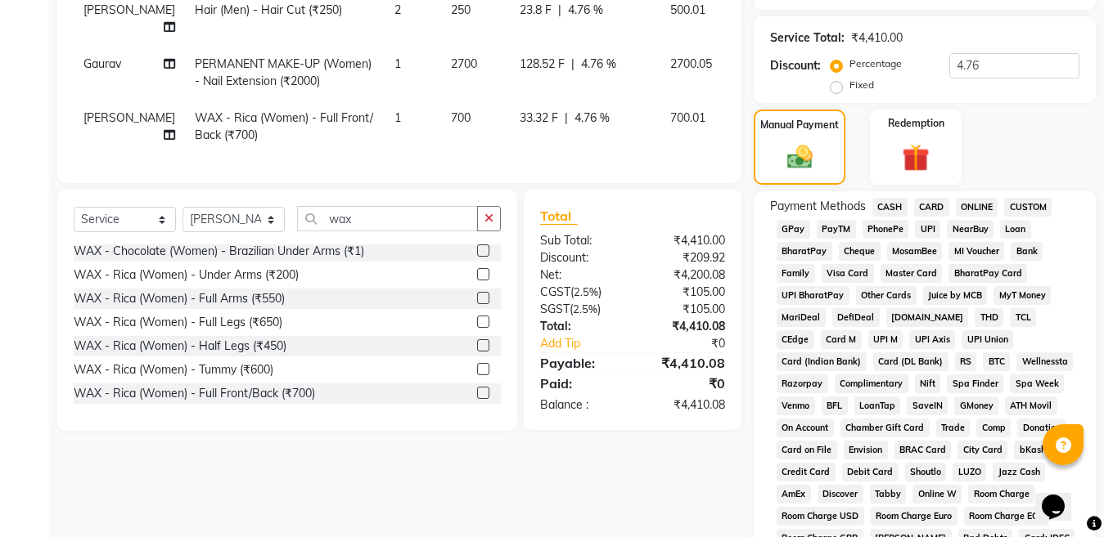
click at [977, 212] on span "ONLINE" at bounding box center [977, 207] width 43 height 19
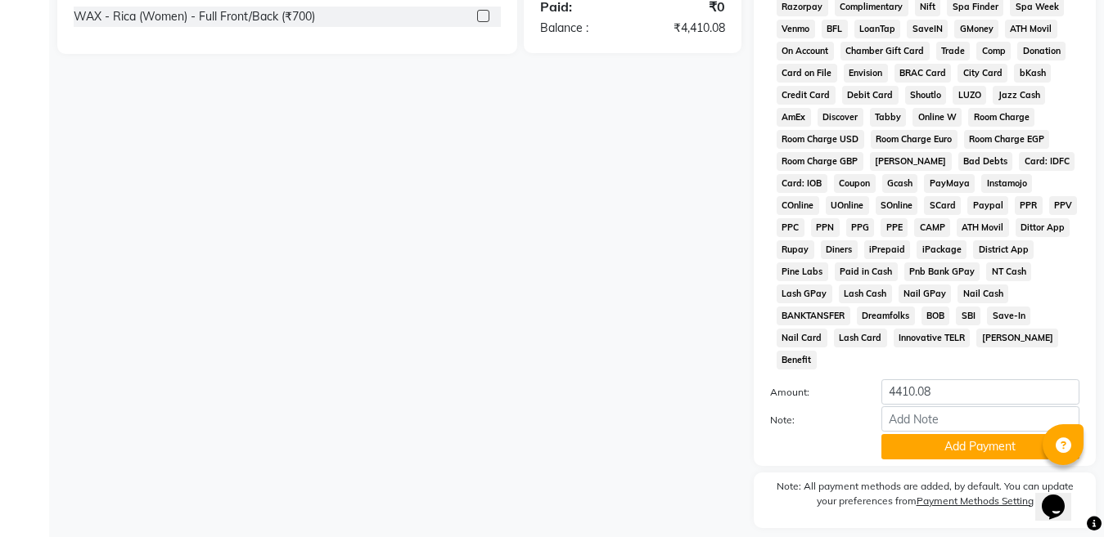
scroll to position [849, 0]
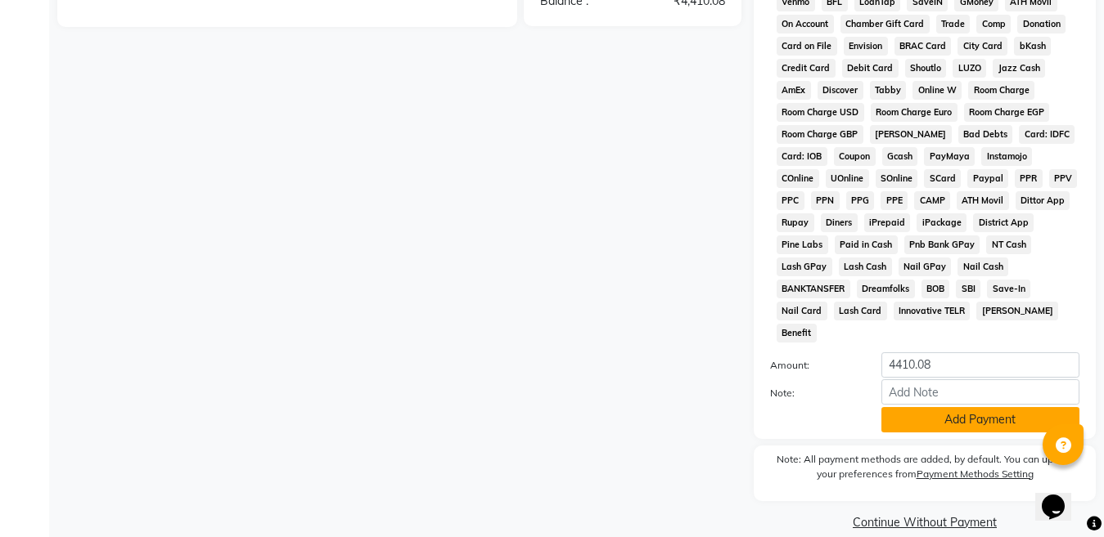
click at [966, 407] on button "Add Payment" at bounding box center [980, 419] width 198 height 25
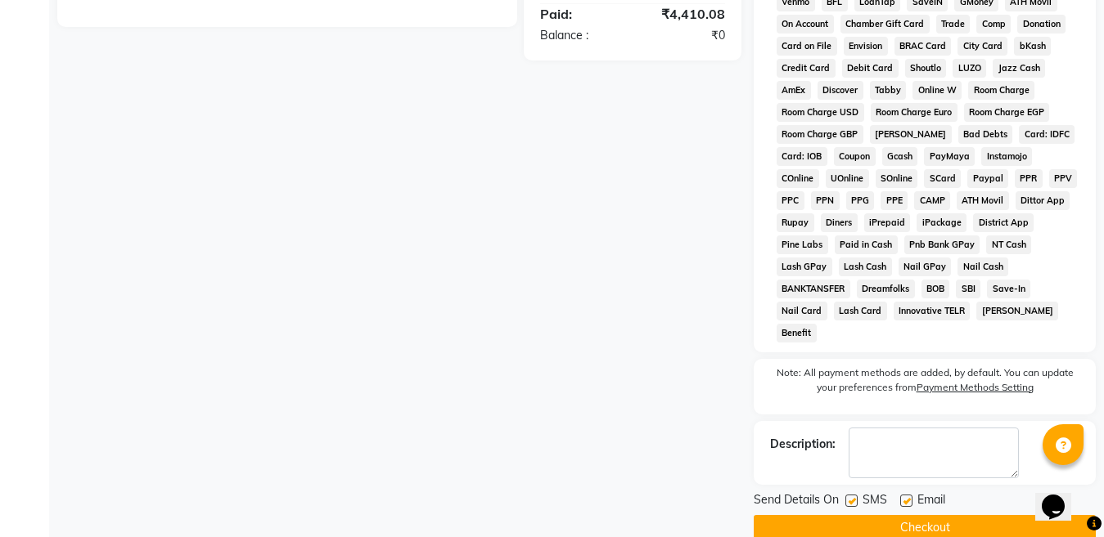
click at [914, 515] on button "Checkout" at bounding box center [924, 527] width 342 height 25
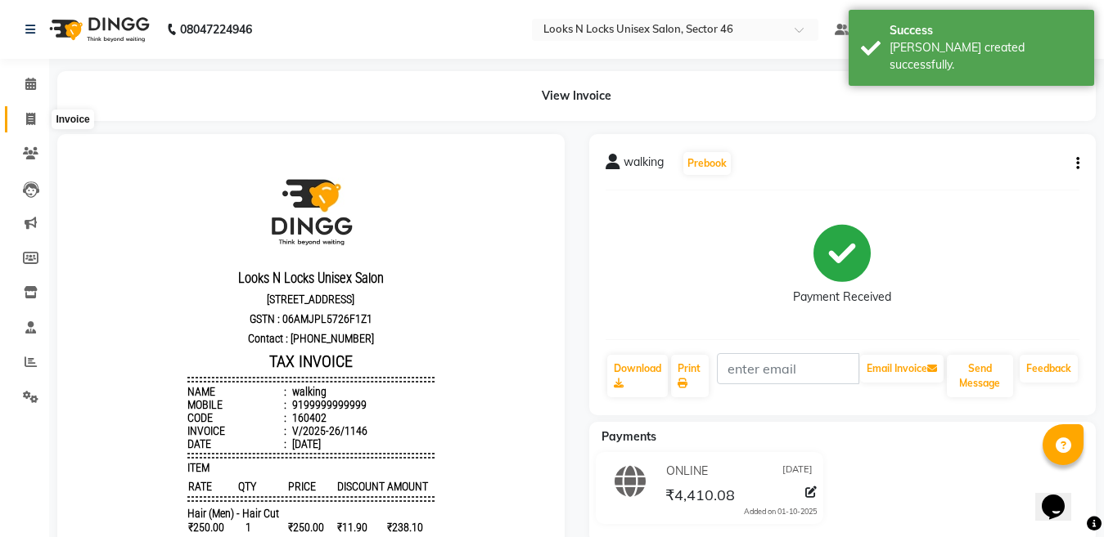
click at [29, 113] on icon at bounding box center [30, 119] width 9 height 12
select select "service"
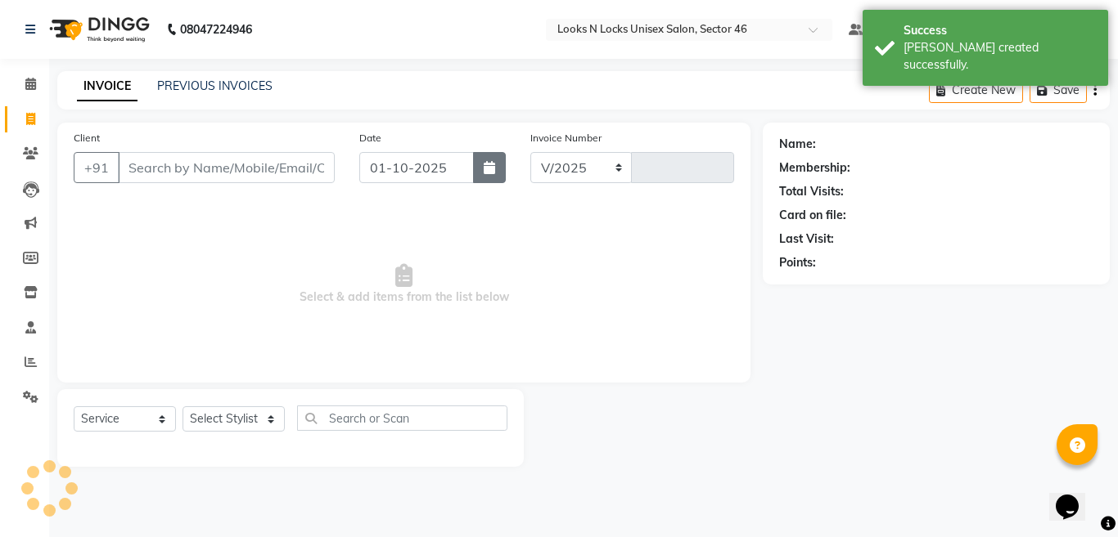
select select "3904"
type input "1147"
click at [492, 168] on icon "button" at bounding box center [488, 167] width 11 height 13
select select "10"
select select "2025"
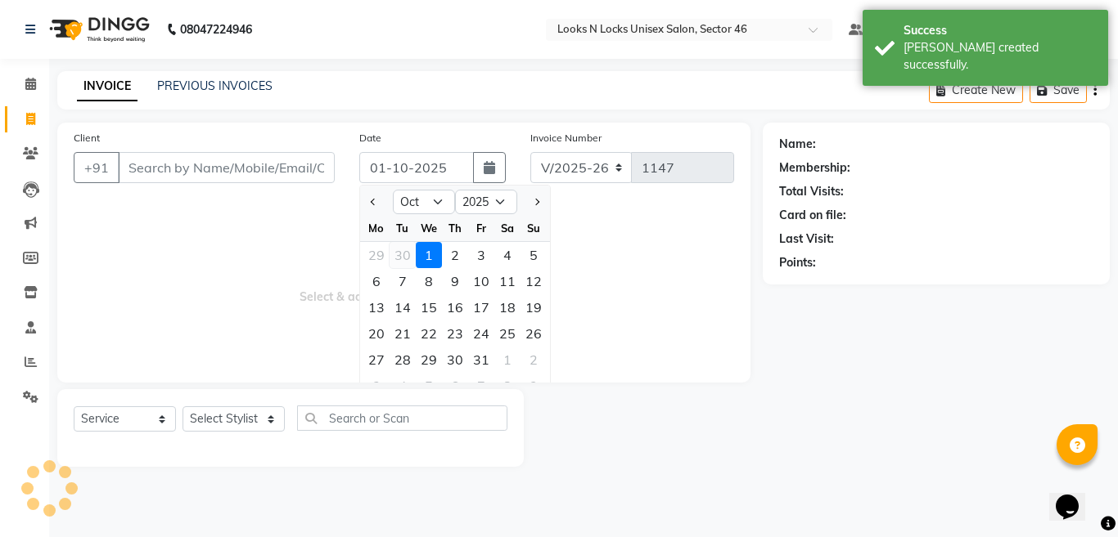
click at [399, 254] on div "30" at bounding box center [402, 255] width 26 height 26
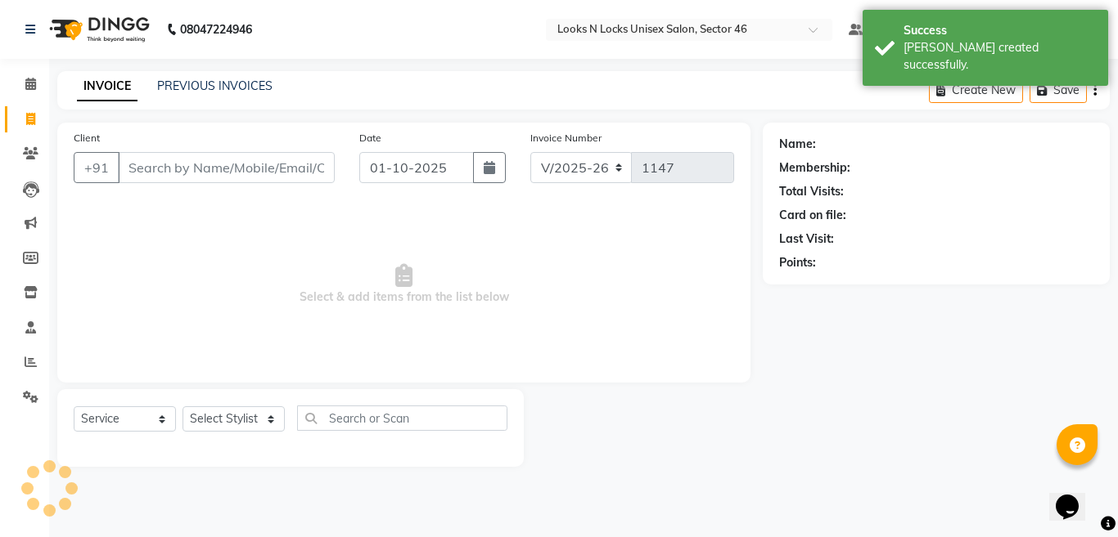
type input "[DATE]"
click at [227, 166] on input "Client" at bounding box center [226, 167] width 217 height 31
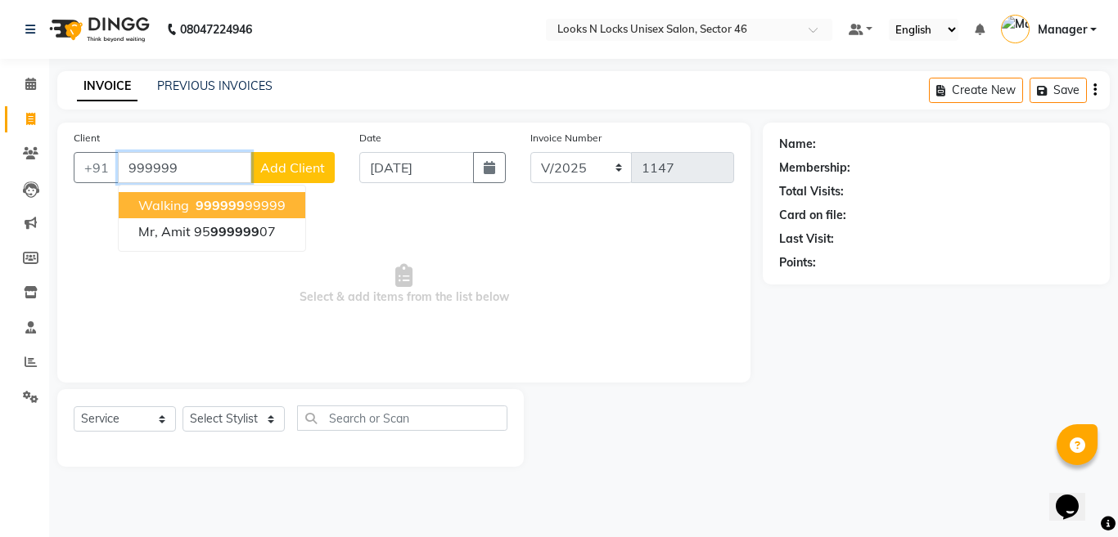
click at [246, 205] on ngb-highlight "999999 99999" at bounding box center [238, 205] width 93 height 16
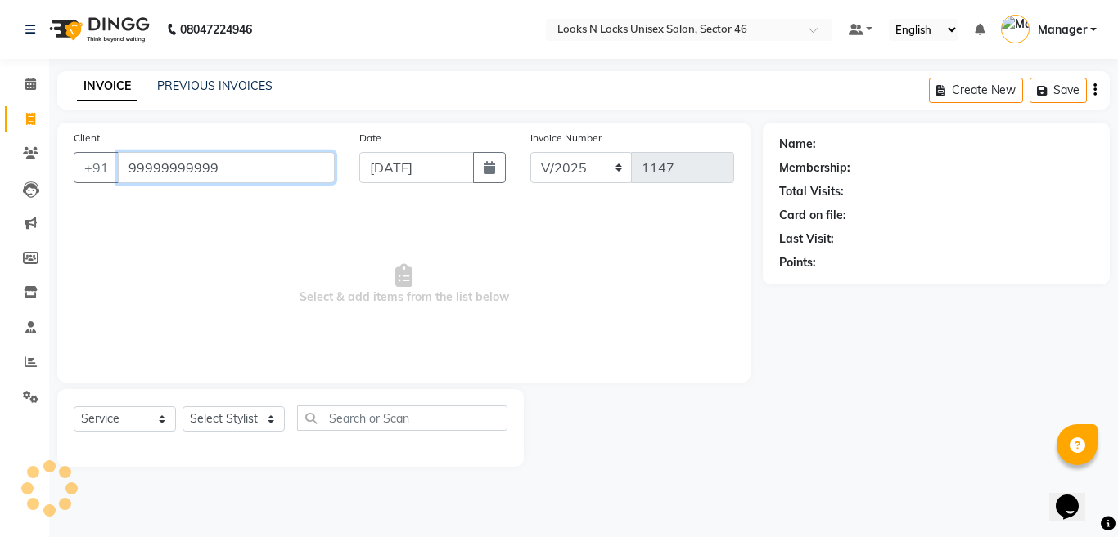
type input "99999999999"
click at [206, 421] on select "Select Stylist [PERSON_NAME] Aalam Sheikh [PERSON_NAME] [PERSON_NAME] [PERSON_N…" at bounding box center [233, 419] width 102 height 25
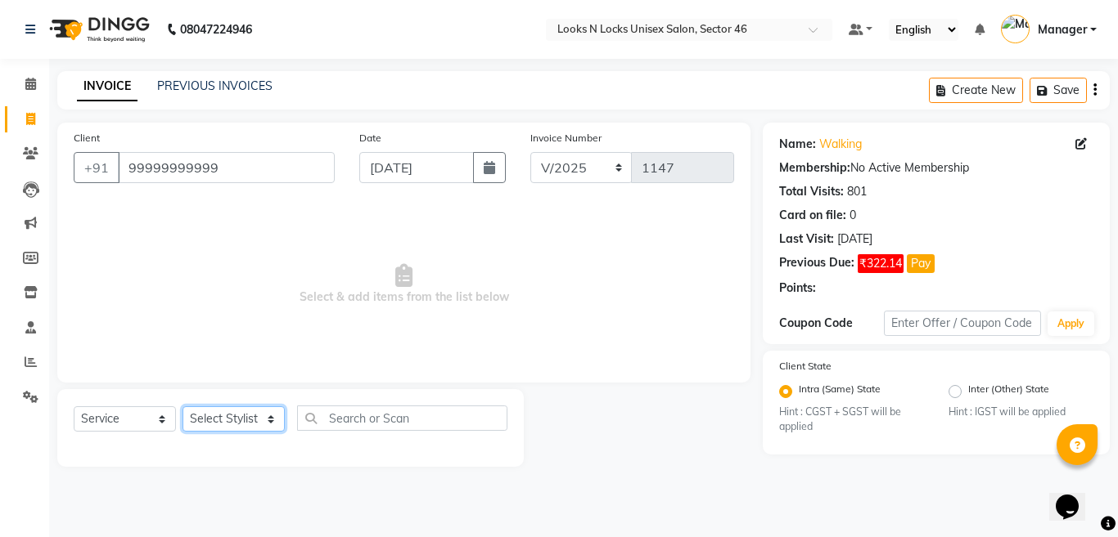
select select "69067"
click at [182, 407] on select "Select Stylist [PERSON_NAME] Aalam Sheikh [PERSON_NAME] [PERSON_NAME] [PERSON_N…" at bounding box center [233, 419] width 102 height 25
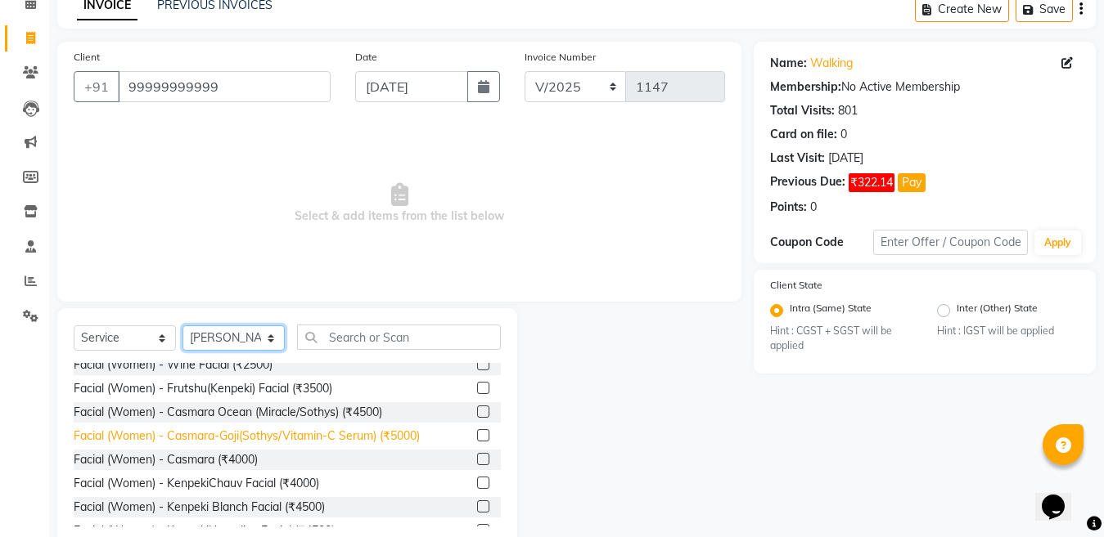
scroll to position [82, 0]
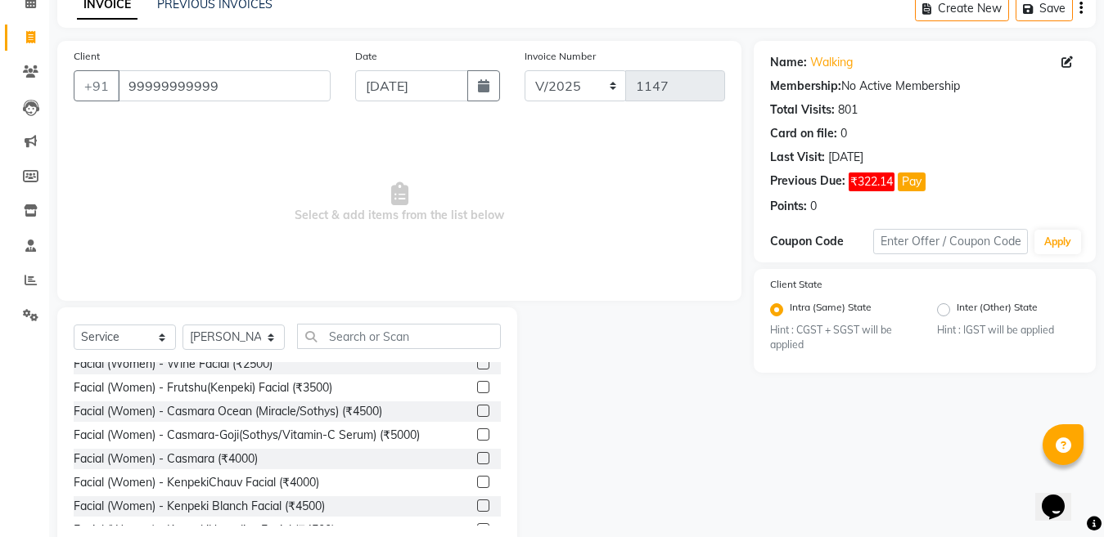
click at [477, 385] on label at bounding box center [483, 387] width 12 height 12
click at [477, 385] on input "checkbox" at bounding box center [482, 388] width 11 height 11
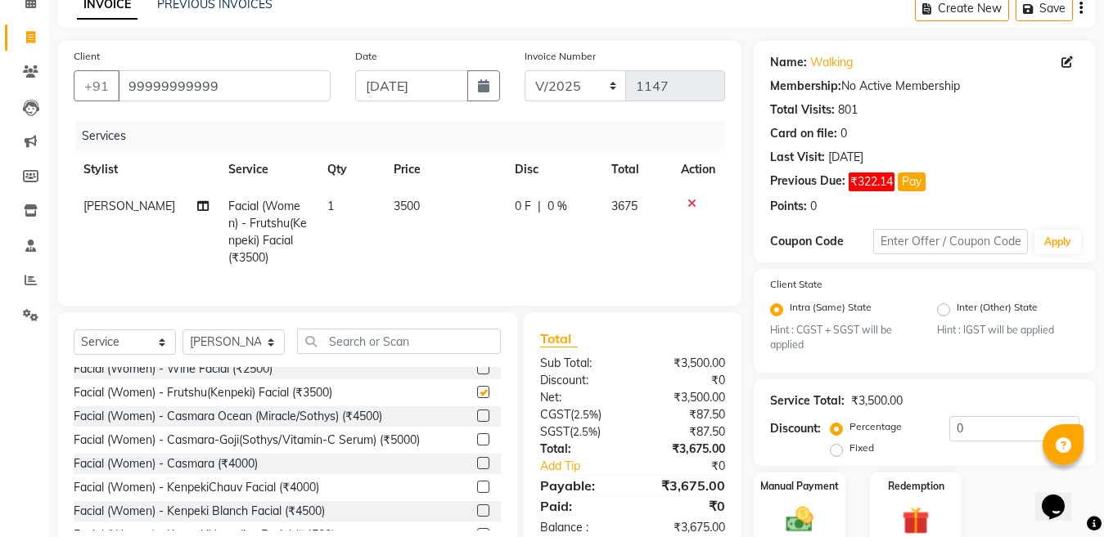
checkbox input "false"
click at [449, 205] on td "3500" at bounding box center [444, 232] width 121 height 88
select select "69067"
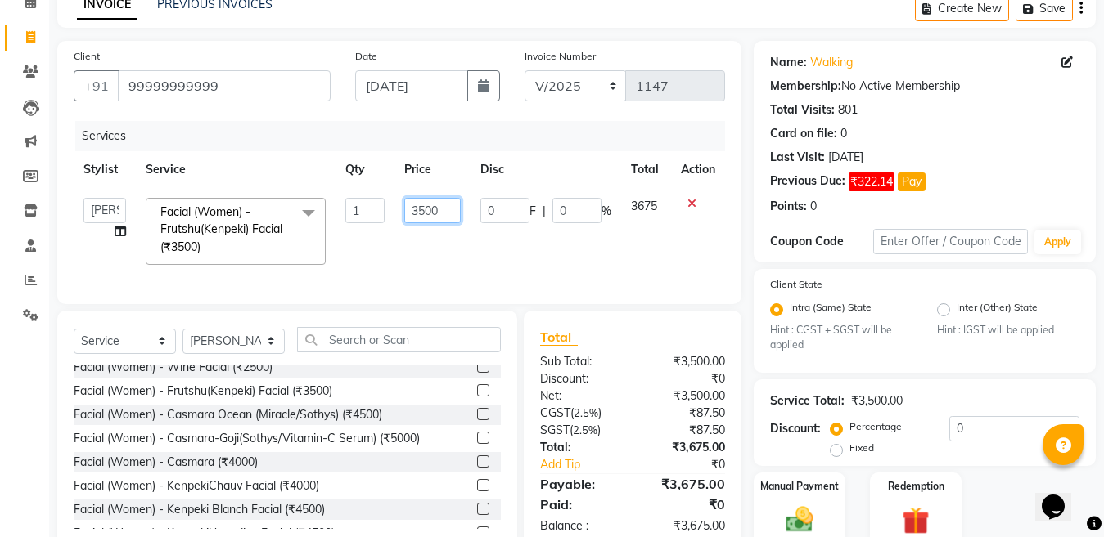
click at [449, 205] on input "3500" at bounding box center [432, 210] width 56 height 25
type input "3"
type input "2620"
click at [998, 427] on input "0" at bounding box center [1014, 428] width 130 height 25
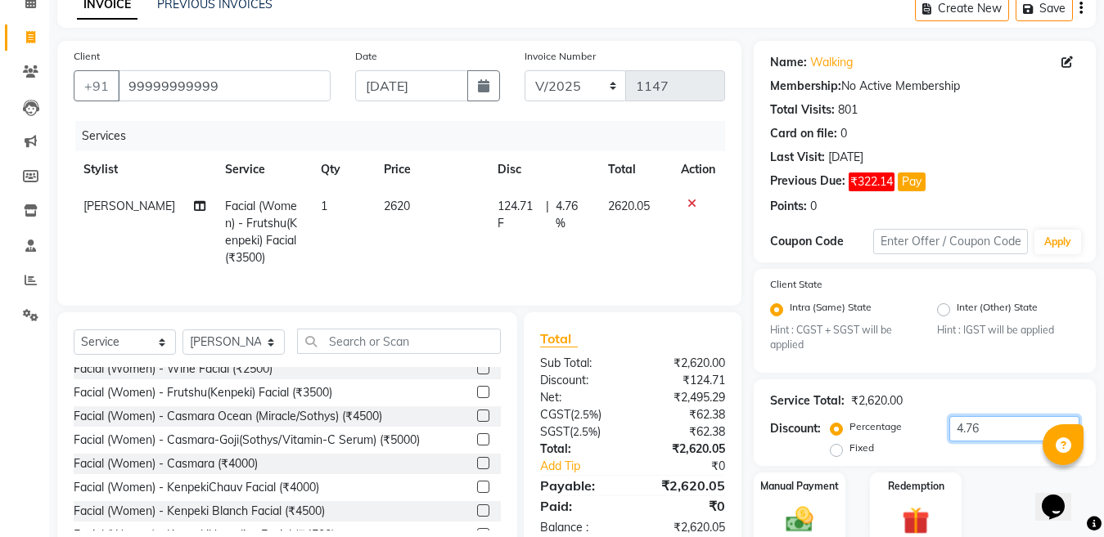
scroll to position [151, 0]
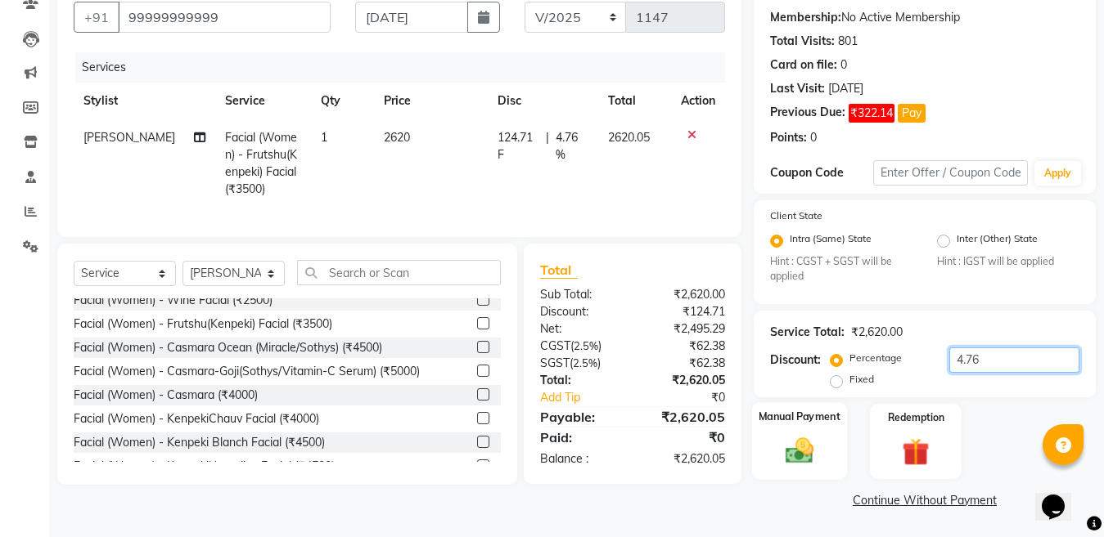
type input "4.76"
click at [794, 446] on img at bounding box center [799, 451] width 46 height 33
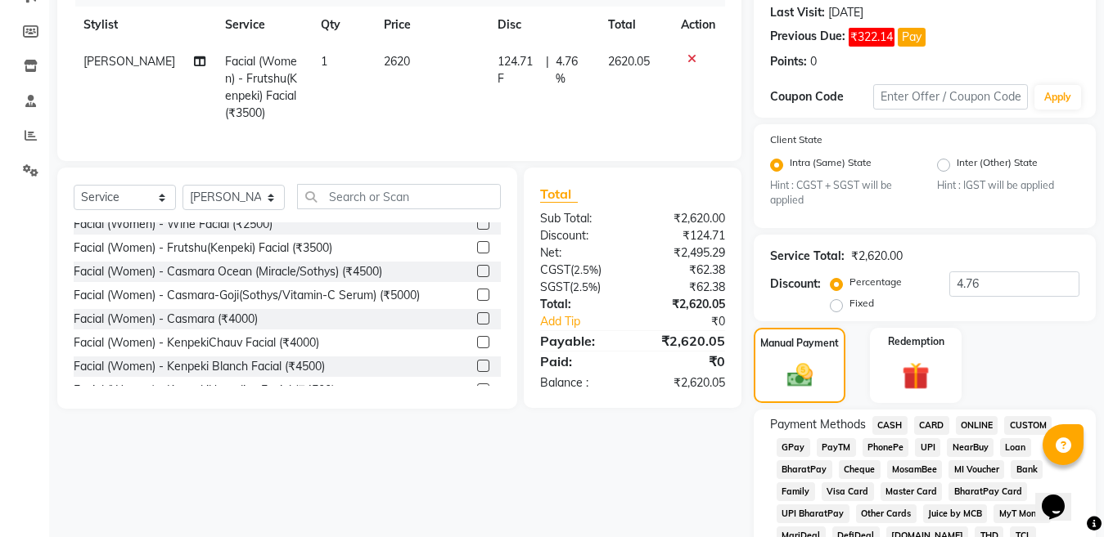
scroll to position [232, 0]
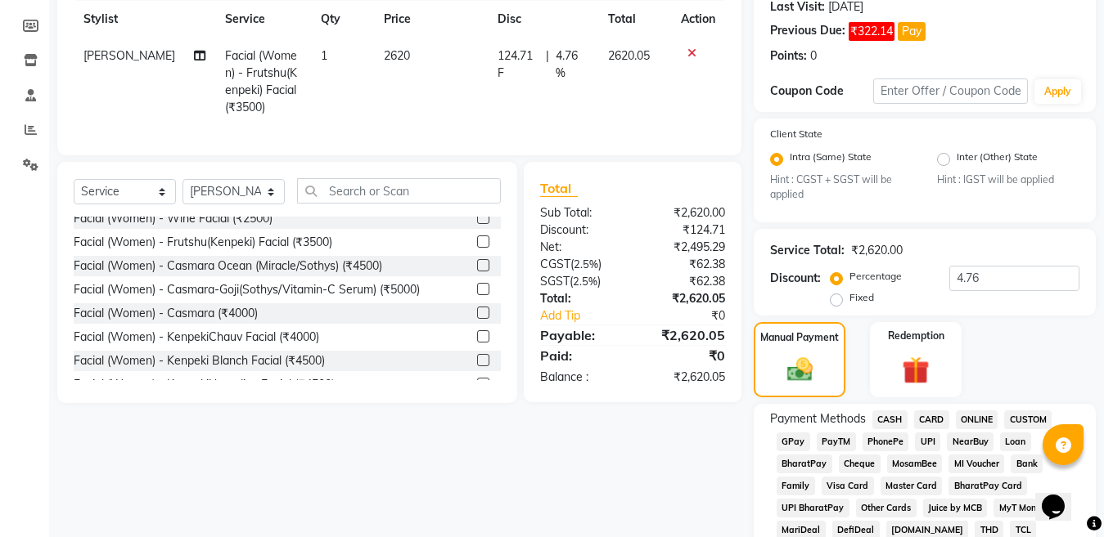
click at [917, 423] on span "CARD" at bounding box center [931, 420] width 35 height 19
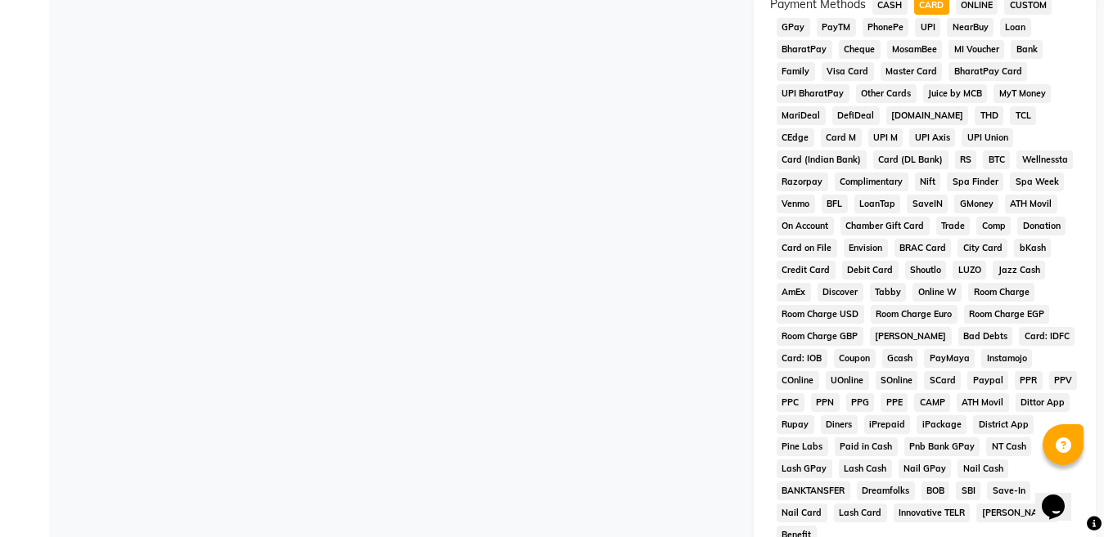
scroll to position [849, 0]
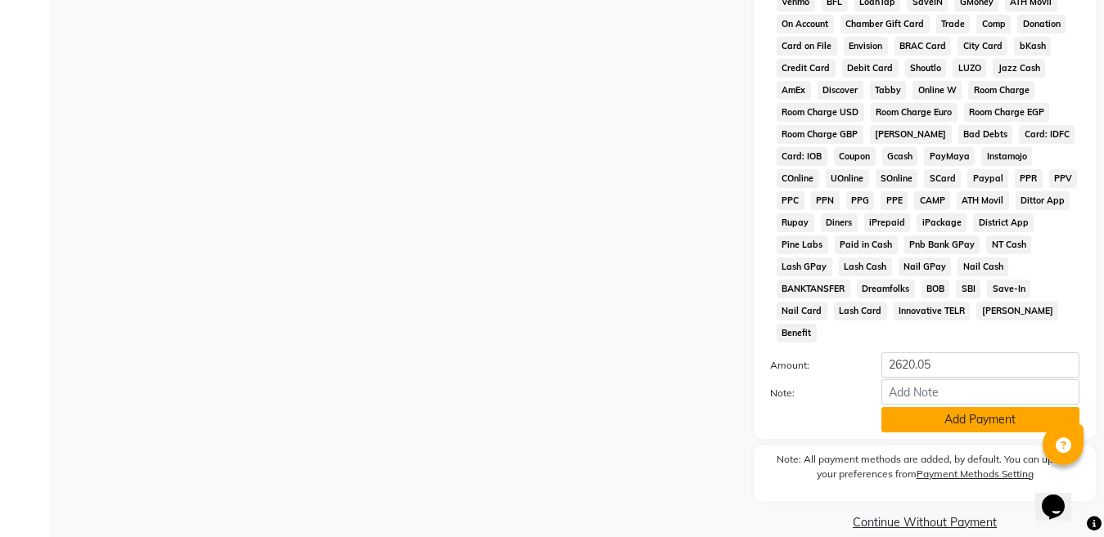
click at [929, 407] on button "Add Payment" at bounding box center [980, 419] width 198 height 25
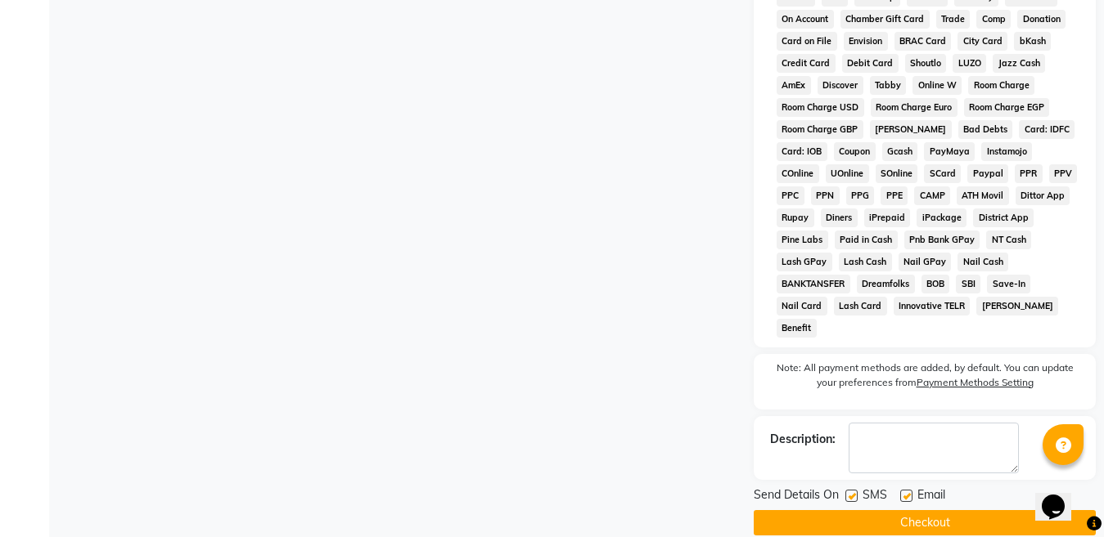
scroll to position [855, 0]
click at [911, 510] on button "Checkout" at bounding box center [924, 522] width 342 height 25
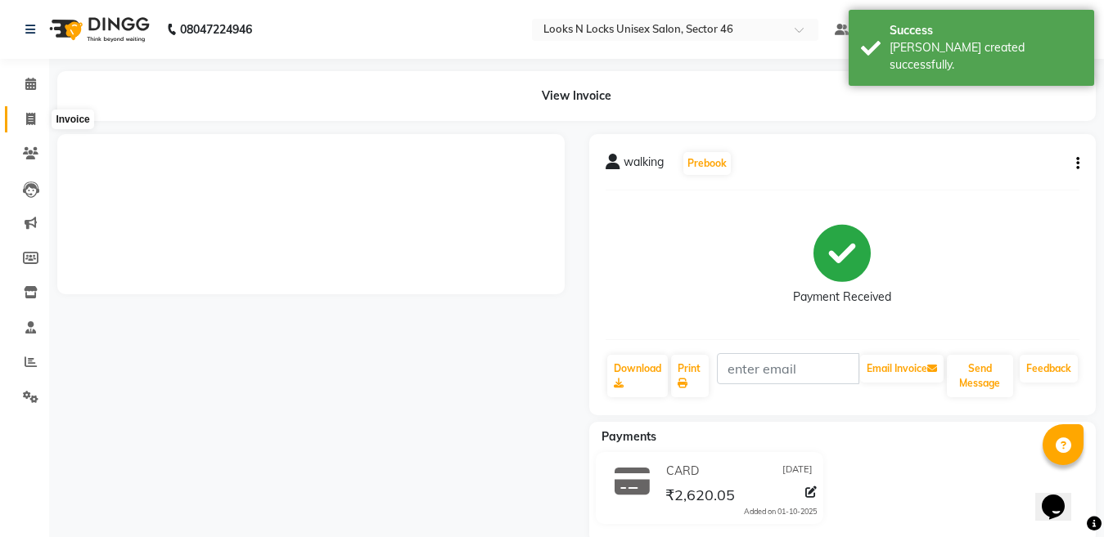
click at [34, 116] on icon at bounding box center [30, 119] width 9 height 12
select select "service"
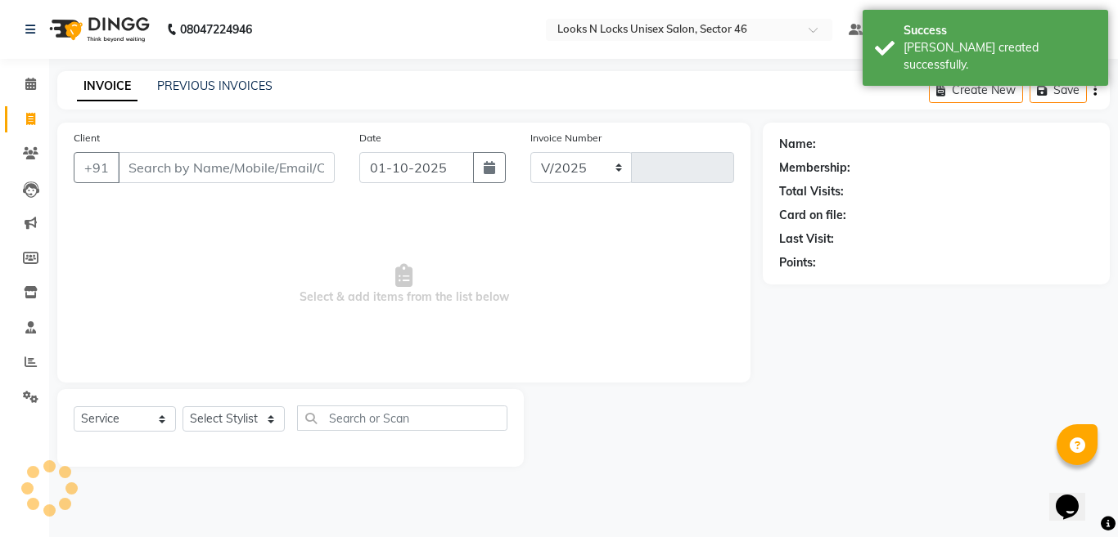
select select "3904"
type input "1148"
click at [487, 167] on icon "button" at bounding box center [488, 167] width 11 height 13
select select "10"
select select "2025"
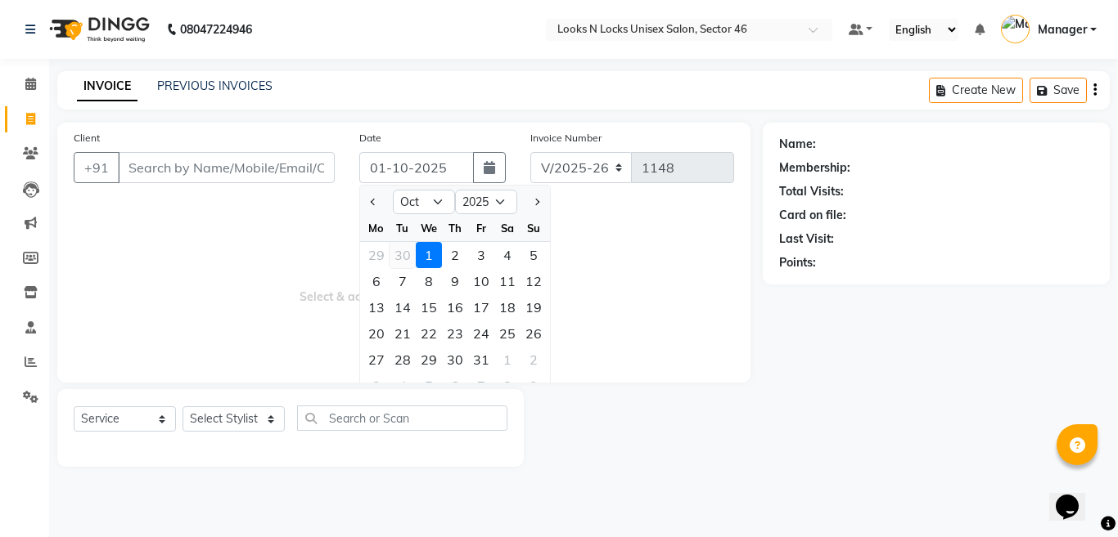
click at [399, 255] on div "30" at bounding box center [402, 255] width 26 height 26
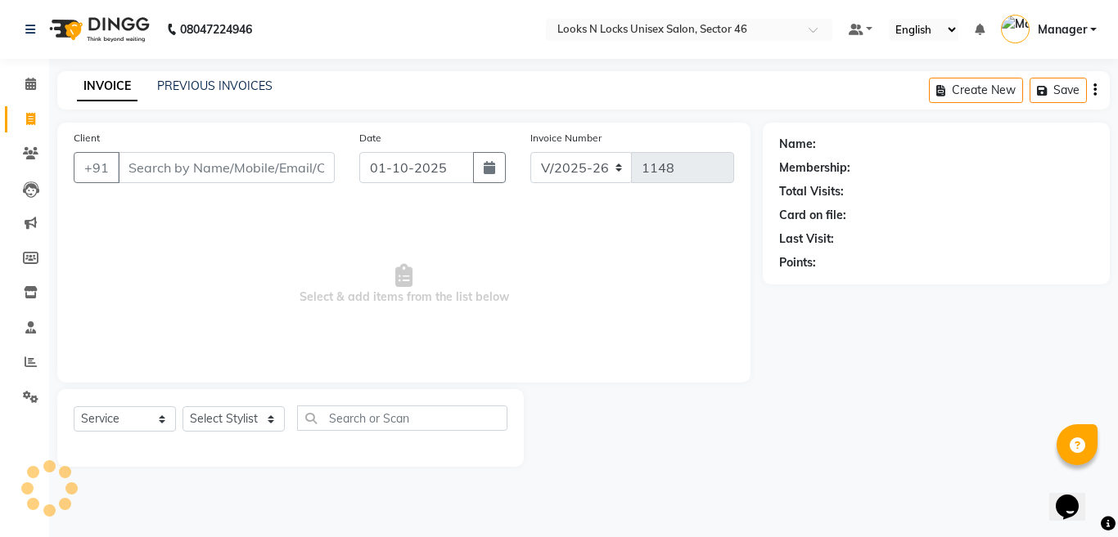
type input "[DATE]"
click at [285, 174] on input "Client" at bounding box center [226, 167] width 217 height 31
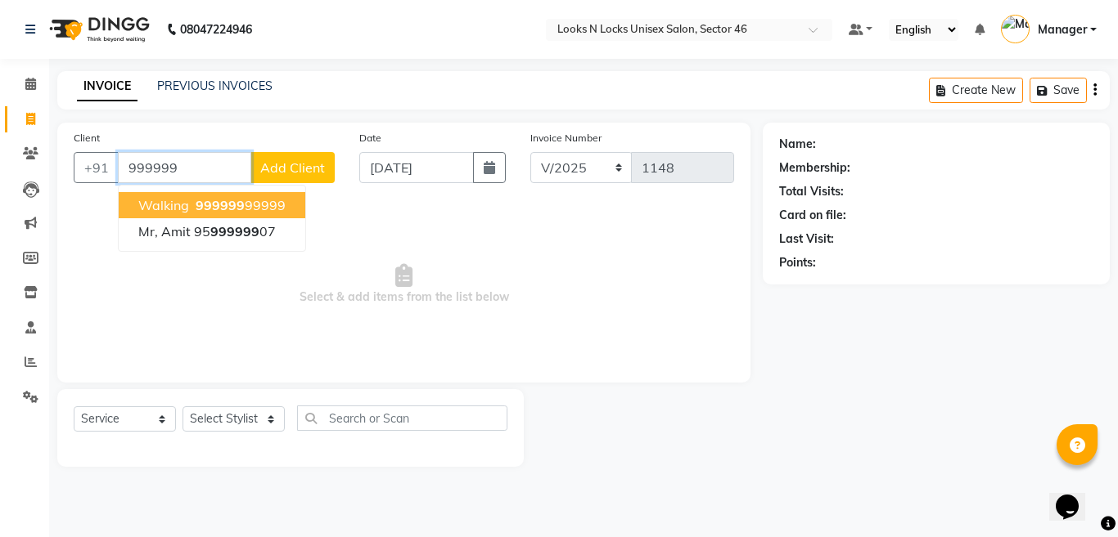
click at [217, 204] on span "999999" at bounding box center [220, 205] width 49 height 16
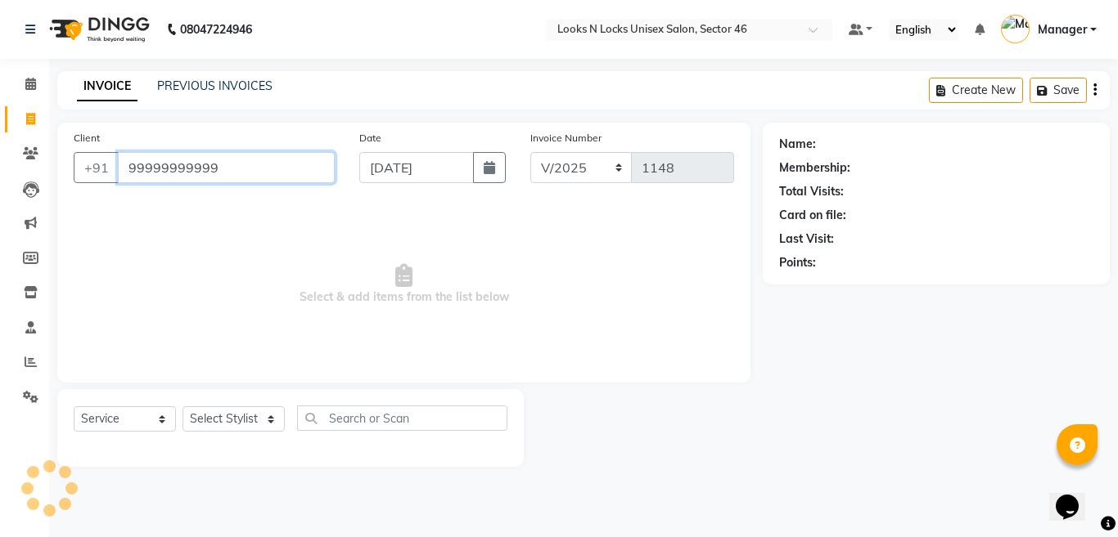
type input "99999999999"
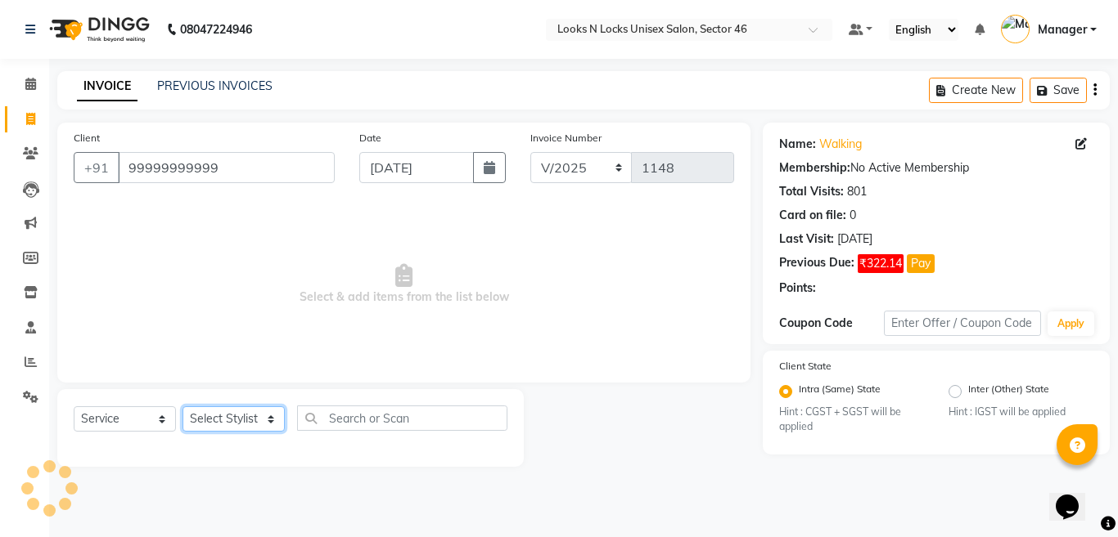
drag, startPoint x: 210, startPoint y: 416, endPoint x: 213, endPoint y: 407, distance: 9.3
click at [210, 416] on select "Select Stylist [PERSON_NAME] Aalam Sheikh [PERSON_NAME] [PERSON_NAME] [PERSON_N…" at bounding box center [233, 419] width 102 height 25
select select "69068"
click at [182, 407] on select "Select Stylist [PERSON_NAME] Aalam Sheikh [PERSON_NAME] [PERSON_NAME] [PERSON_N…" at bounding box center [233, 419] width 102 height 25
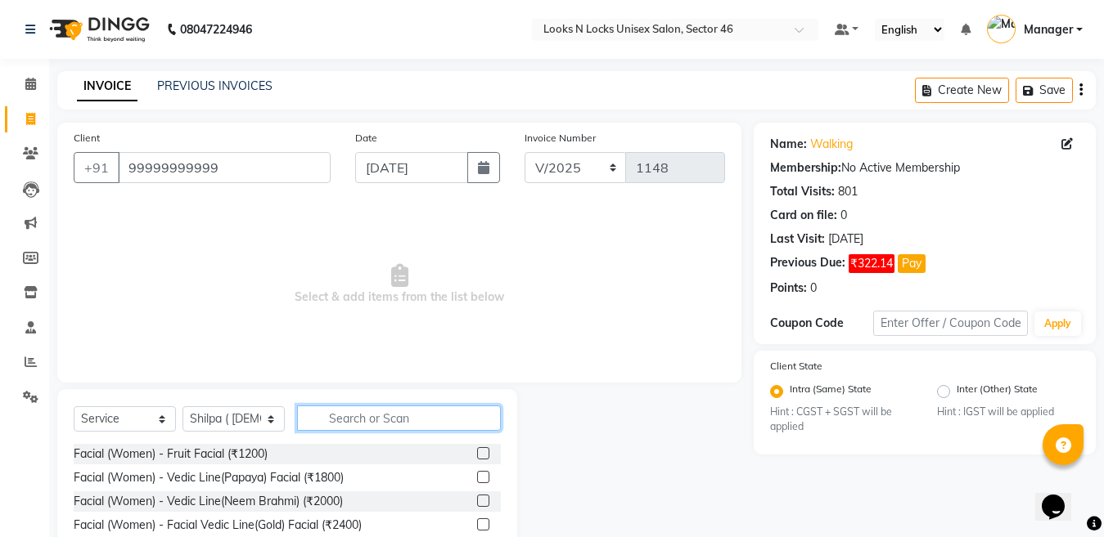
click at [381, 419] on input "text" at bounding box center [399, 418] width 204 height 25
click at [477, 501] on label at bounding box center [483, 501] width 12 height 12
click at [477, 501] on input "checkbox" at bounding box center [482, 502] width 11 height 11
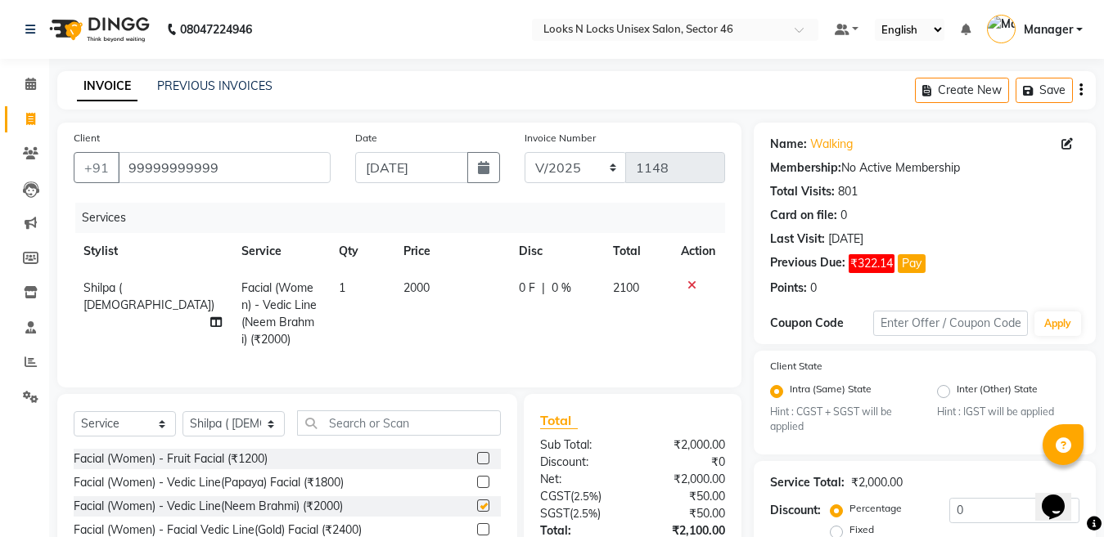
checkbox input "false"
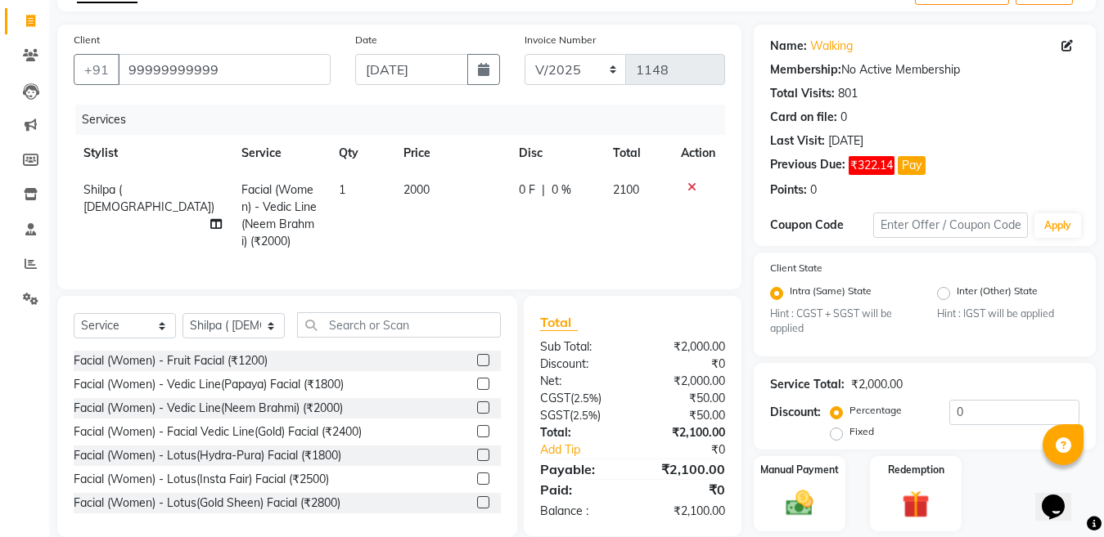
scroll to position [151, 0]
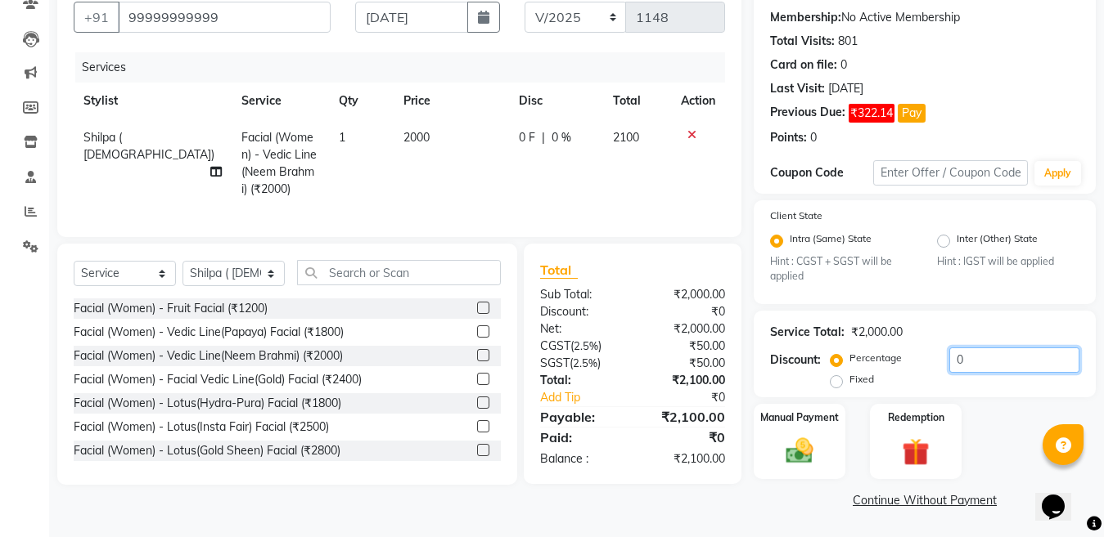
click at [970, 358] on input "0" at bounding box center [1014, 360] width 130 height 25
type input "4.76"
click at [805, 454] on img at bounding box center [799, 451] width 46 height 33
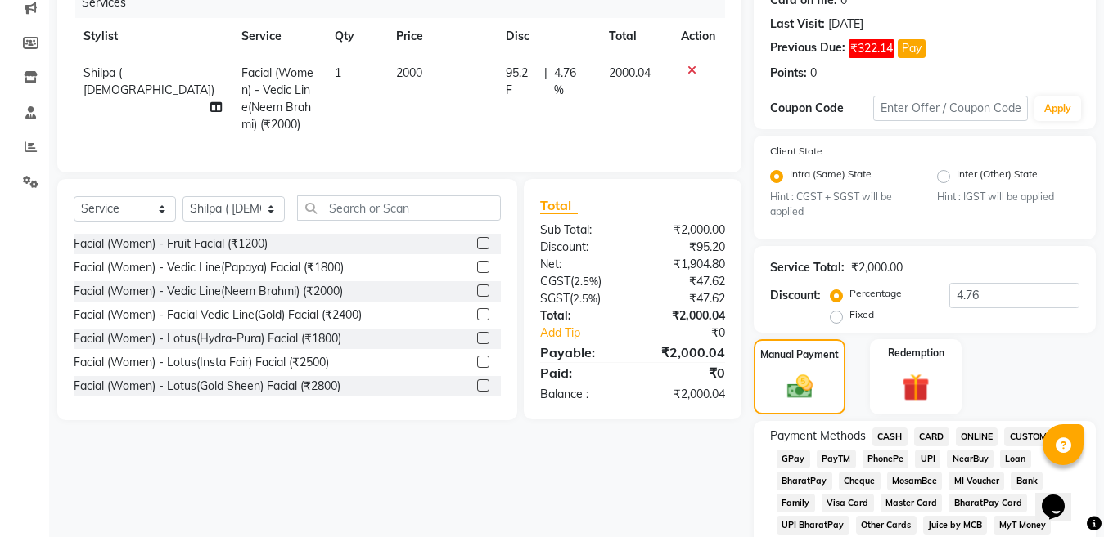
scroll to position [314, 0]
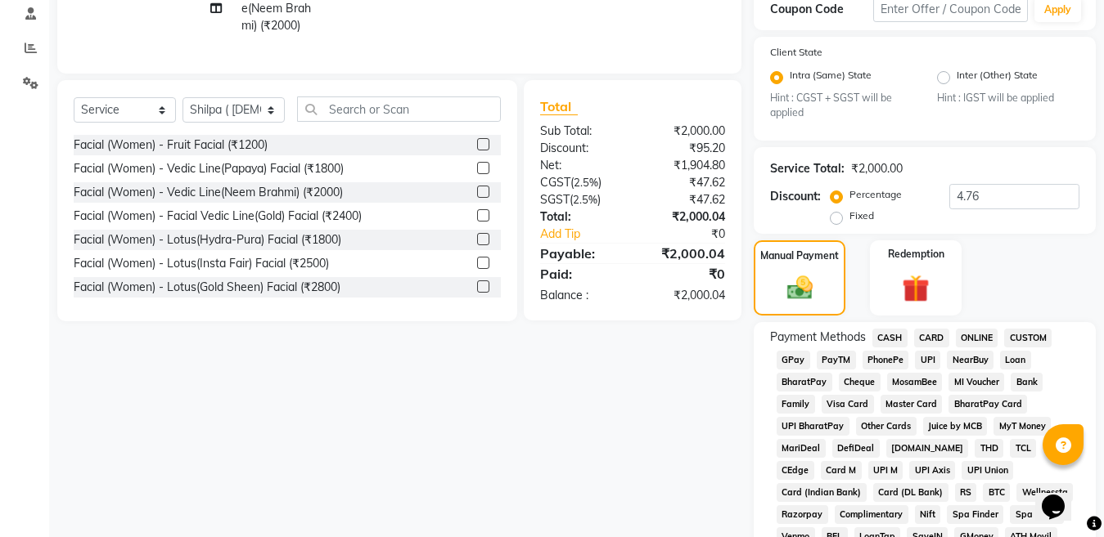
click at [889, 337] on span "CASH" at bounding box center [889, 338] width 35 height 19
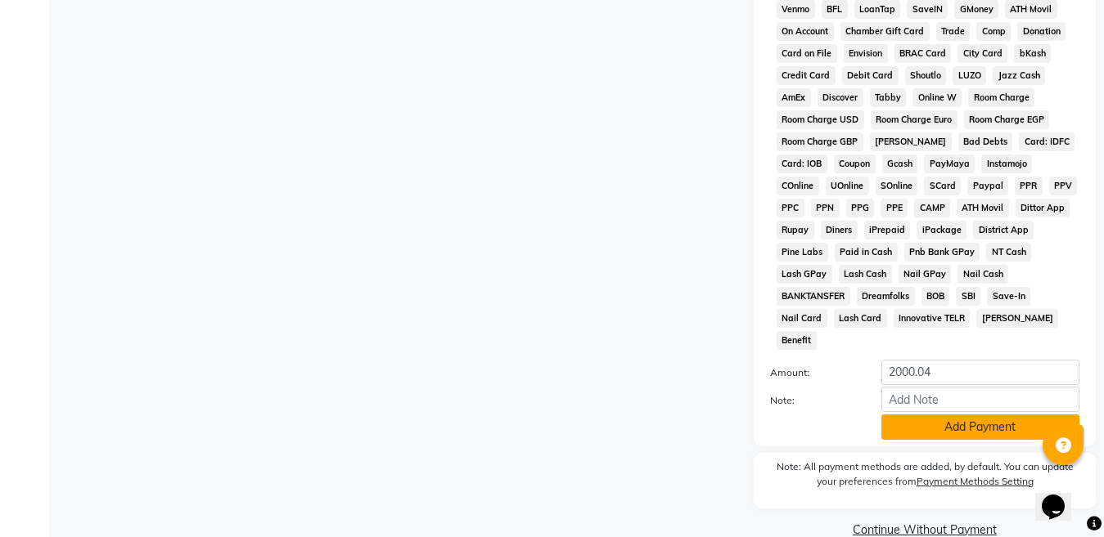
scroll to position [849, 0]
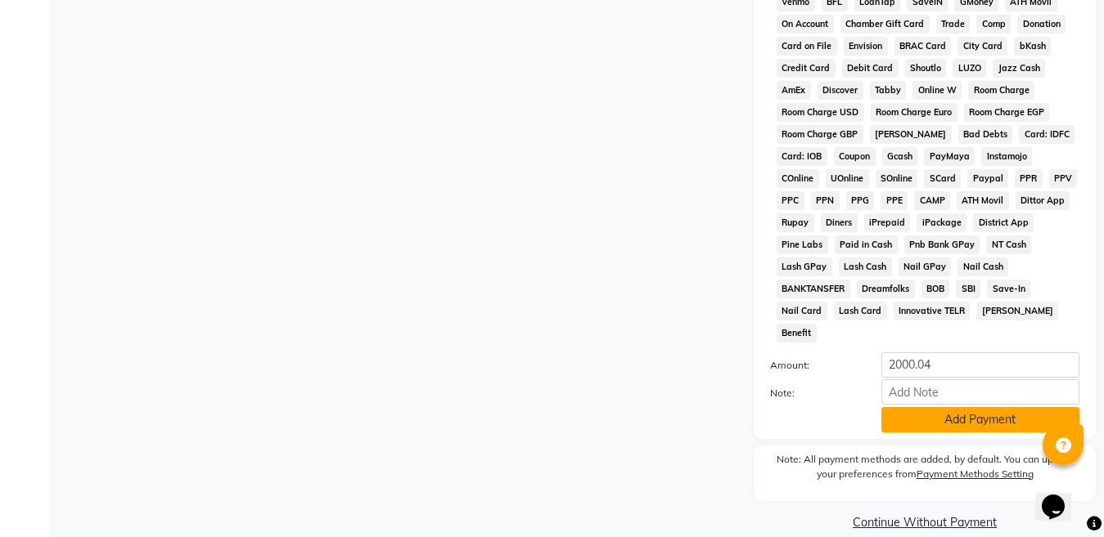
click at [940, 407] on button "Add Payment" at bounding box center [980, 419] width 198 height 25
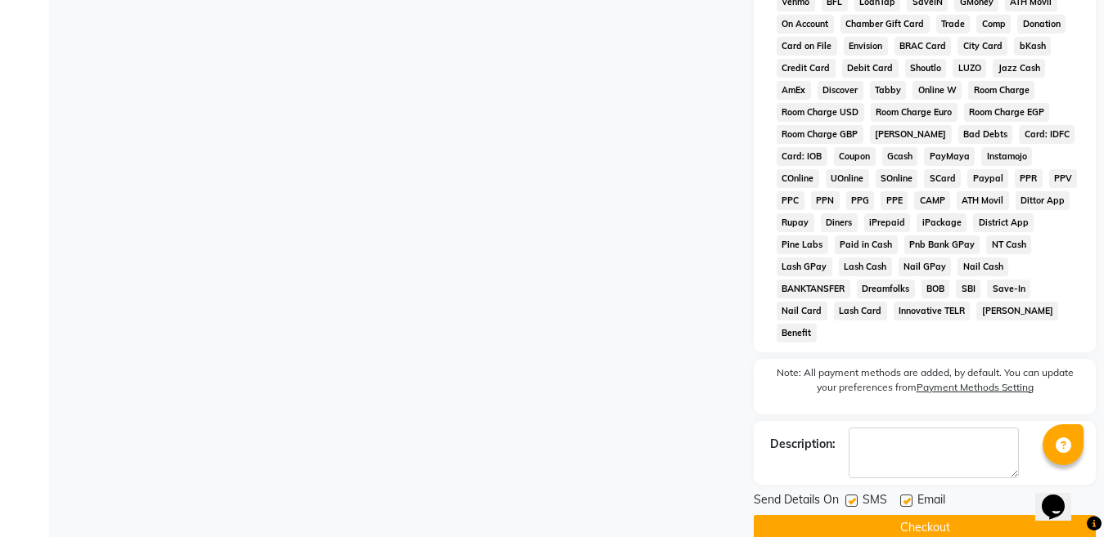
click at [927, 515] on button "Checkout" at bounding box center [924, 527] width 342 height 25
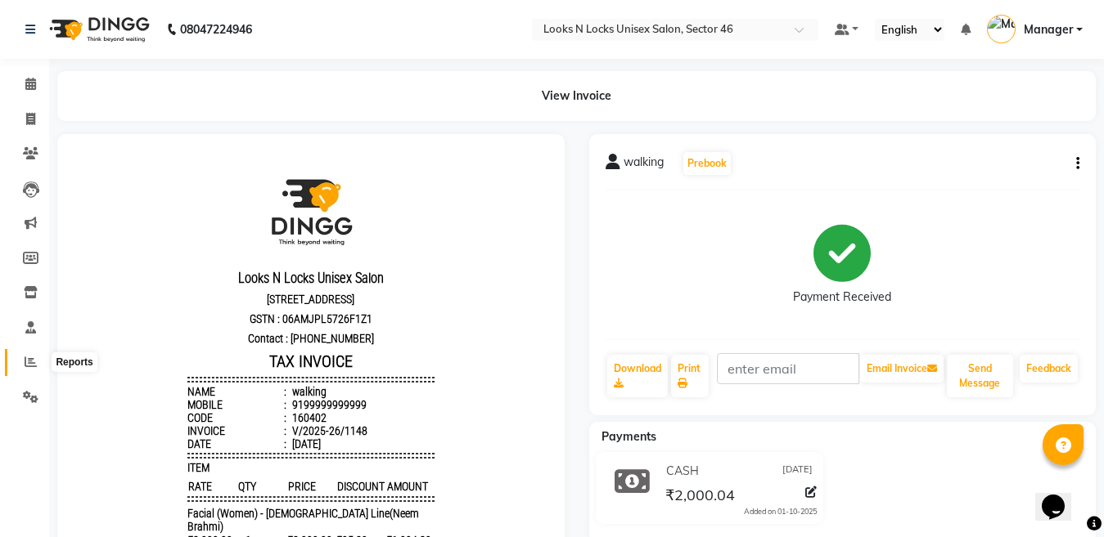
click at [32, 367] on icon at bounding box center [31, 362] width 12 height 12
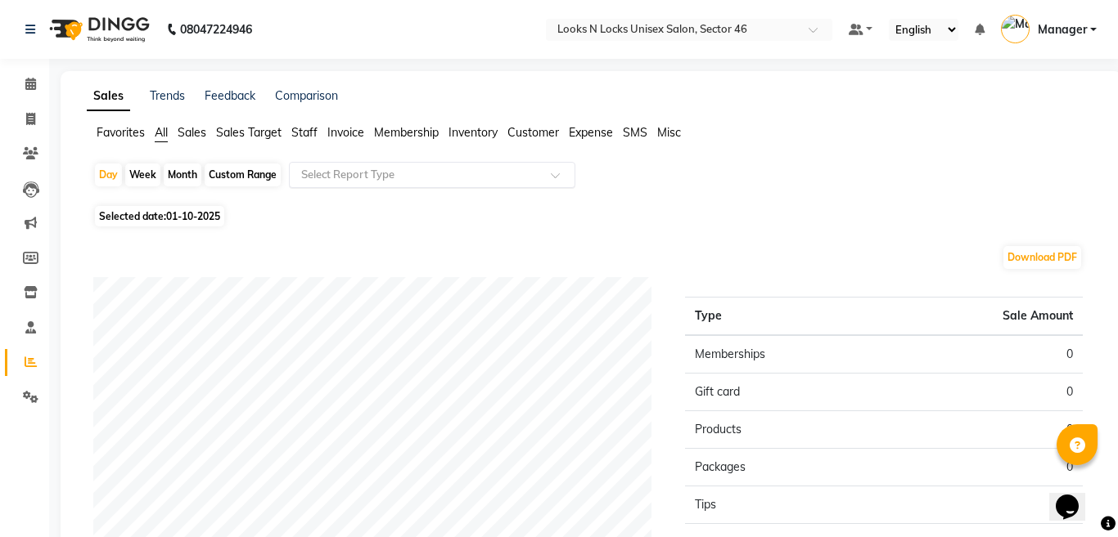
click at [554, 178] on span at bounding box center [561, 180] width 20 height 16
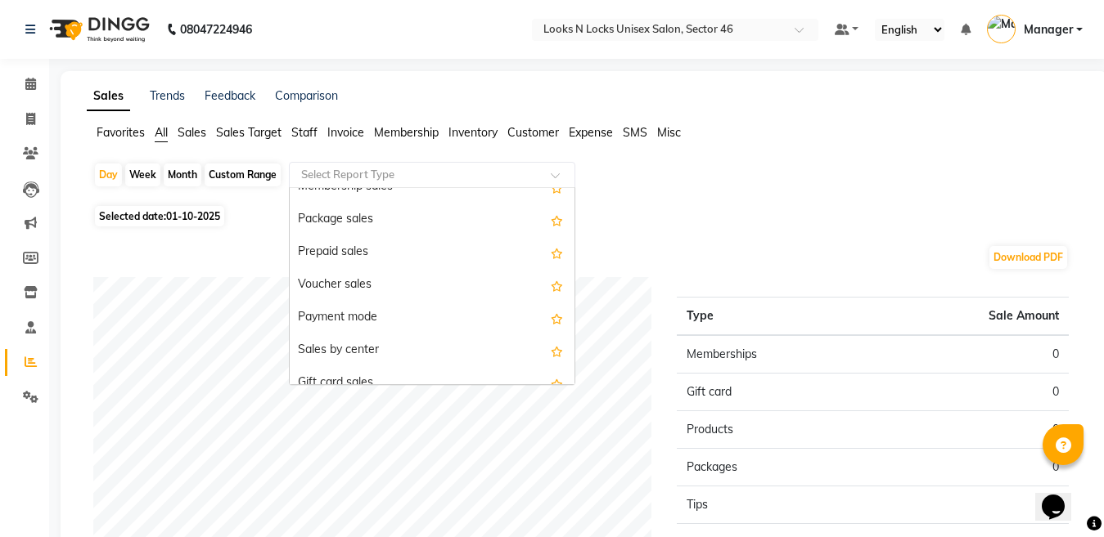
scroll to position [164, 0]
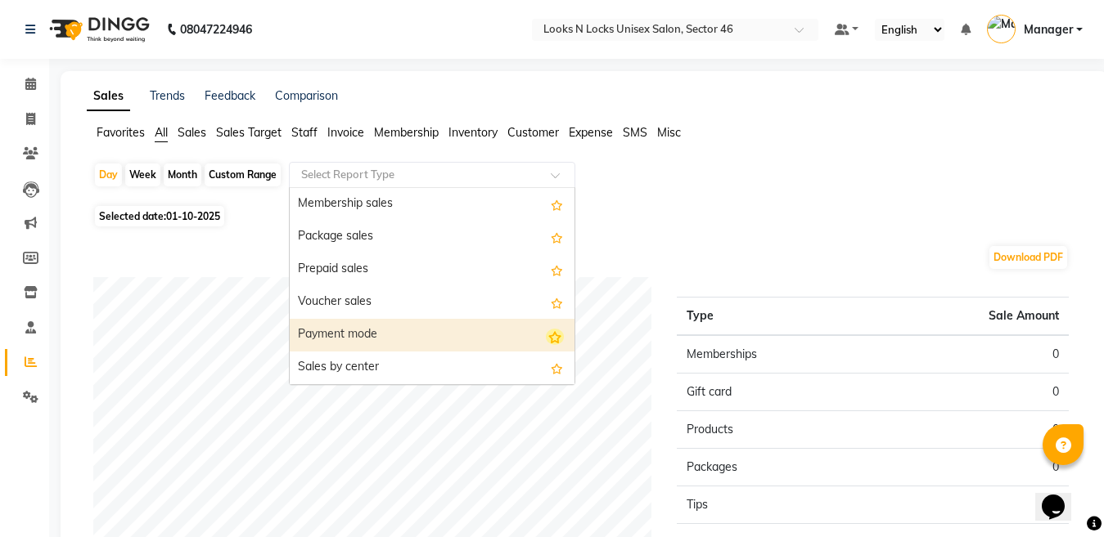
click at [546, 334] on icon "Options list" at bounding box center [555, 337] width 18 height 16
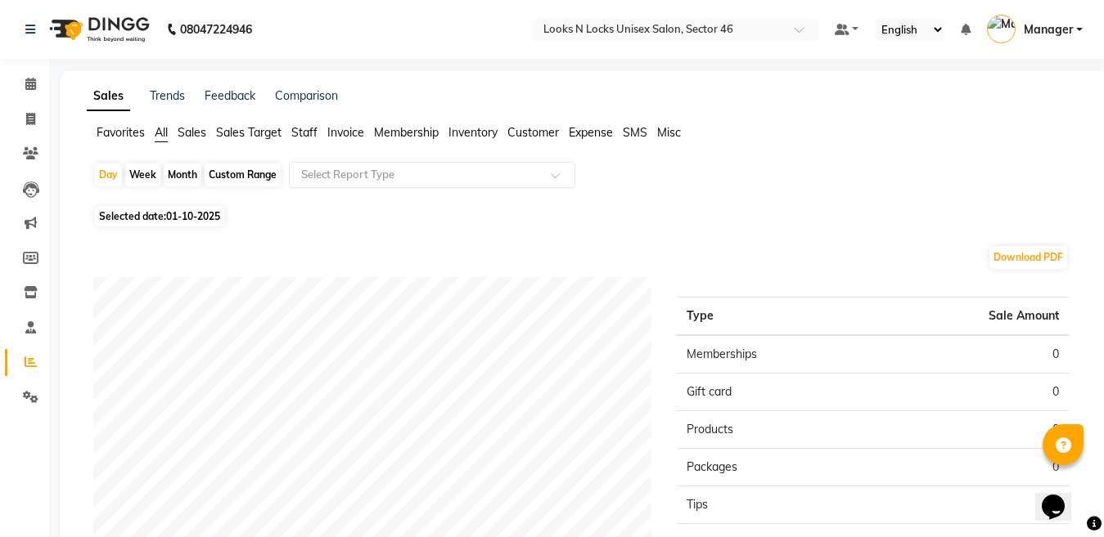
click at [182, 171] on div "Month" at bounding box center [183, 175] width 38 height 23
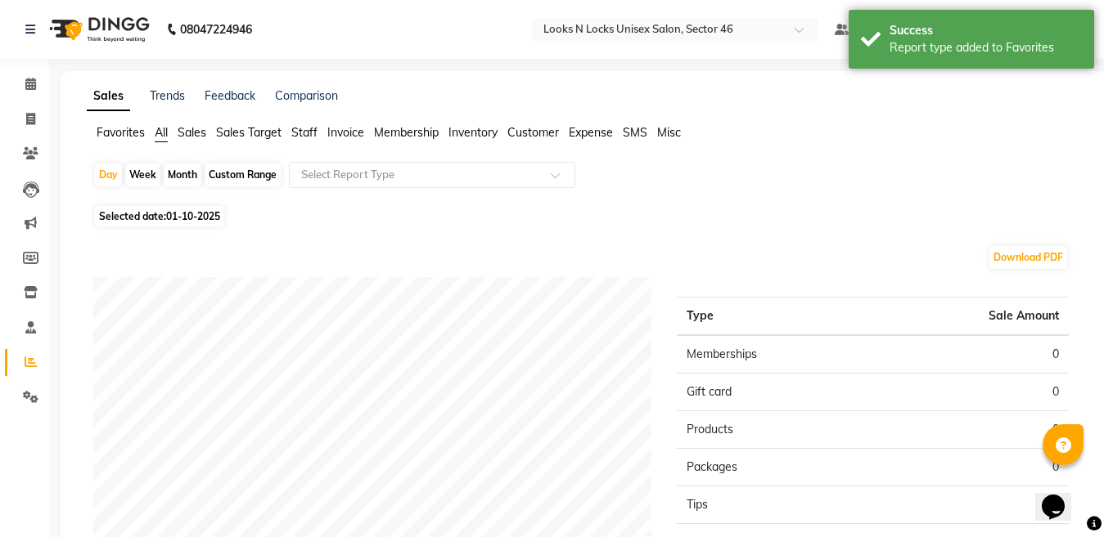
select select "10"
select select "2025"
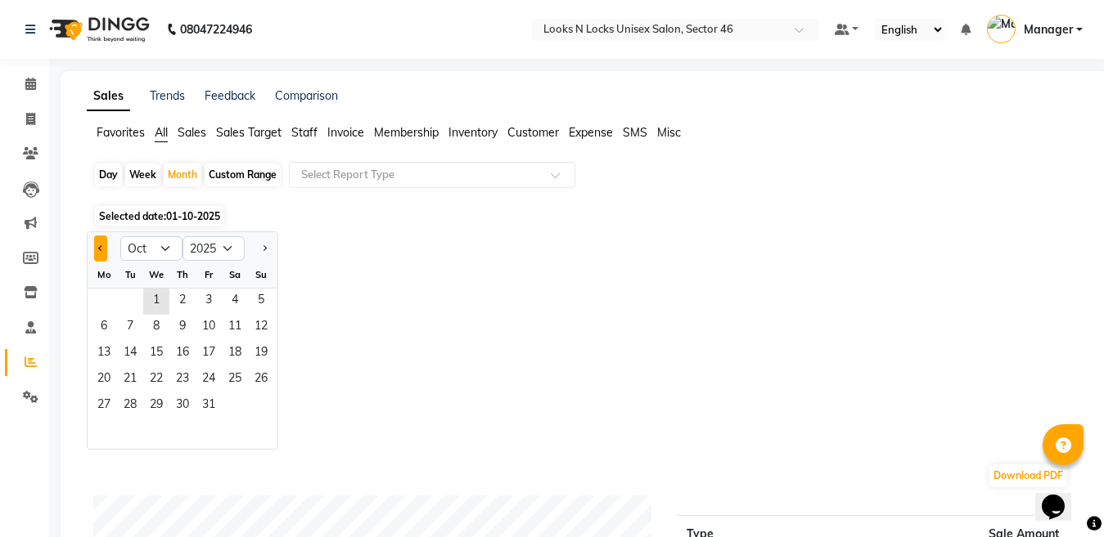
click at [95, 248] on button "Previous month" at bounding box center [100, 249] width 13 height 26
select select "9"
click at [137, 405] on span "30" at bounding box center [130, 407] width 26 height 26
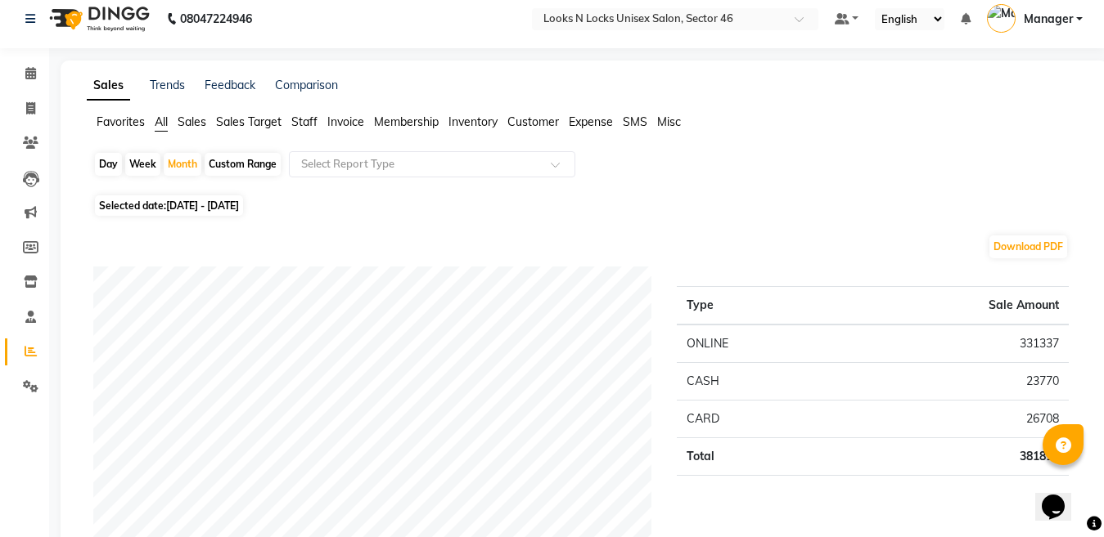
scroll to position [14, 0]
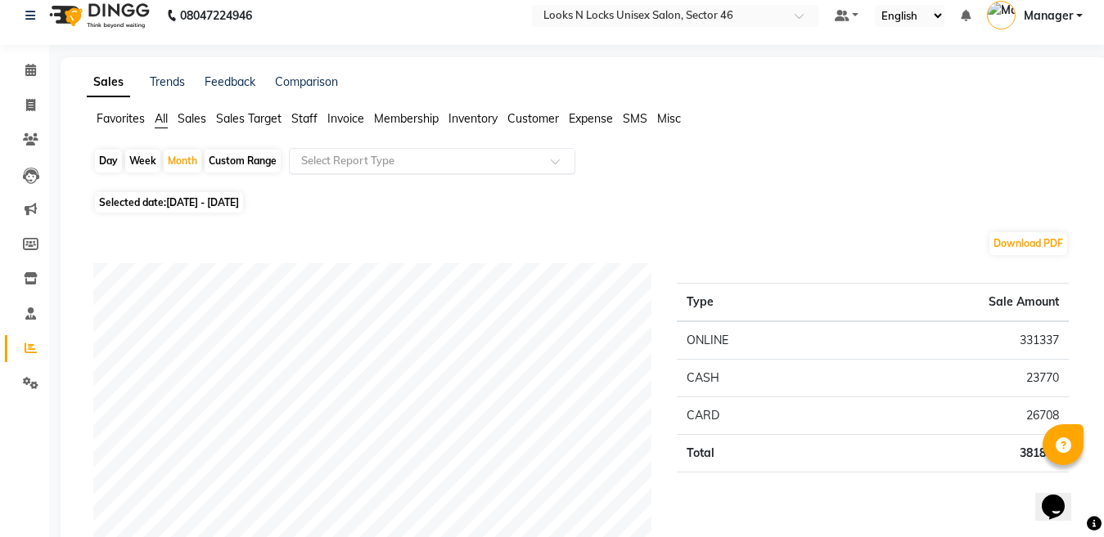
click at [552, 160] on span at bounding box center [561, 166] width 20 height 16
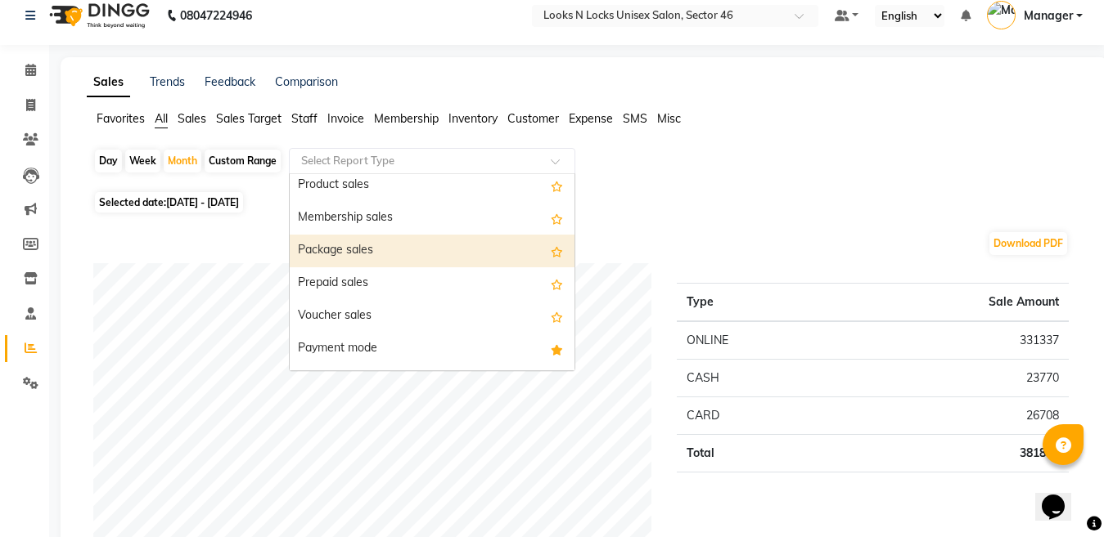
scroll to position [164, 0]
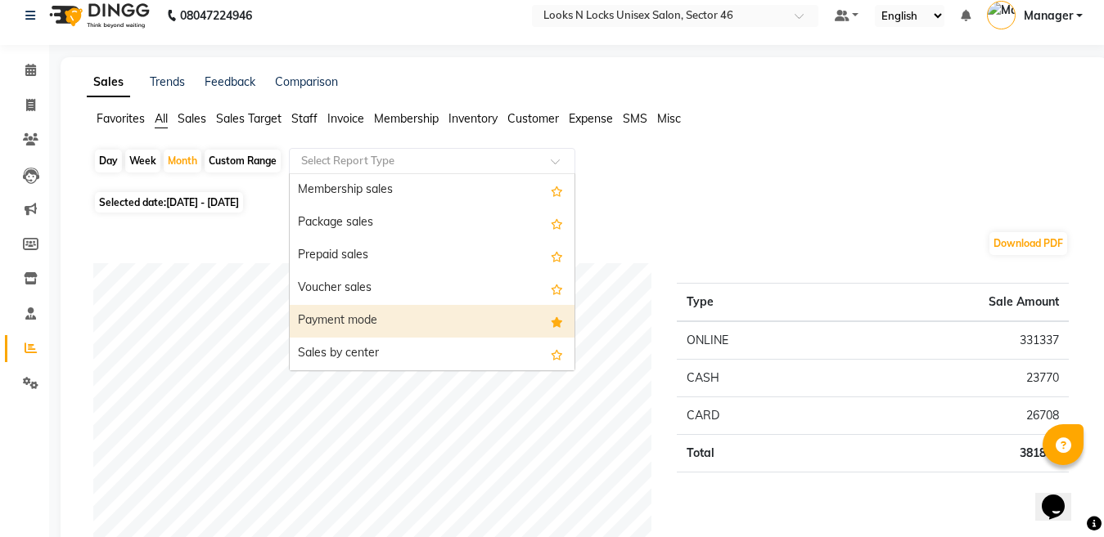
click at [375, 317] on div "Payment mode" at bounding box center [432, 321] width 285 height 33
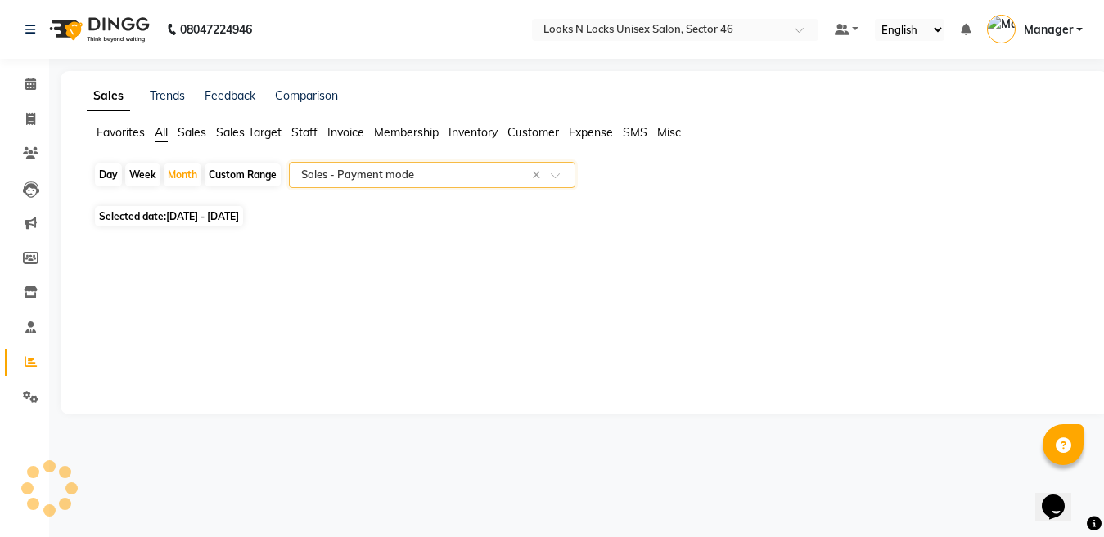
scroll to position [0, 0]
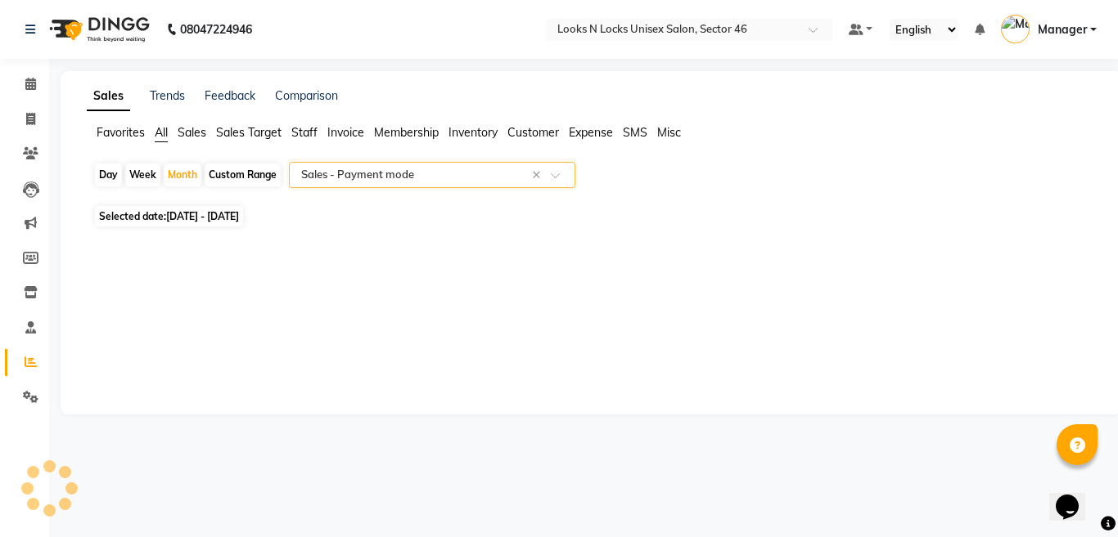
select select "full_report"
select select "csv"
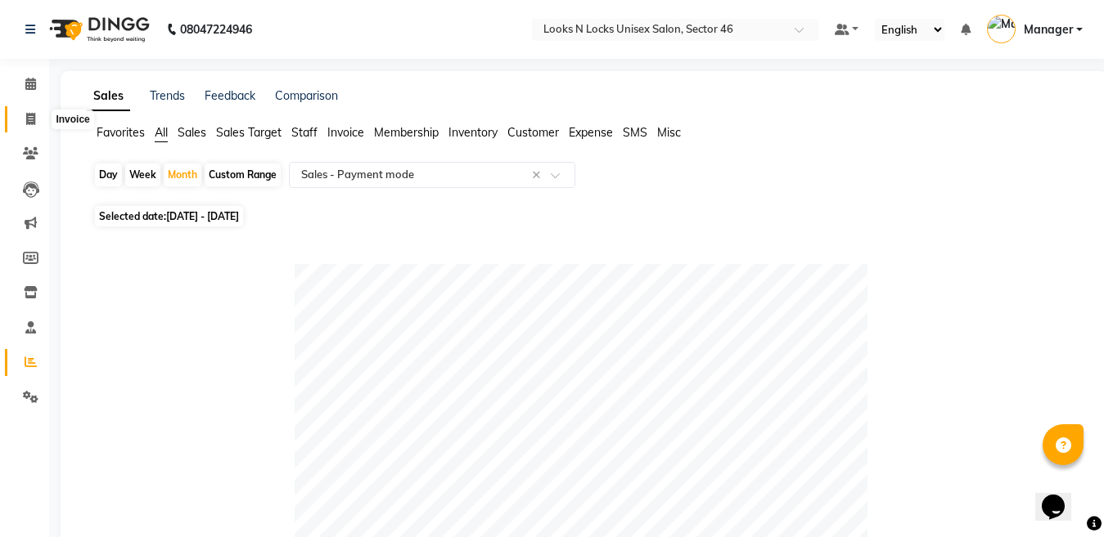
click at [26, 115] on icon at bounding box center [30, 119] width 9 height 12
select select "service"
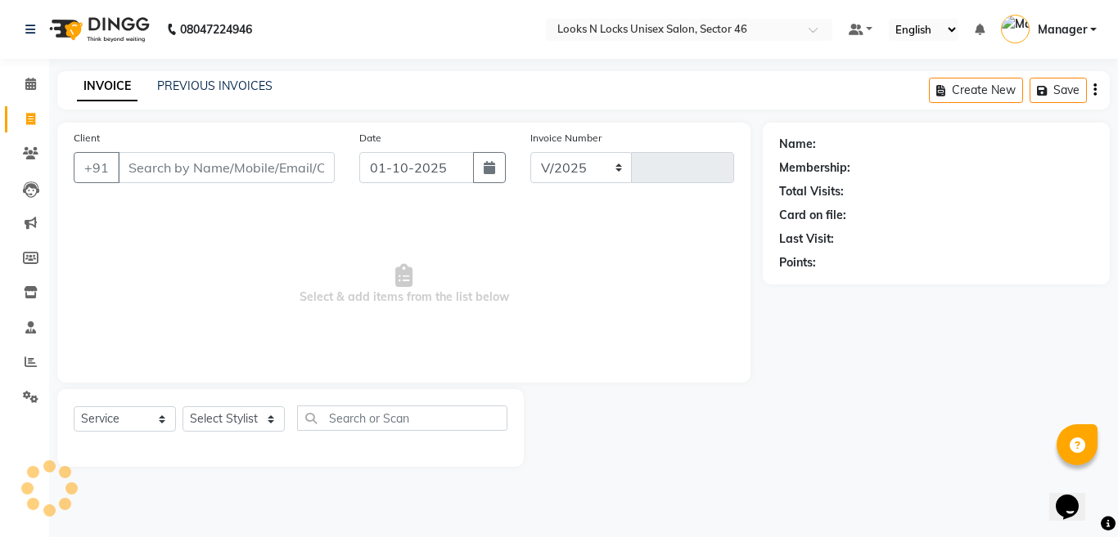
select select "3904"
type input "1149"
click at [494, 171] on icon "button" at bounding box center [488, 167] width 11 height 13
select select "10"
select select "2025"
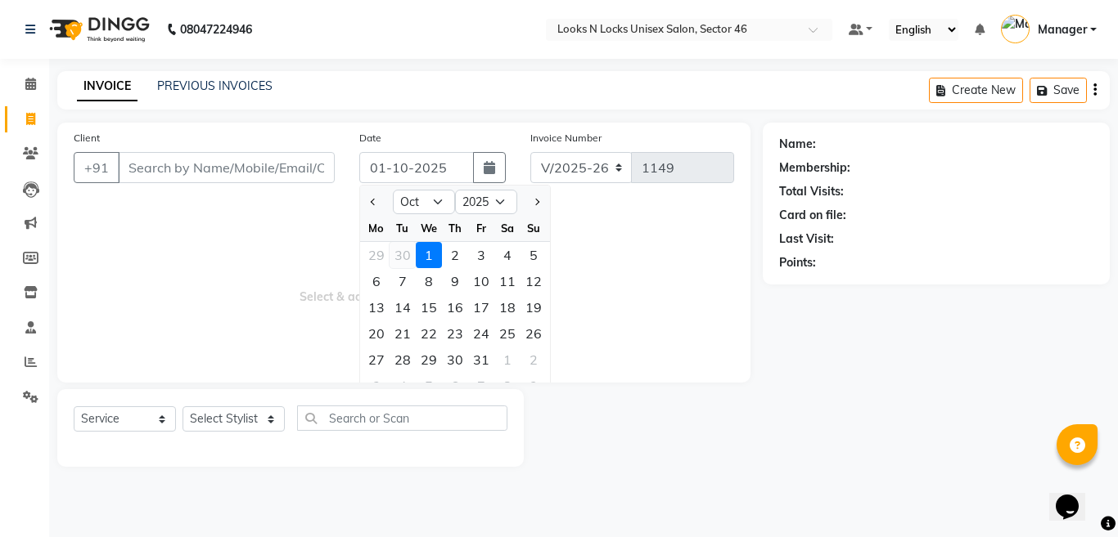
click at [403, 254] on div "30" at bounding box center [402, 255] width 26 height 26
type input "[DATE]"
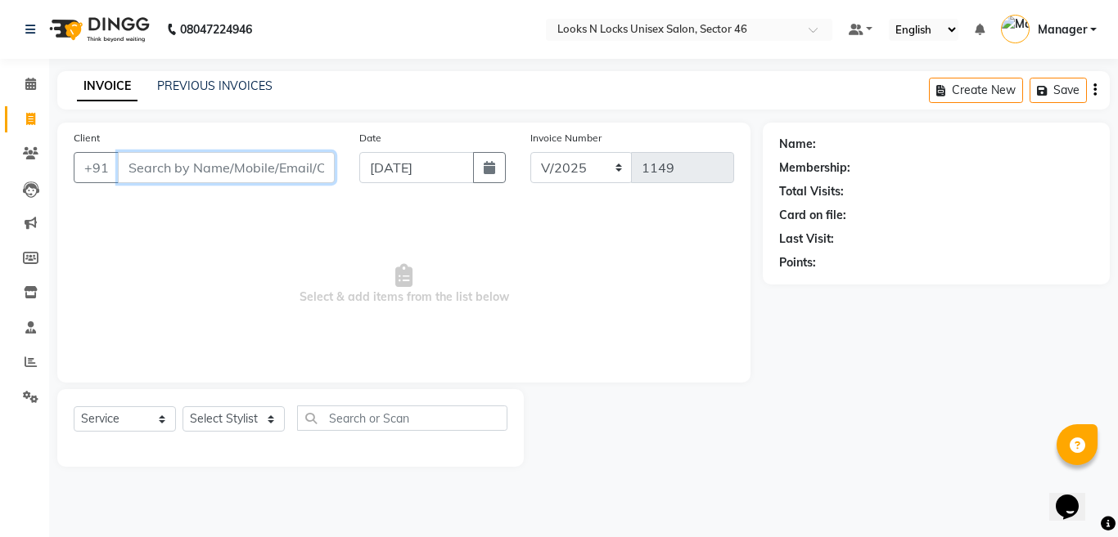
click at [281, 161] on input "Client" at bounding box center [226, 167] width 217 height 31
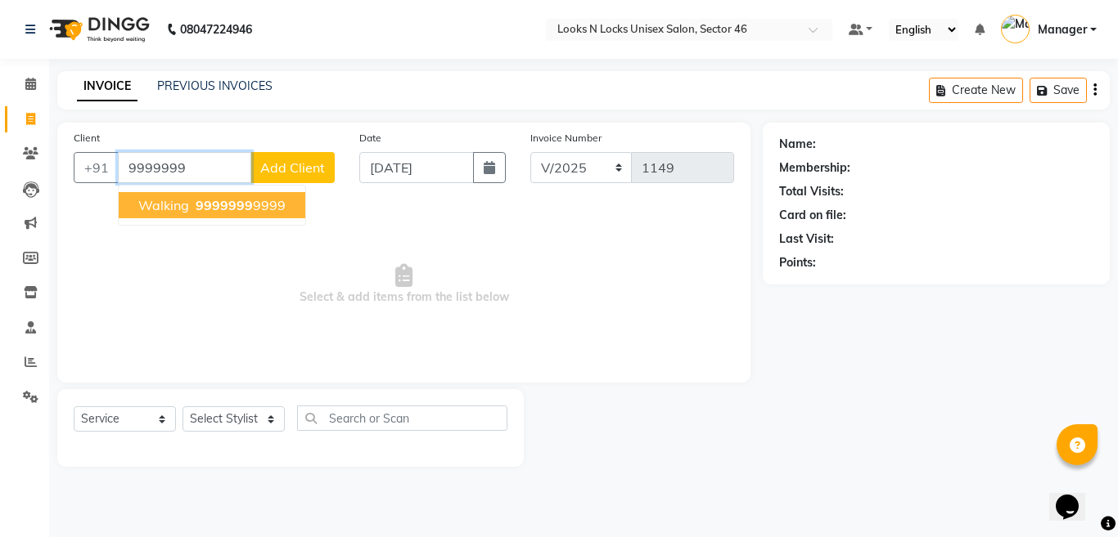
click at [233, 201] on span "9999999" at bounding box center [224, 205] width 57 height 16
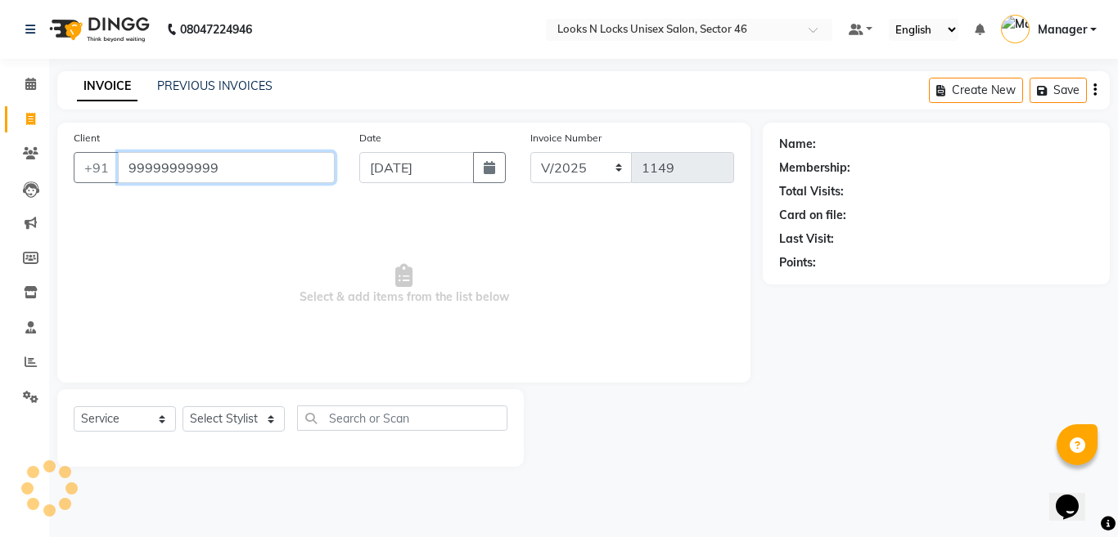
type input "99999999999"
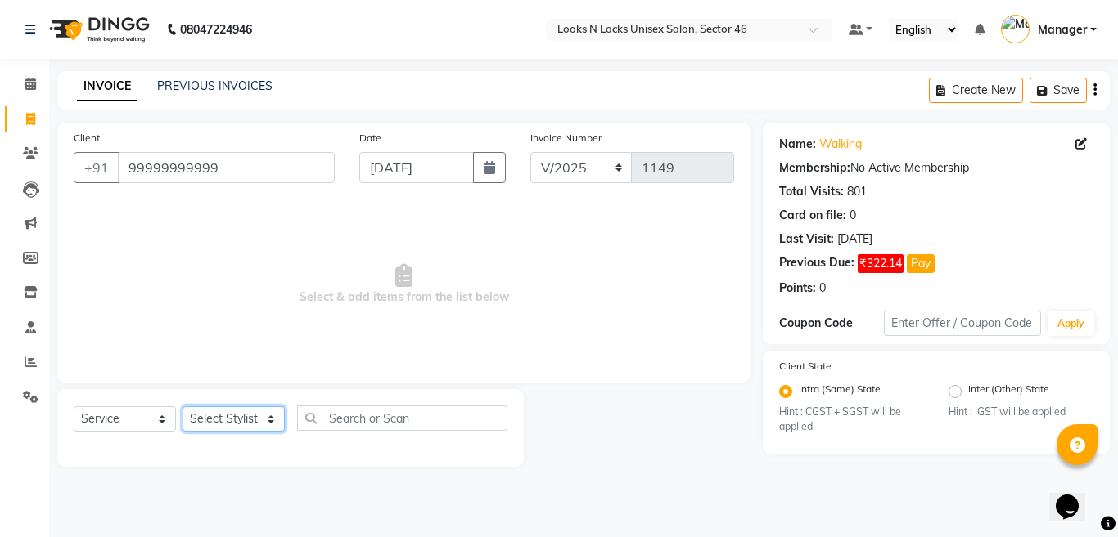
click at [208, 420] on select "Select Stylist [PERSON_NAME] Aalam Sheikh [PERSON_NAME] [PERSON_NAME] [PERSON_N…" at bounding box center [233, 419] width 102 height 25
select select "45338"
click at [182, 407] on select "Select Stylist [PERSON_NAME] Aalam Sheikh [PERSON_NAME] [PERSON_NAME] [PERSON_N…" at bounding box center [233, 419] width 102 height 25
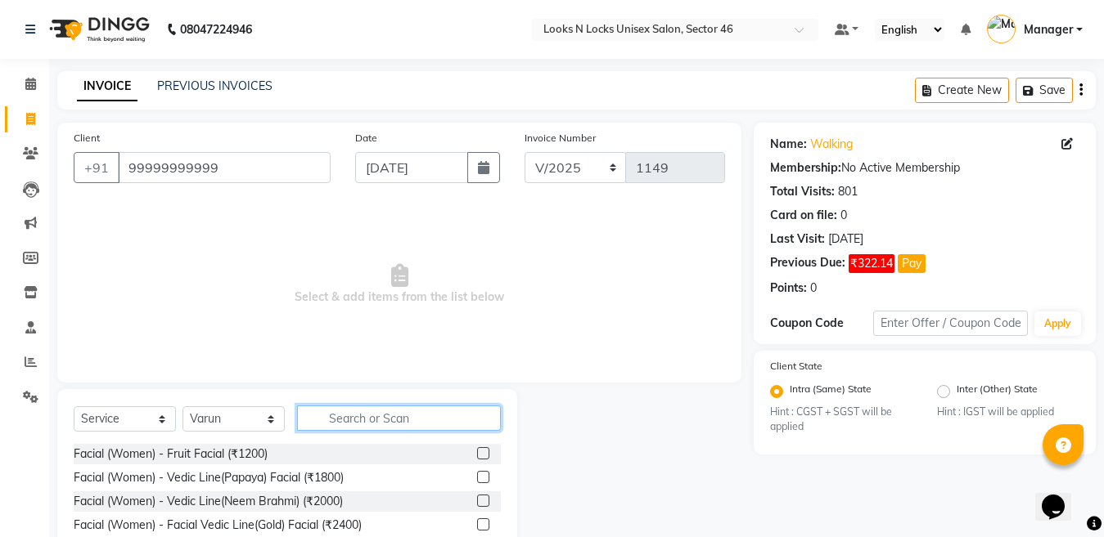
click at [354, 416] on input "text" at bounding box center [399, 418] width 204 height 25
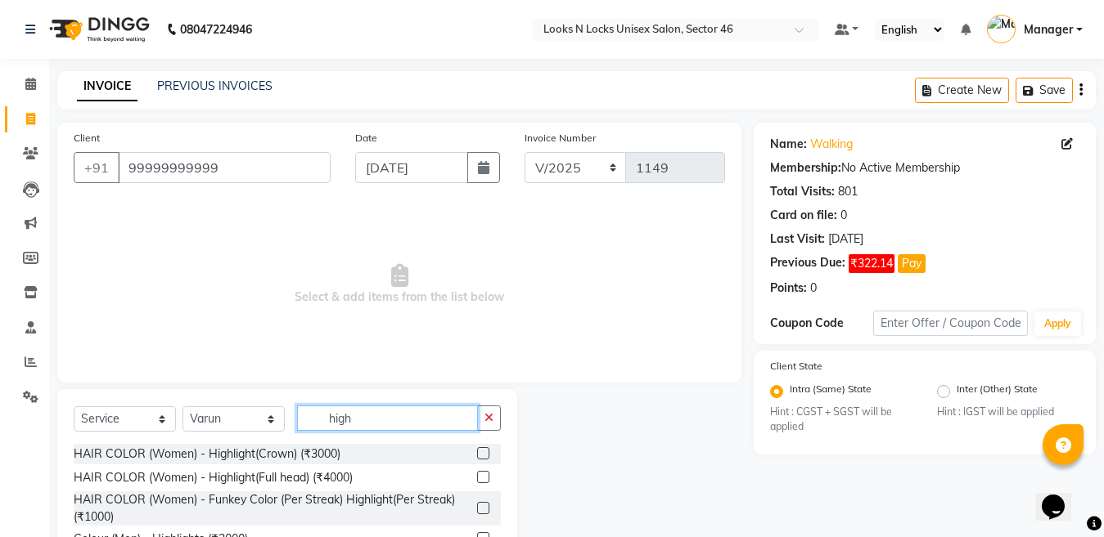
type input "high"
click at [481, 474] on label at bounding box center [483, 477] width 12 height 12
click at [481, 474] on input "checkbox" at bounding box center [482, 478] width 11 height 11
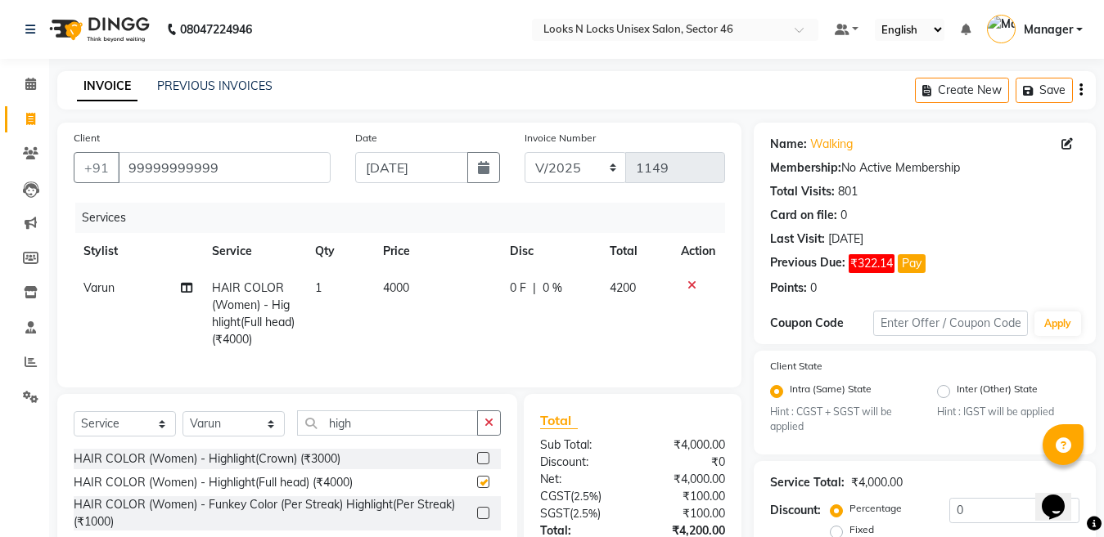
checkbox input "false"
click at [447, 305] on td "4000" at bounding box center [436, 314] width 126 height 88
select select "45338"
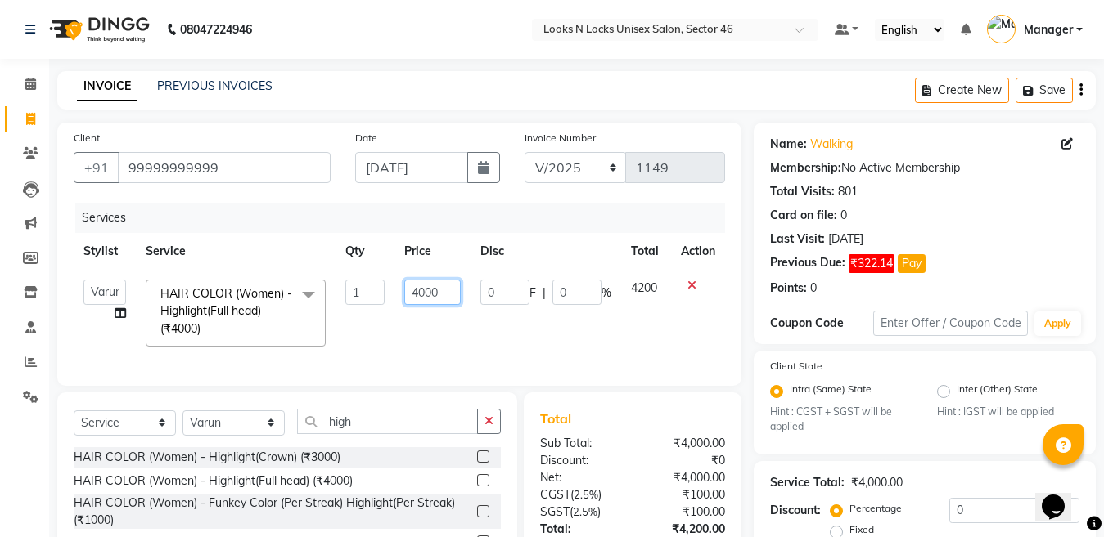
click at [460, 290] on input "4000" at bounding box center [432, 292] width 56 height 25
type input "4"
type input "6000"
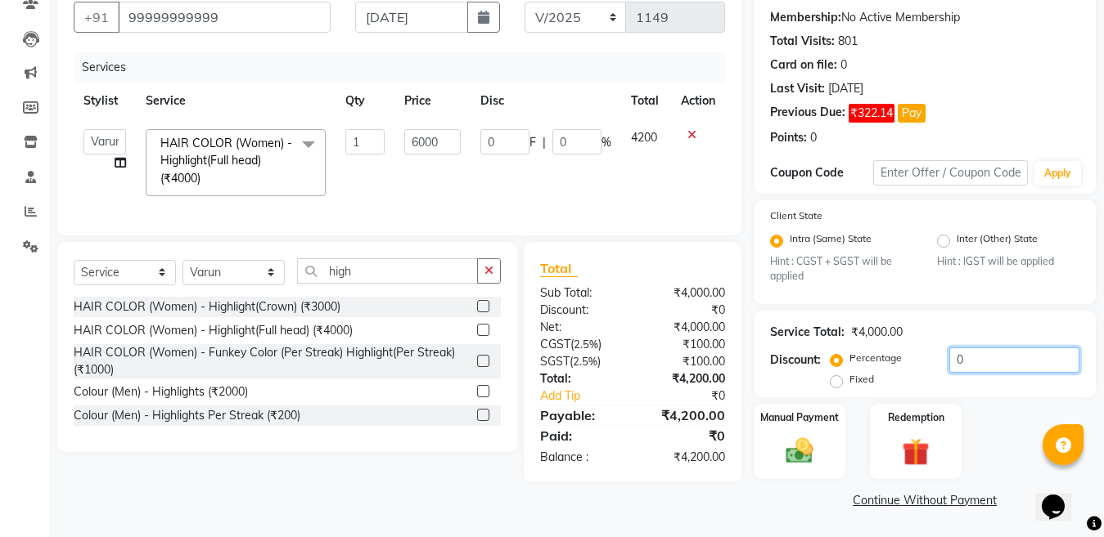
click at [997, 360] on input "0" at bounding box center [1014, 360] width 130 height 25
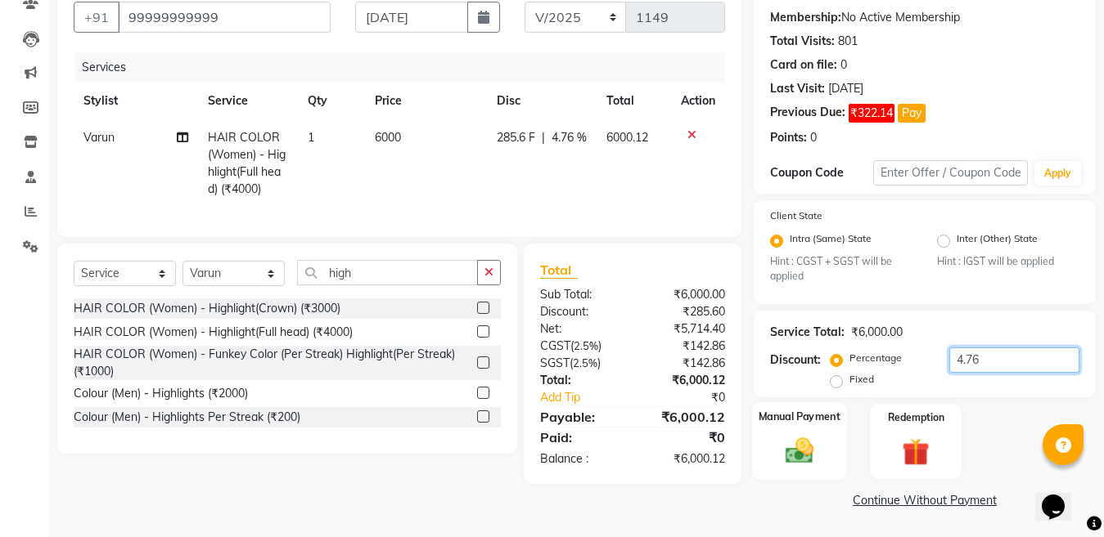
type input "4.76"
click at [791, 453] on img at bounding box center [799, 451] width 46 height 33
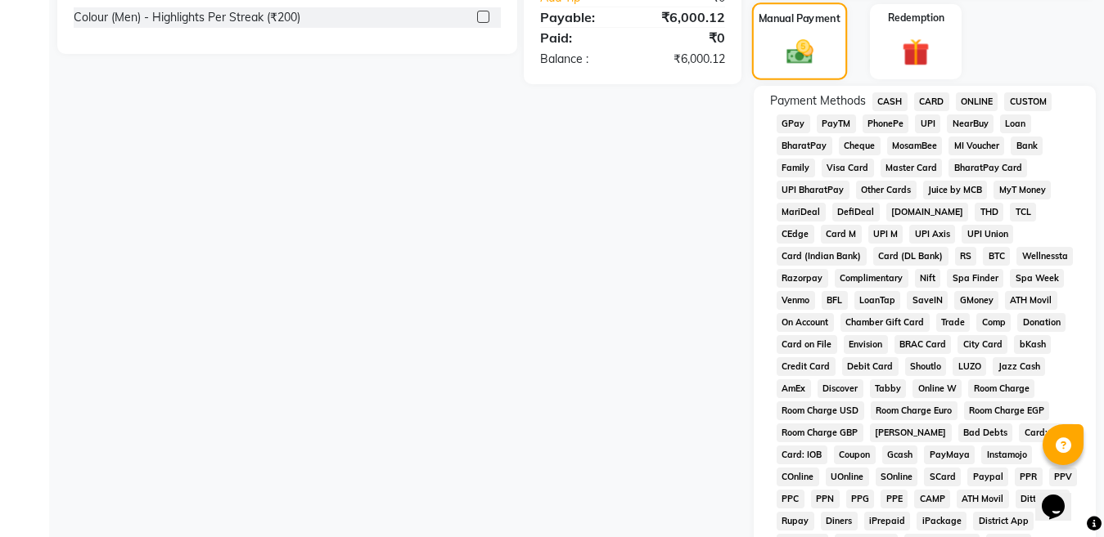
scroll to position [560, 0]
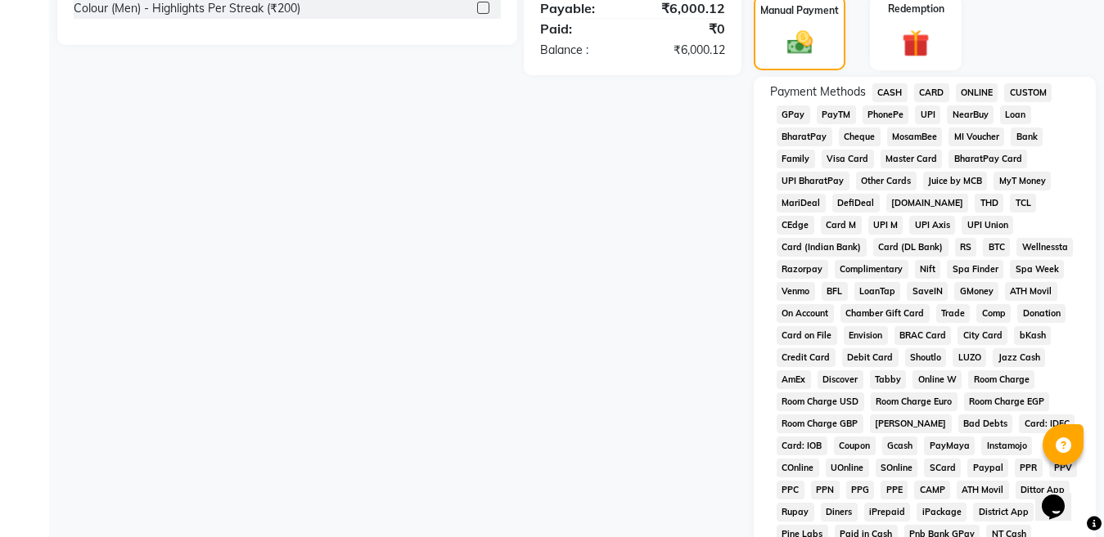
click at [888, 92] on span "CASH" at bounding box center [889, 92] width 35 height 19
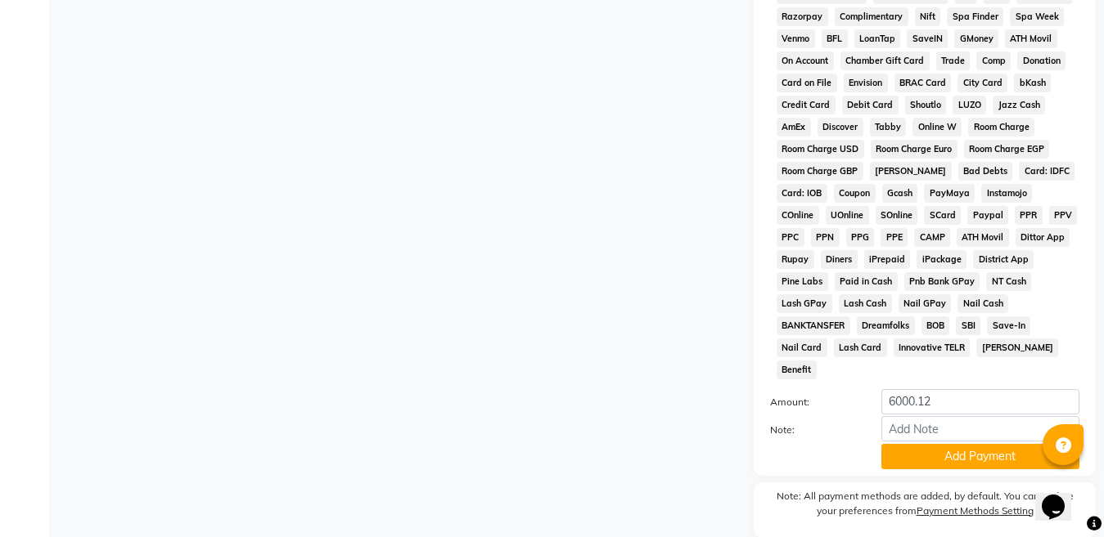
scroll to position [849, 0]
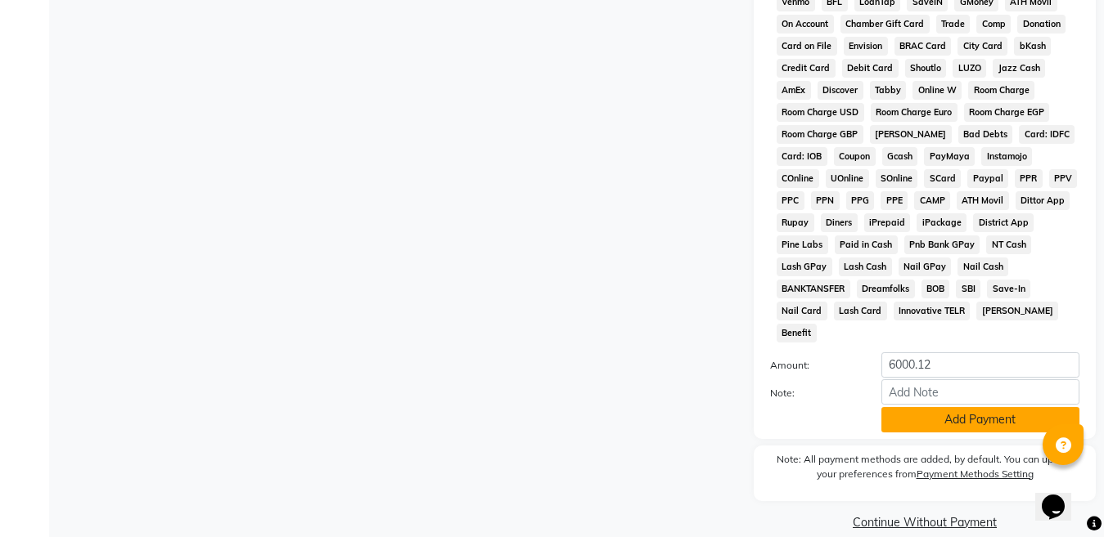
click at [988, 407] on button "Add Payment" at bounding box center [980, 419] width 198 height 25
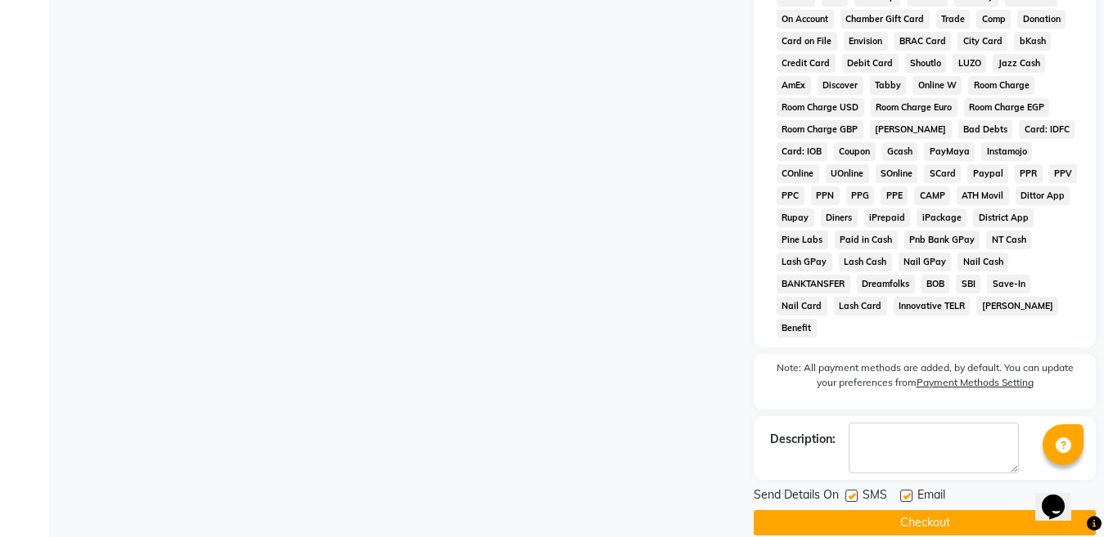
scroll to position [855, 0]
click at [906, 510] on button "Checkout" at bounding box center [924, 522] width 342 height 25
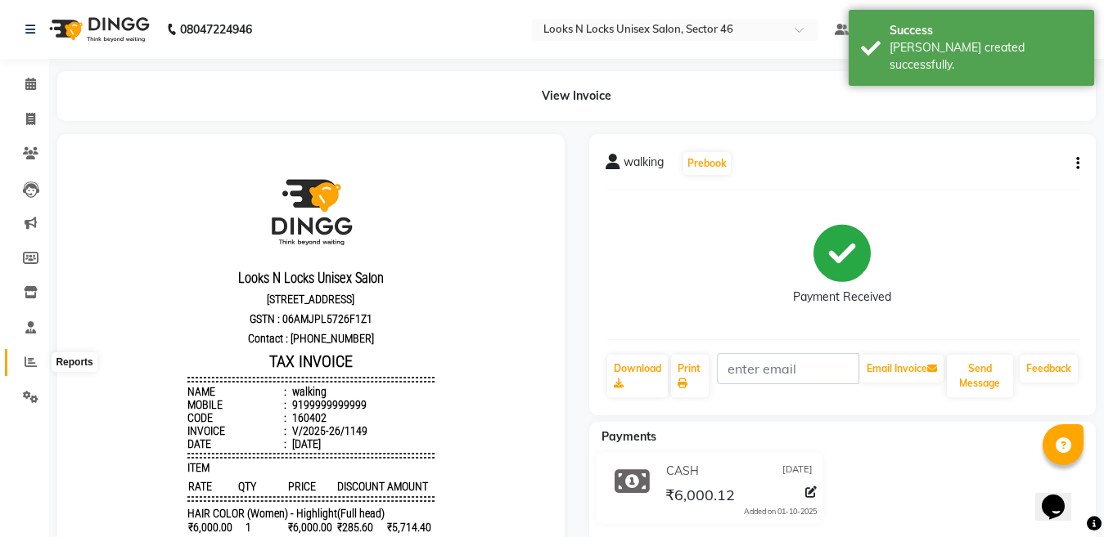
click at [29, 358] on icon at bounding box center [31, 362] width 12 height 12
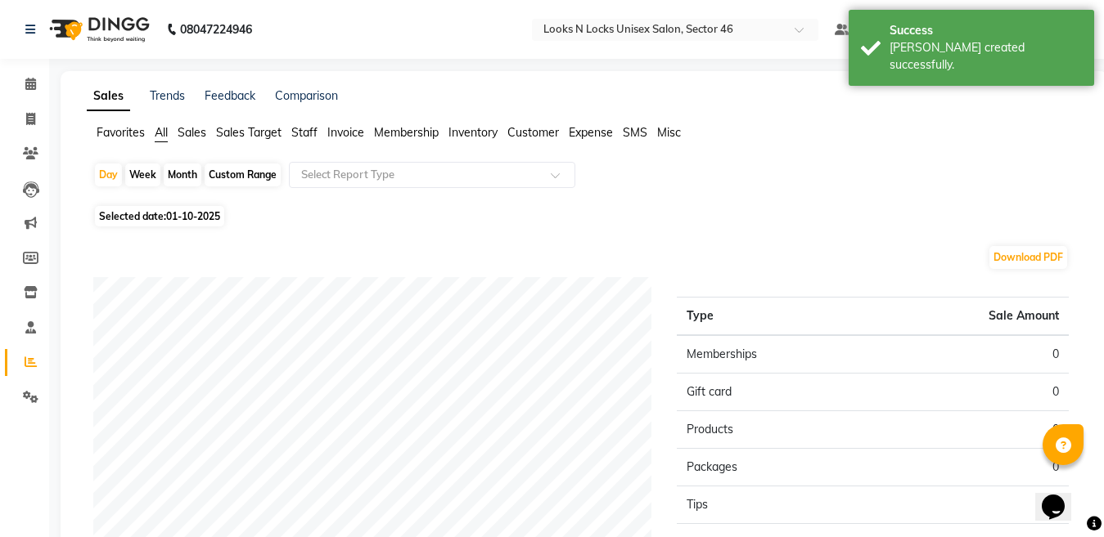
click at [182, 178] on div "Month" at bounding box center [183, 175] width 38 height 23
select select "10"
select select "2025"
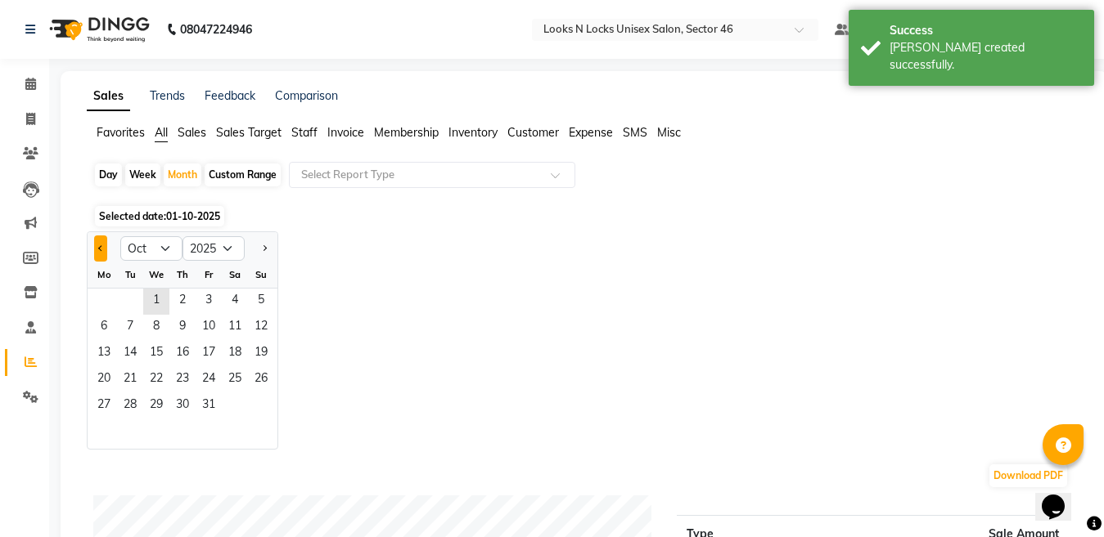
click at [104, 248] on span "Previous month" at bounding box center [101, 248] width 6 height 6
select select "9"
click at [138, 400] on span "30" at bounding box center [130, 407] width 26 height 26
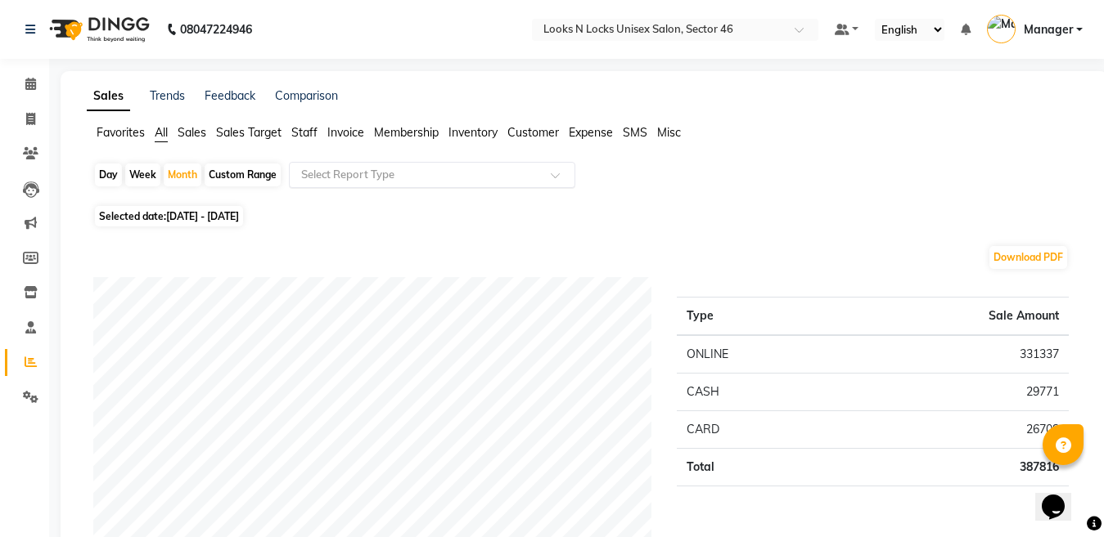
click at [569, 177] on span at bounding box center [561, 180] width 20 height 16
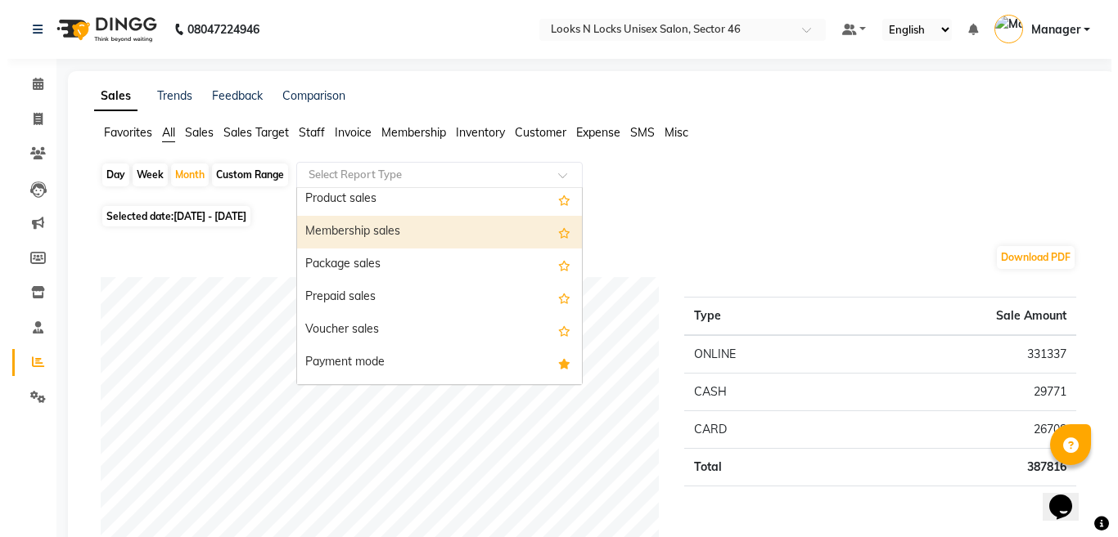
scroll to position [164, 0]
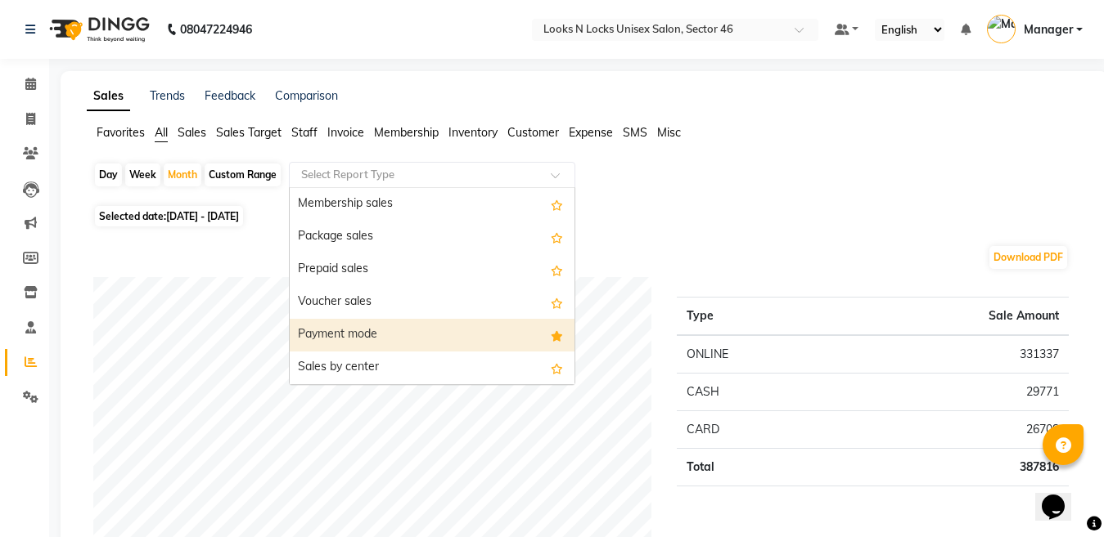
click at [358, 333] on div "Payment mode" at bounding box center [432, 335] width 285 height 33
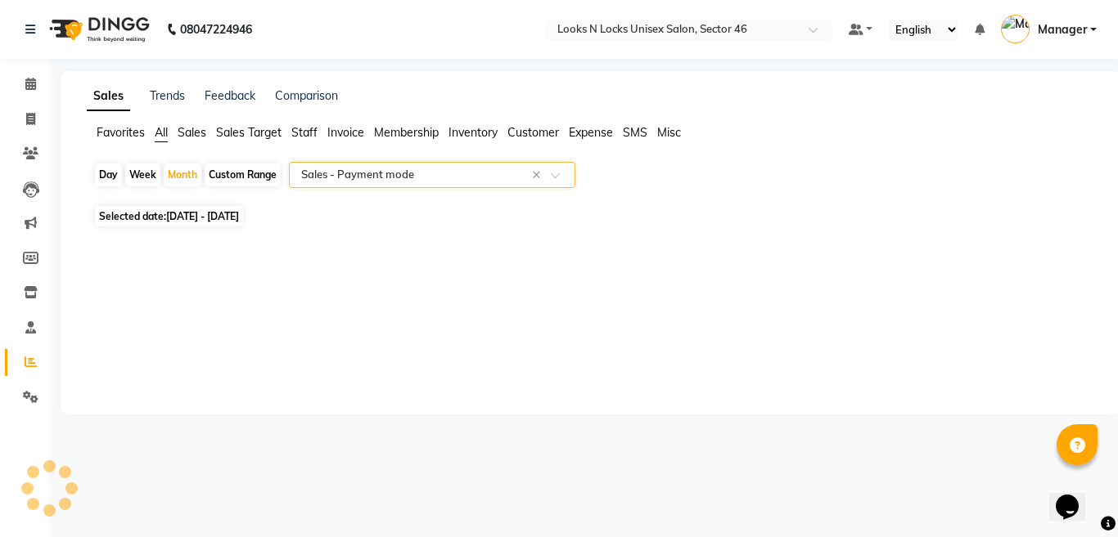
select select "full_report"
select select "csv"
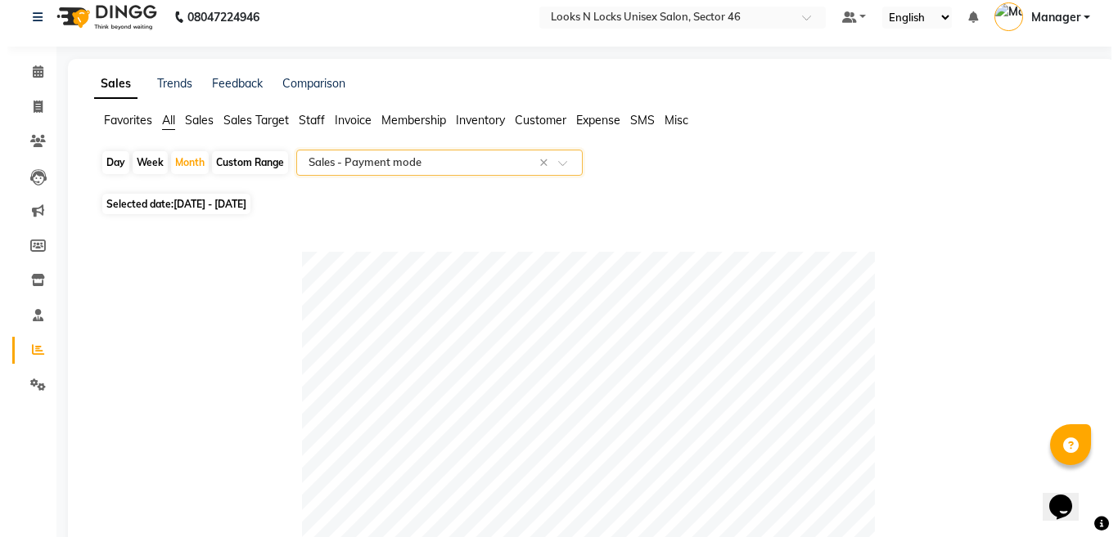
scroll to position [0, 0]
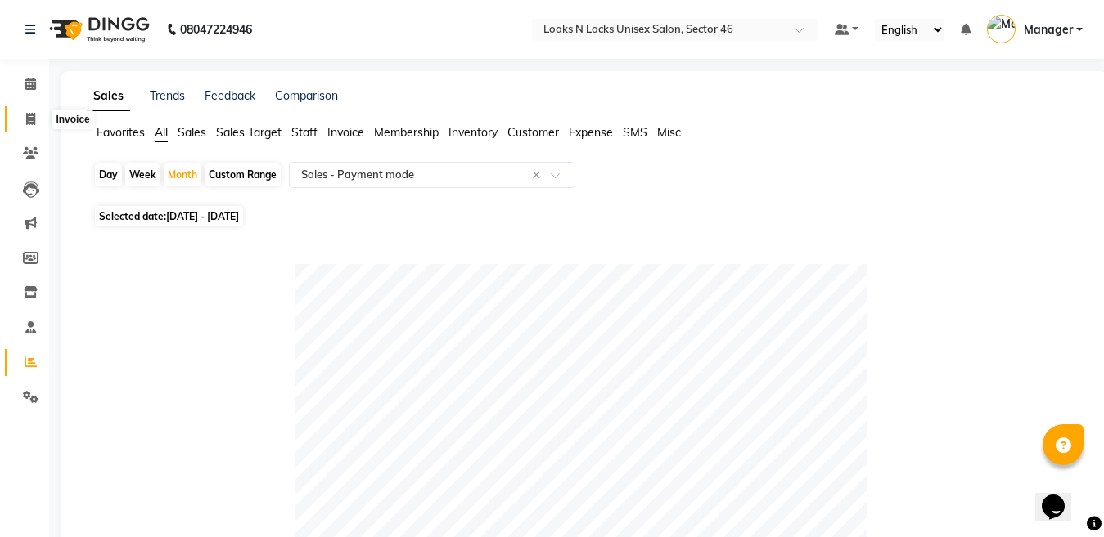
click at [33, 114] on icon at bounding box center [30, 119] width 9 height 12
select select "service"
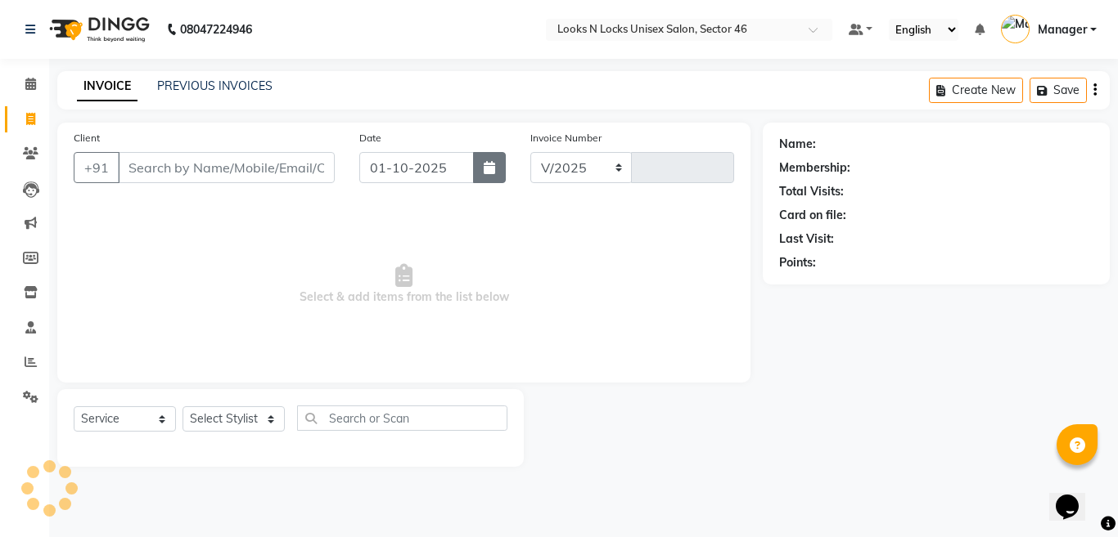
select select "3904"
type input "1150"
